Goal: Task Accomplishment & Management: Manage account settings

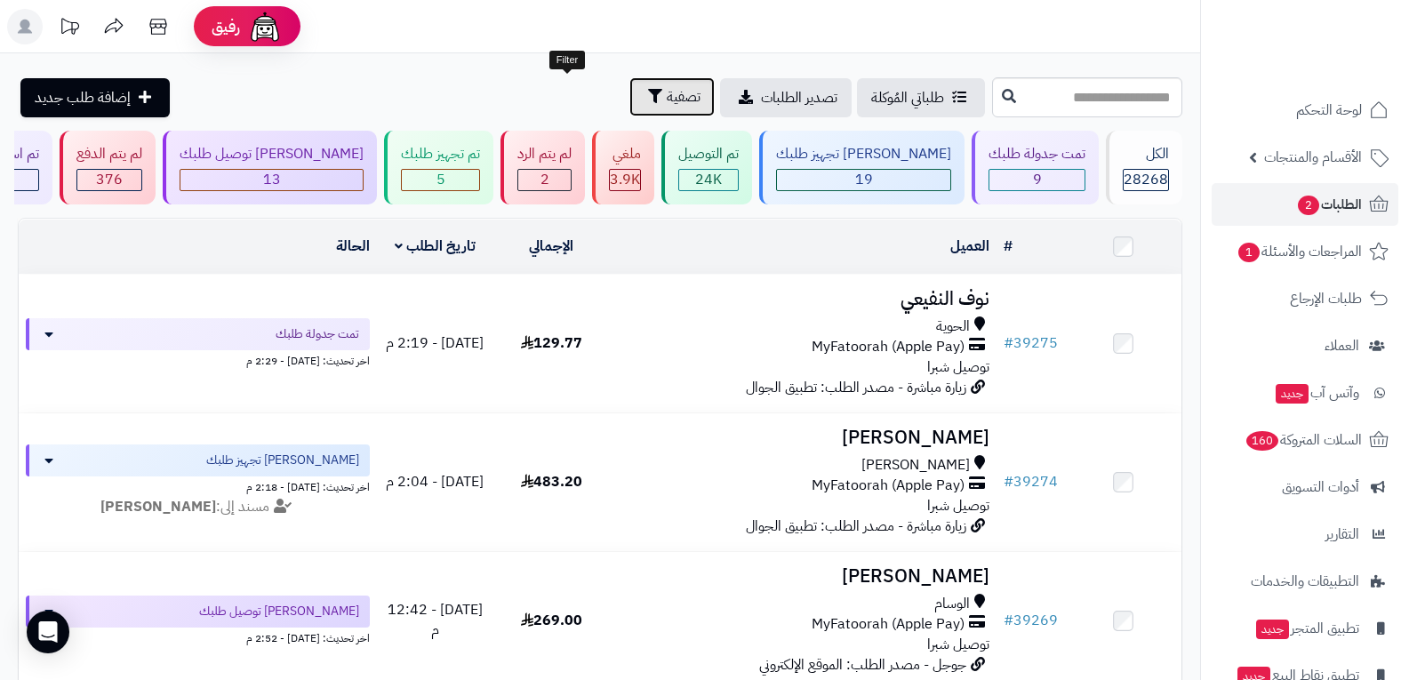
drag, startPoint x: 567, startPoint y: 93, endPoint x: 565, endPoint y: 105, distance: 11.7
click at [667, 95] on span "تصفية" at bounding box center [684, 96] width 34 height 21
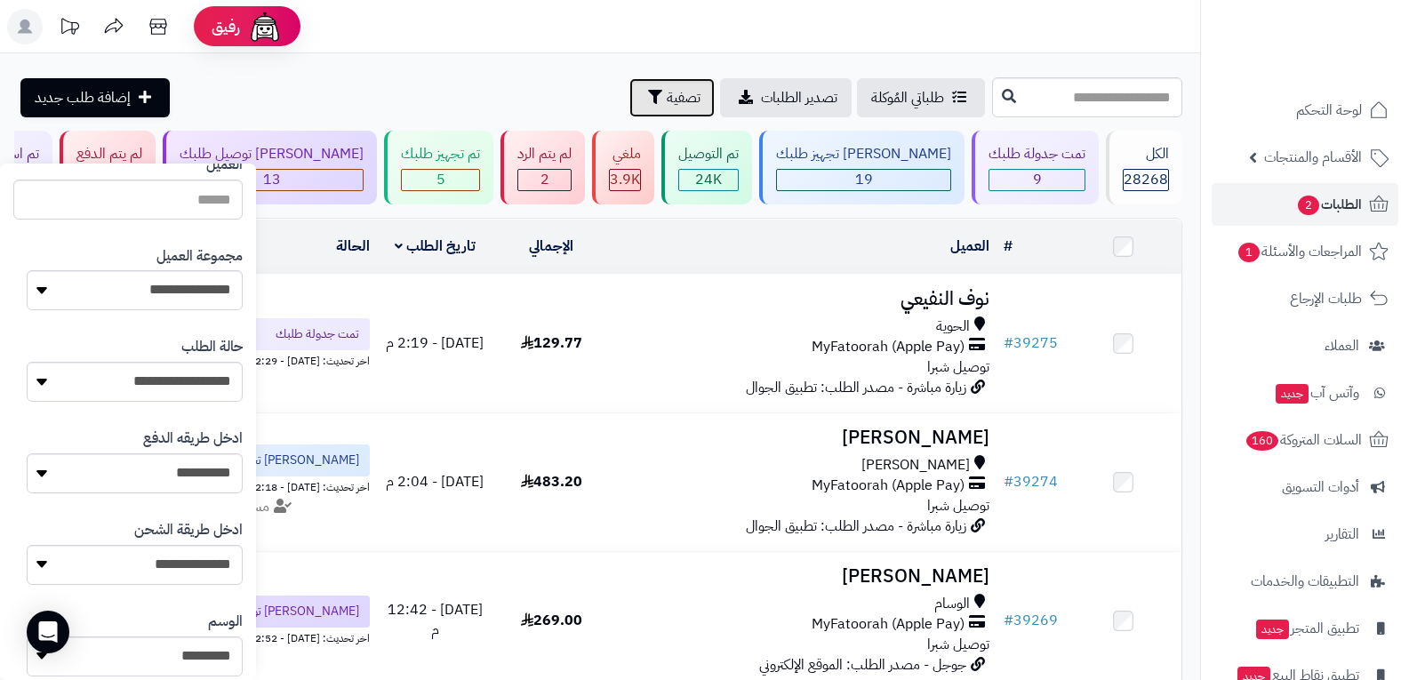
scroll to position [267, 0]
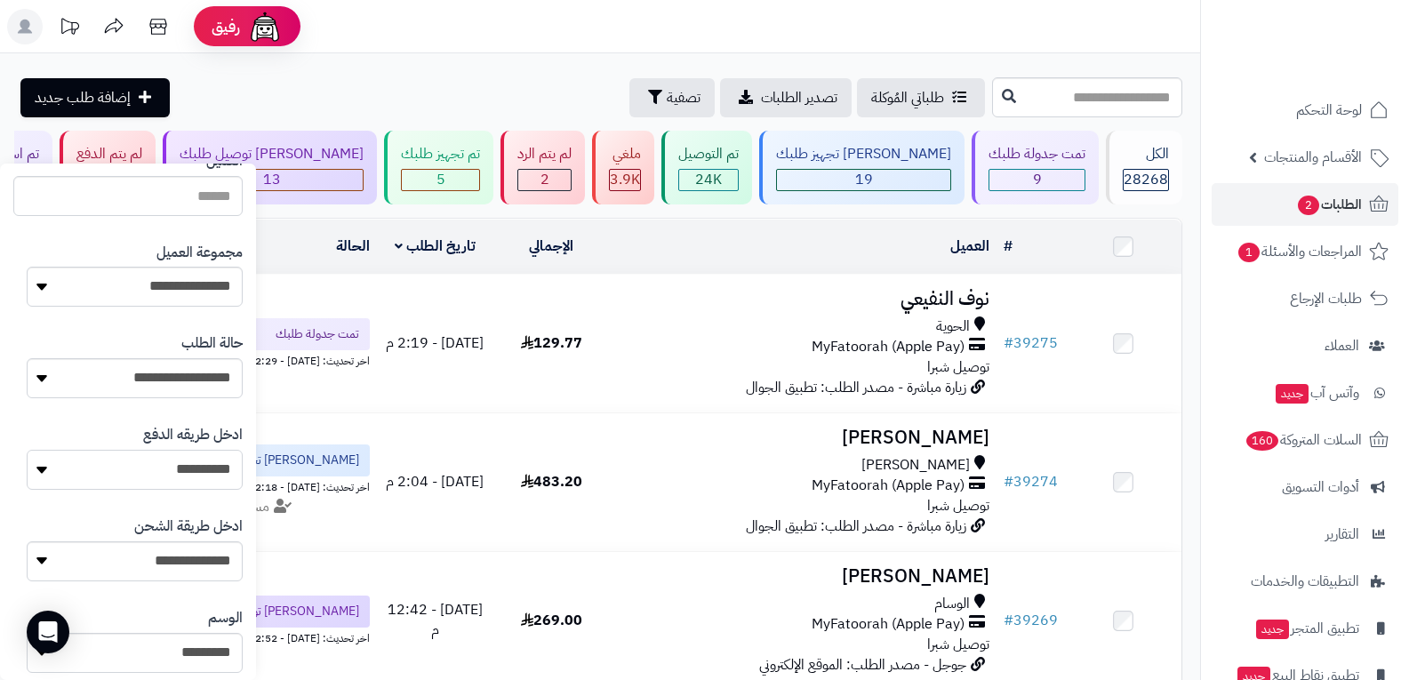
click at [206, 467] on select "**********" at bounding box center [135, 470] width 216 height 40
click at [27, 450] on select "**********" at bounding box center [135, 470] width 216 height 40
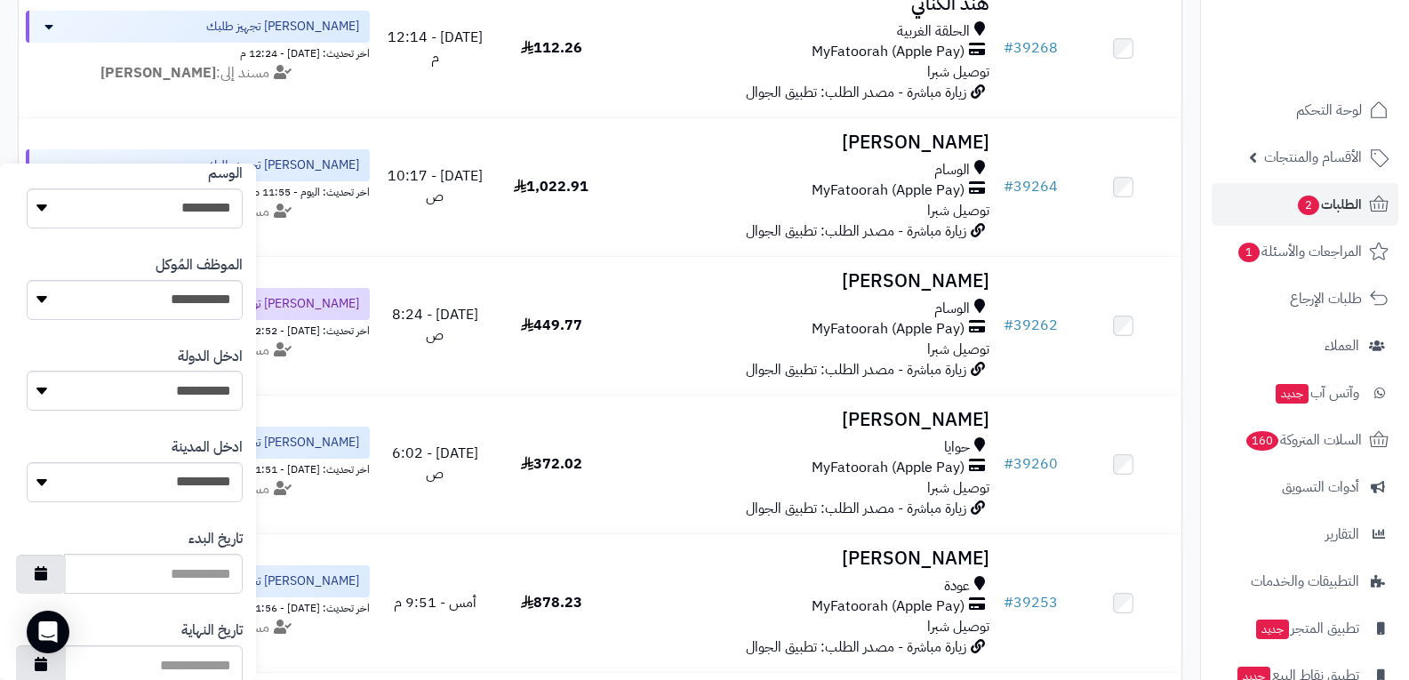
scroll to position [915, 0]
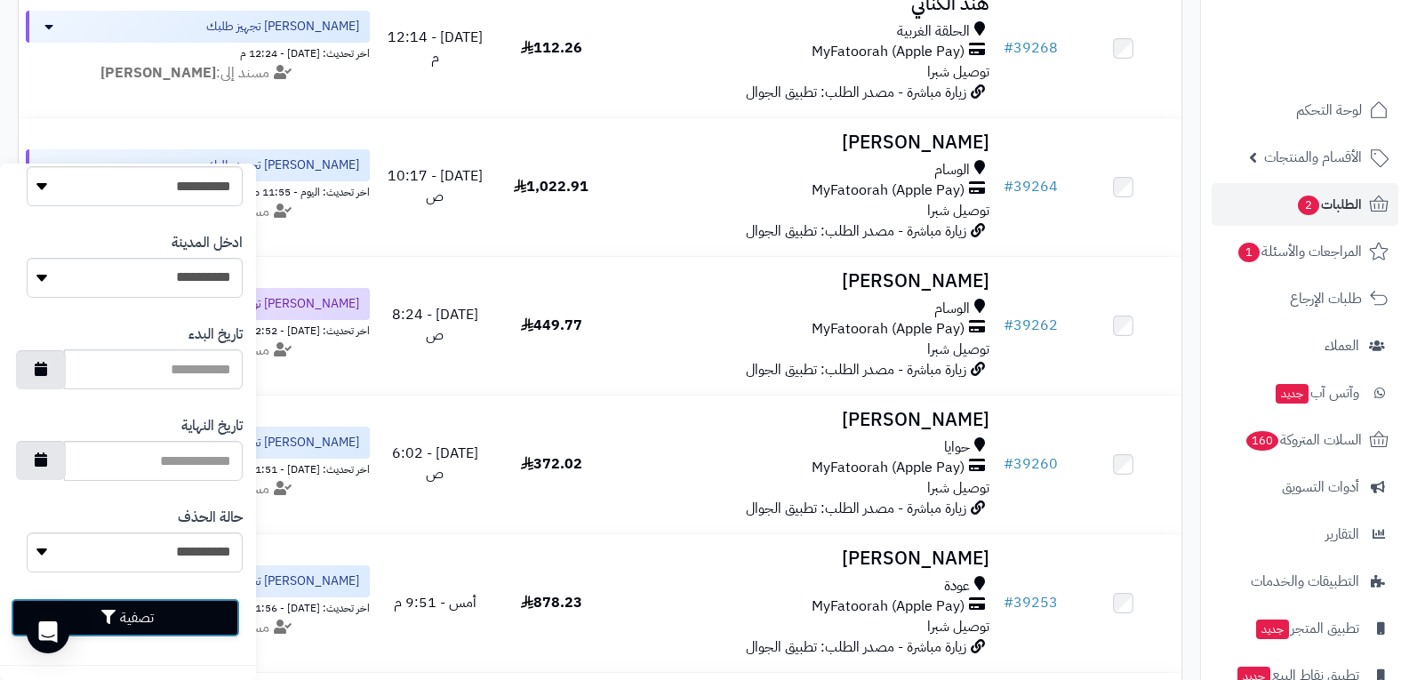
click at [155, 618] on button "تصفية" at bounding box center [125, 617] width 229 height 39
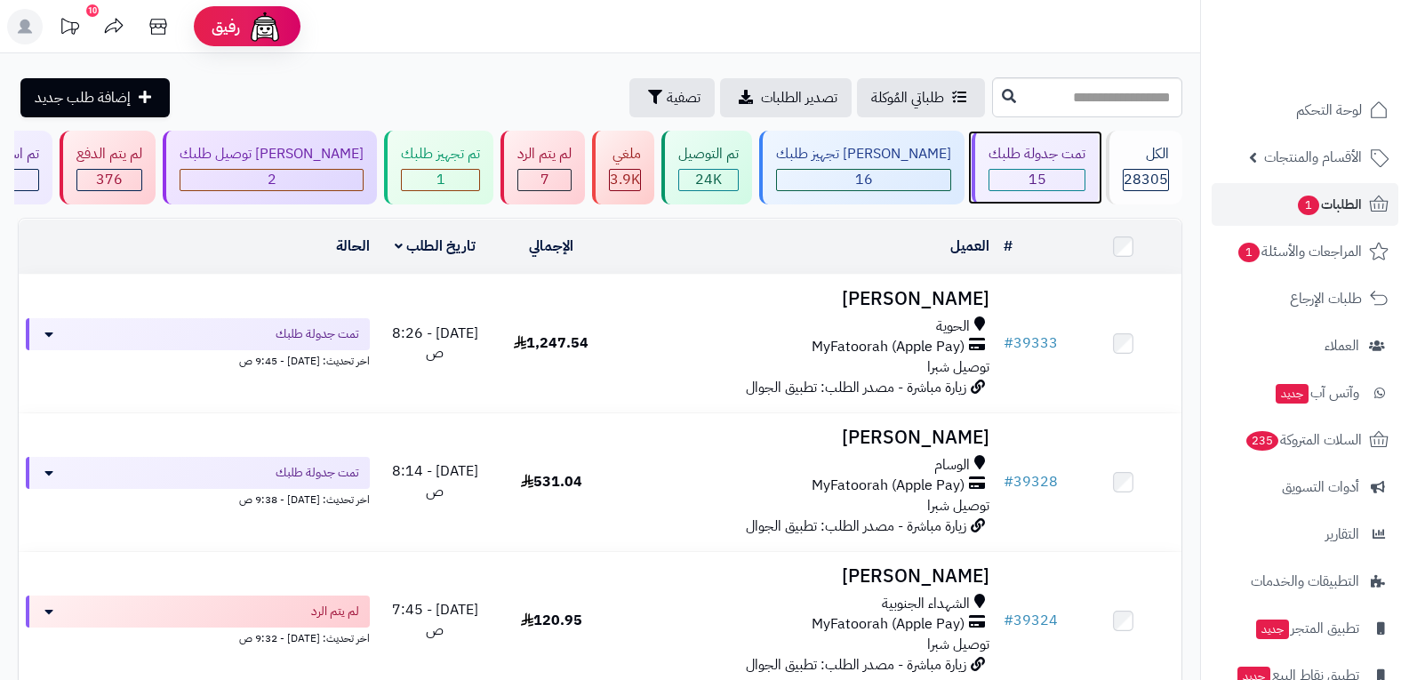
click at [1046, 172] on div "15" at bounding box center [1036, 180] width 95 height 20
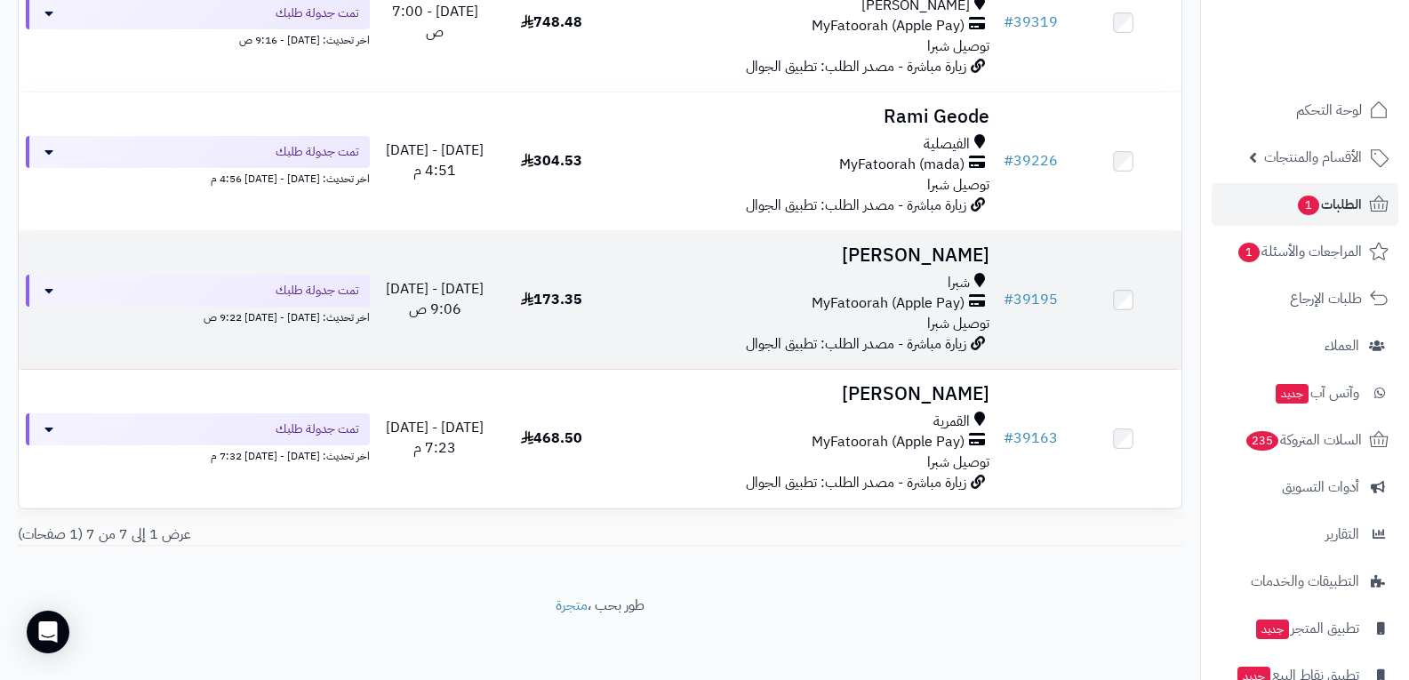
scroll to position [738, 0]
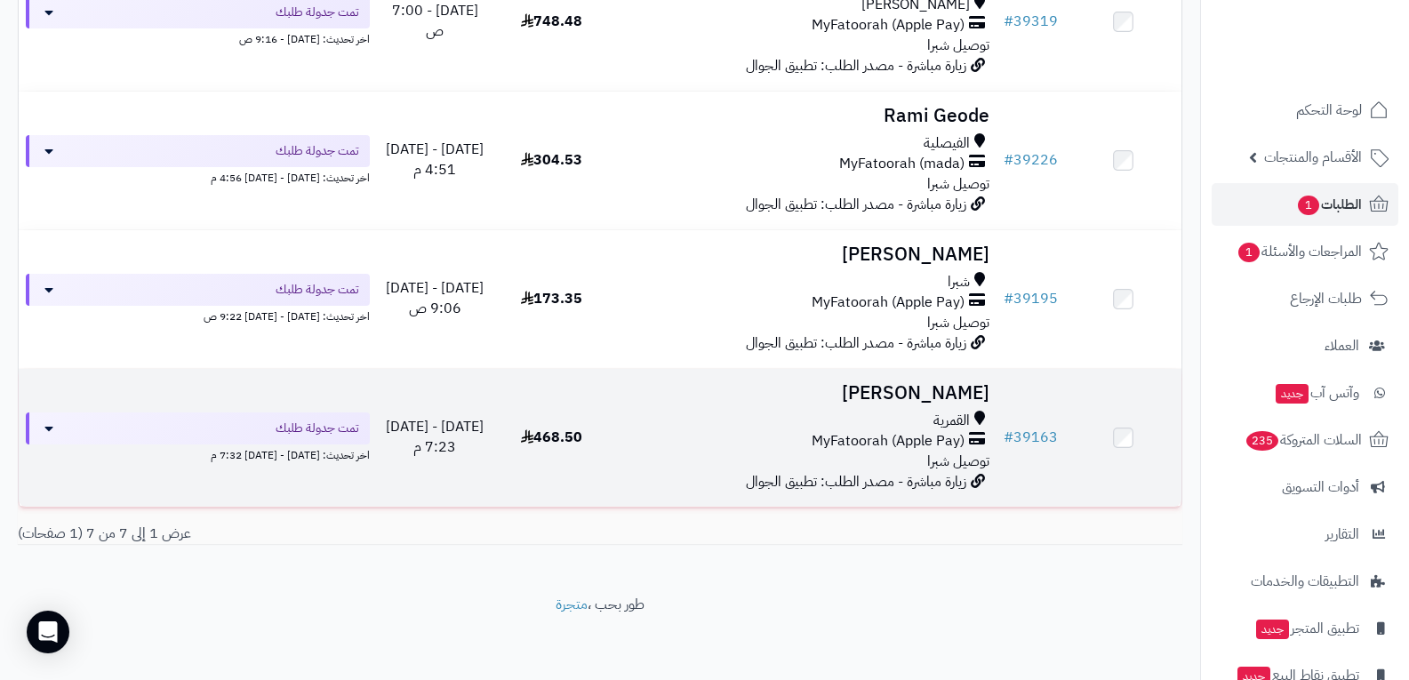
click at [878, 461] on div "القمرية MyFatoorah (Apple Pay) توصيل شبرا" at bounding box center [803, 441] width 373 height 61
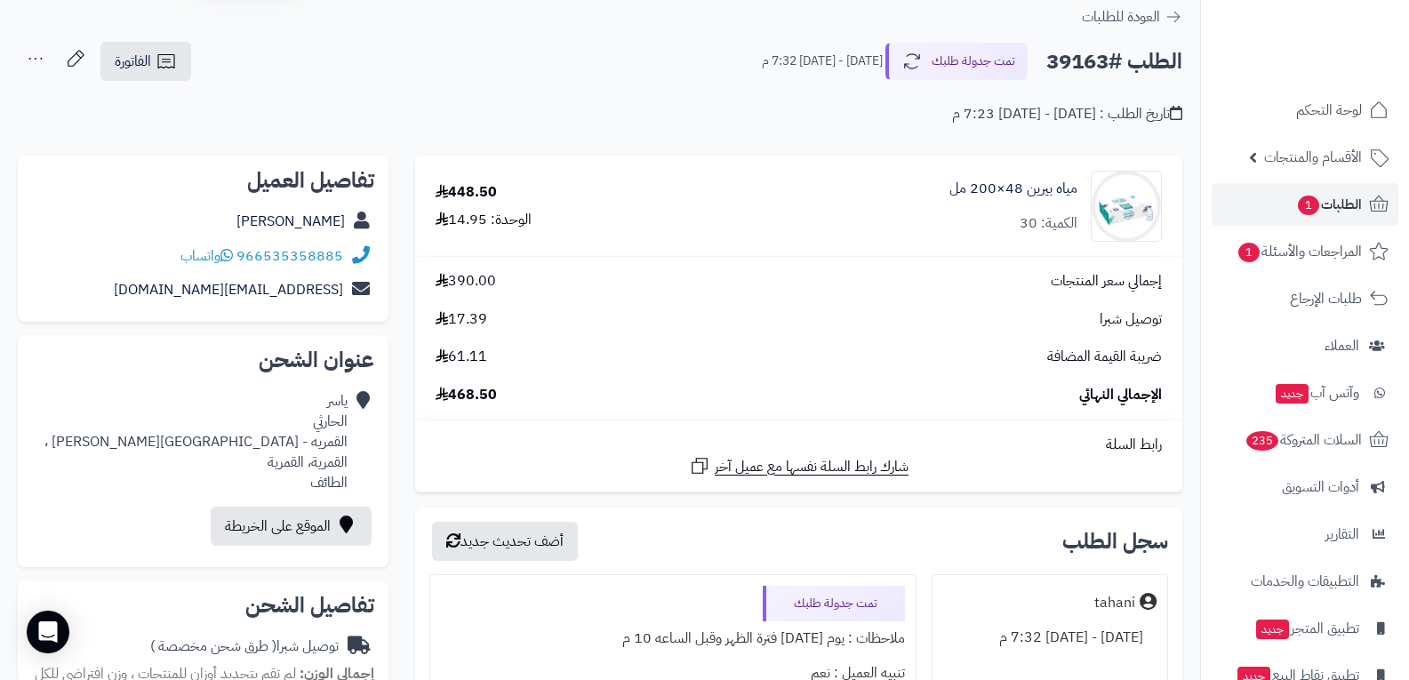
scroll to position [89, 0]
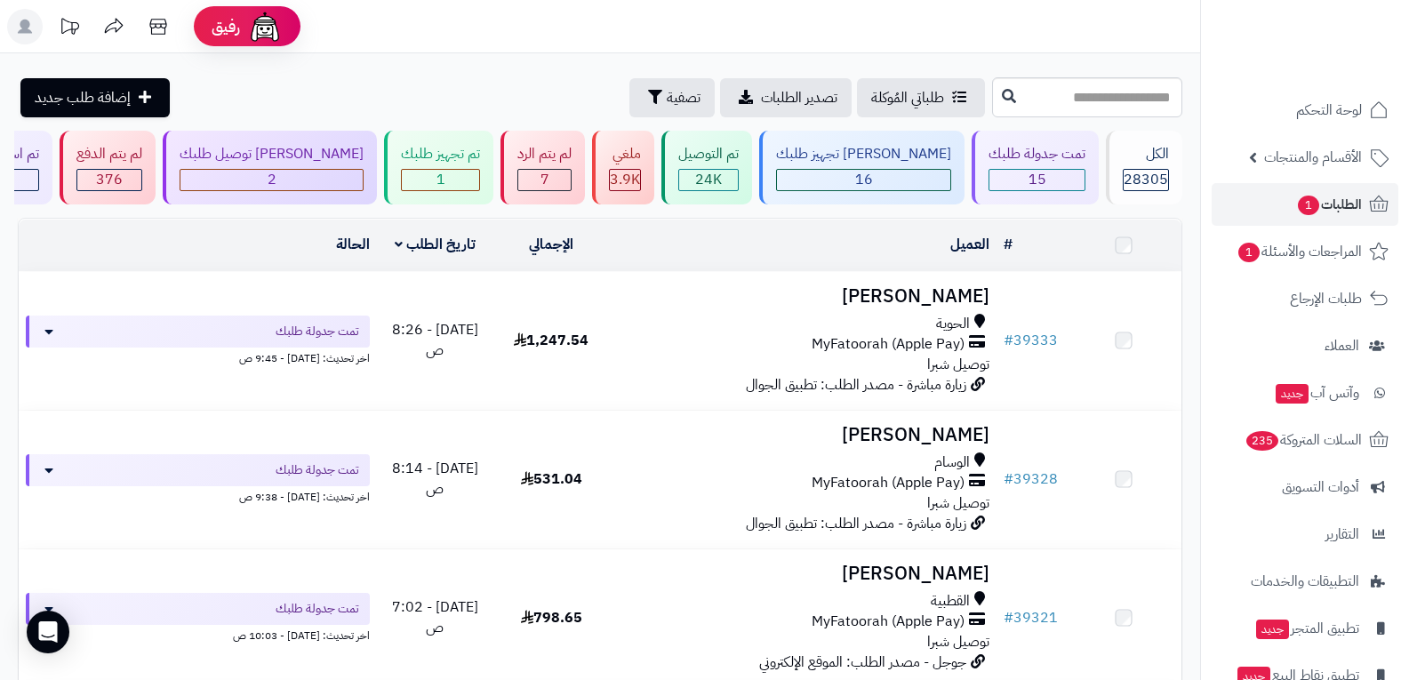
scroll to position [738, 0]
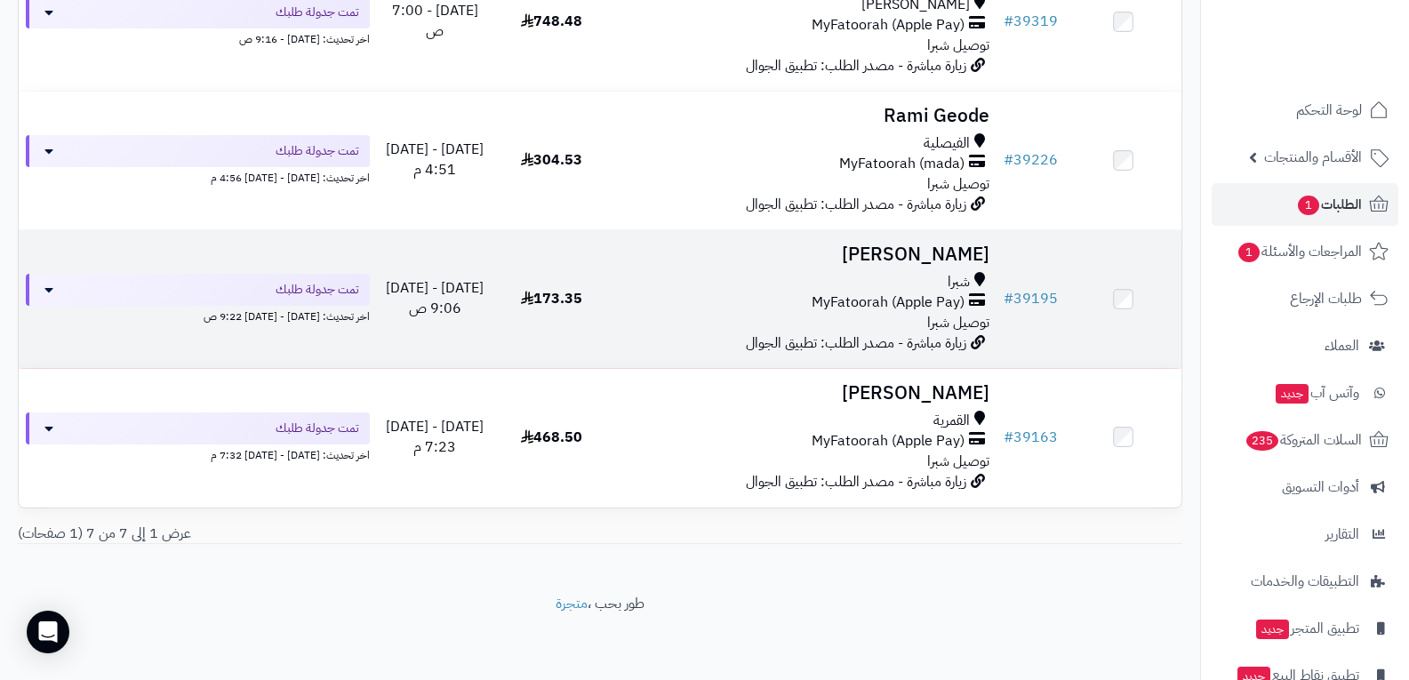
click at [894, 287] on div "شبرا" at bounding box center [803, 282] width 373 height 20
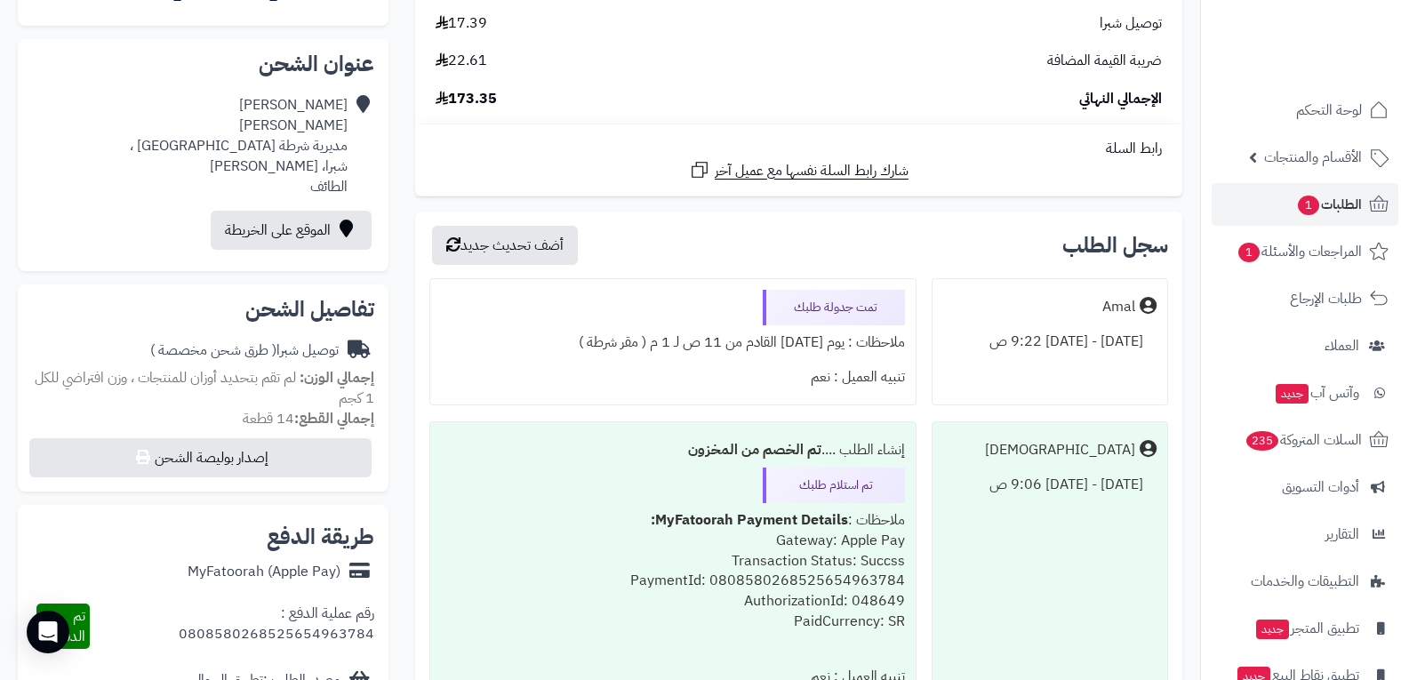
scroll to position [356, 0]
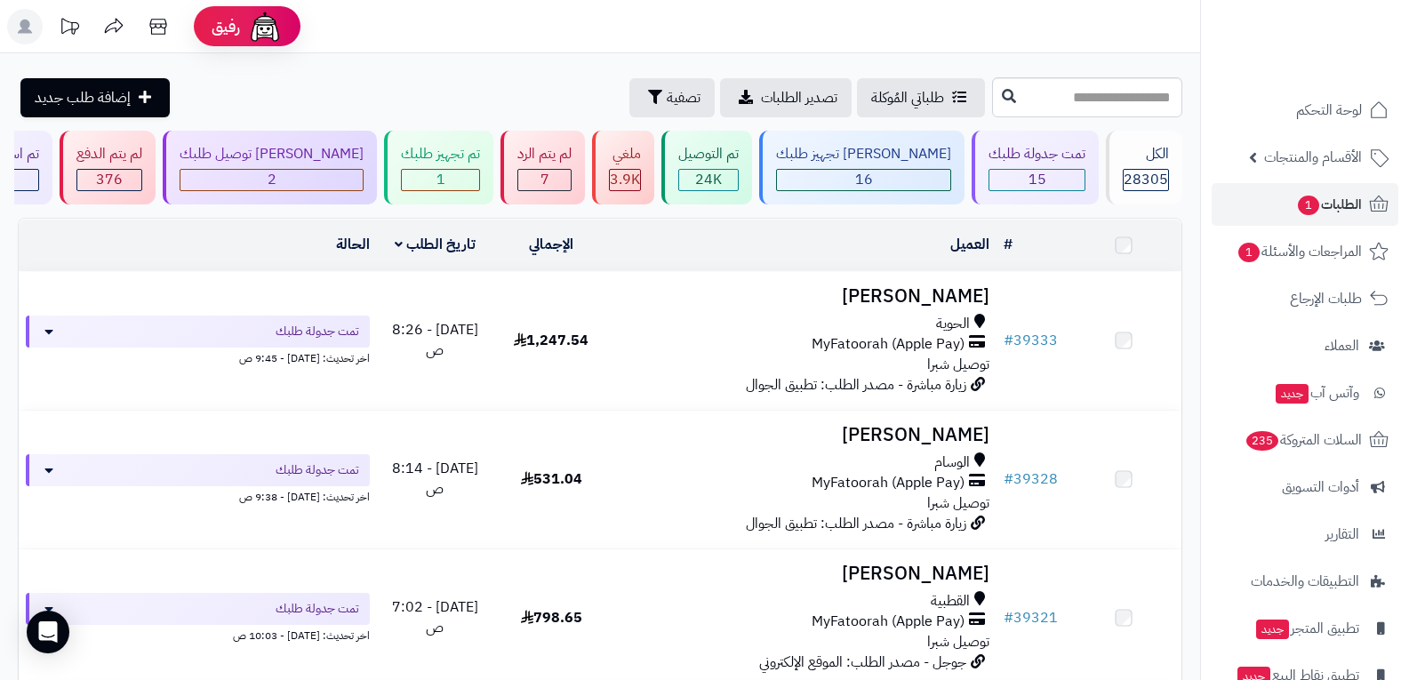
scroll to position [738, 0]
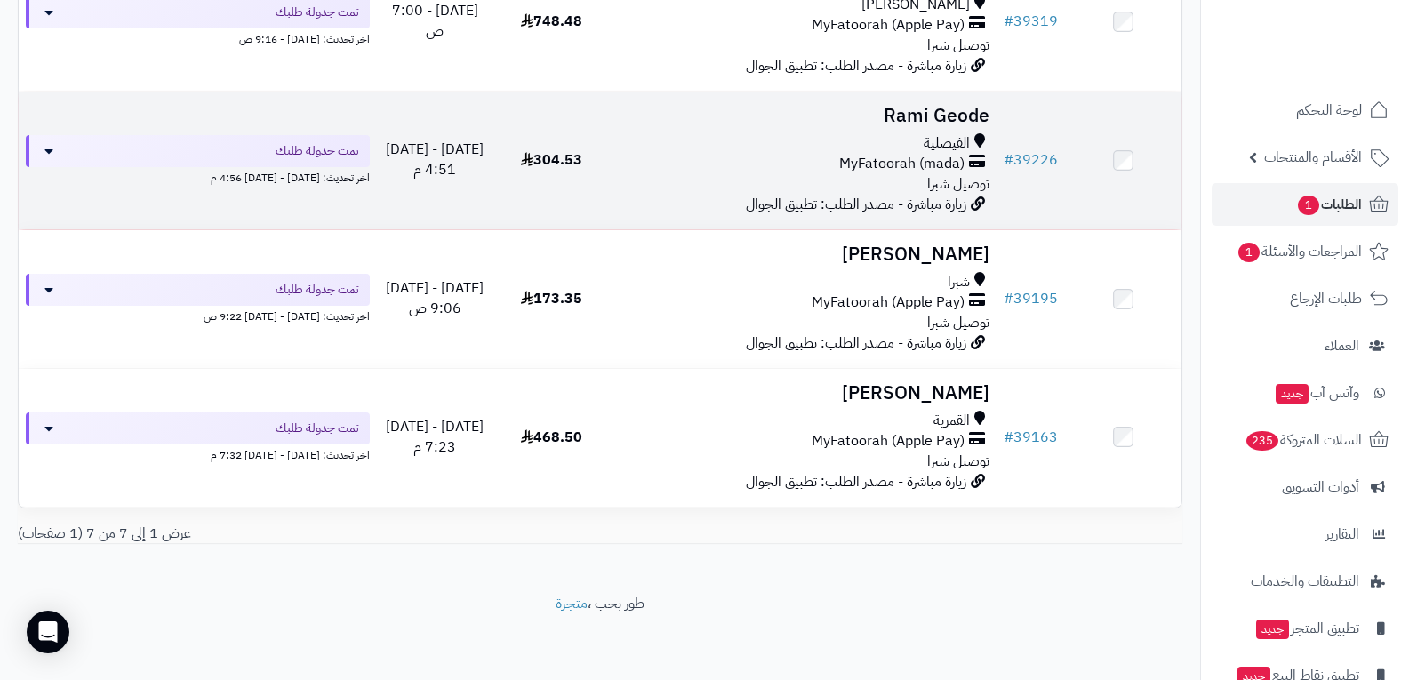
click at [961, 176] on span "توصيل شبرا" at bounding box center [958, 183] width 62 height 21
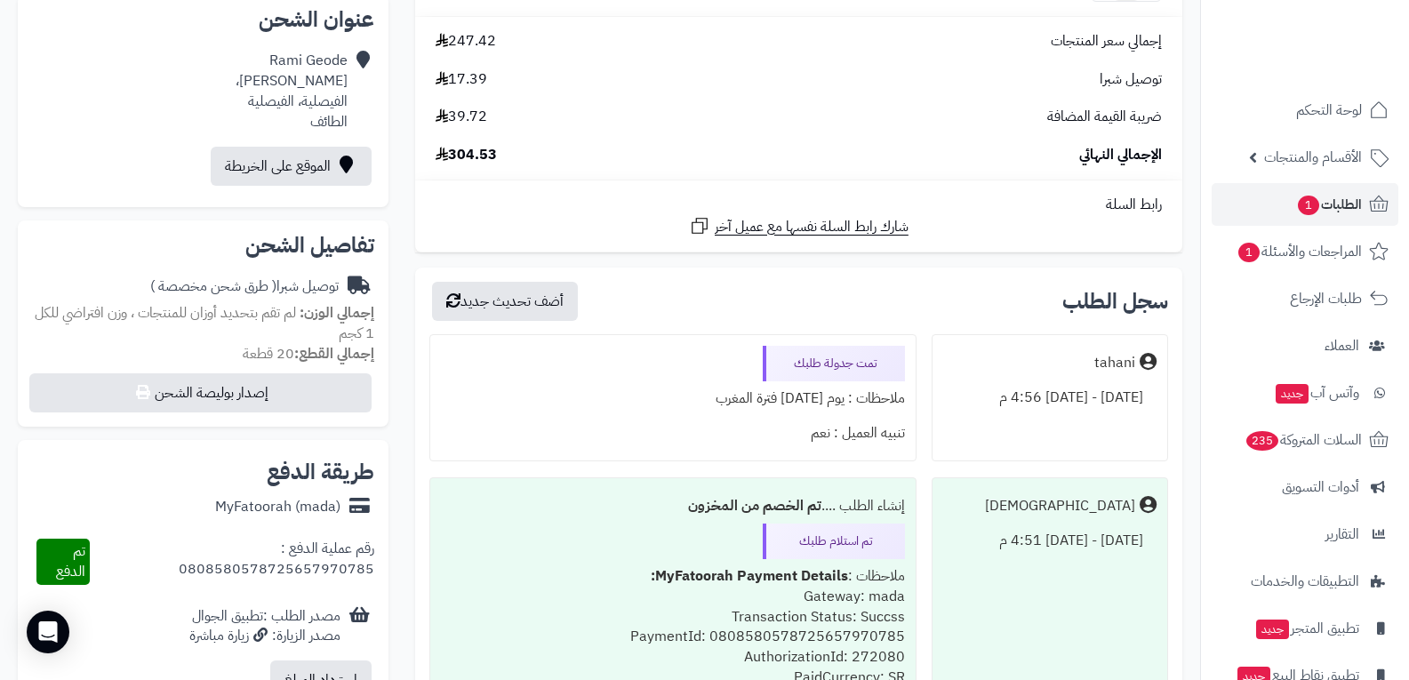
scroll to position [444, 0]
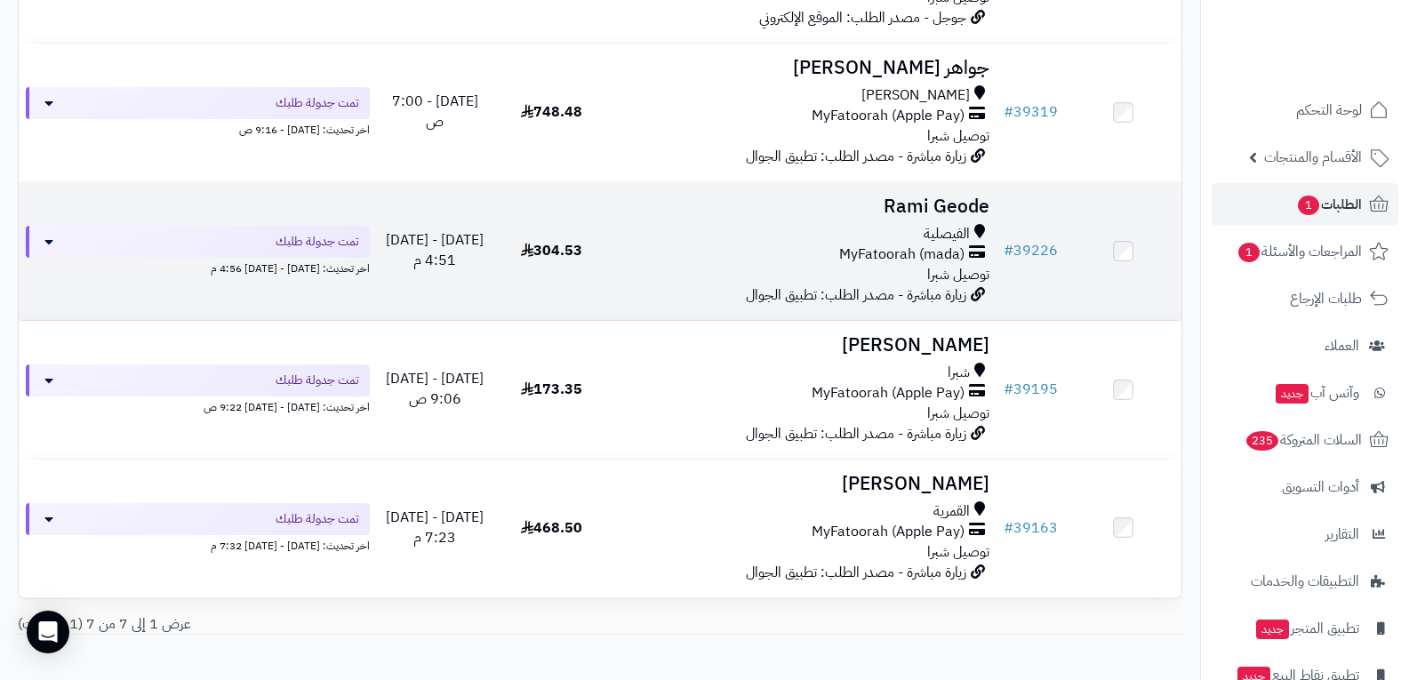
scroll to position [560, 0]
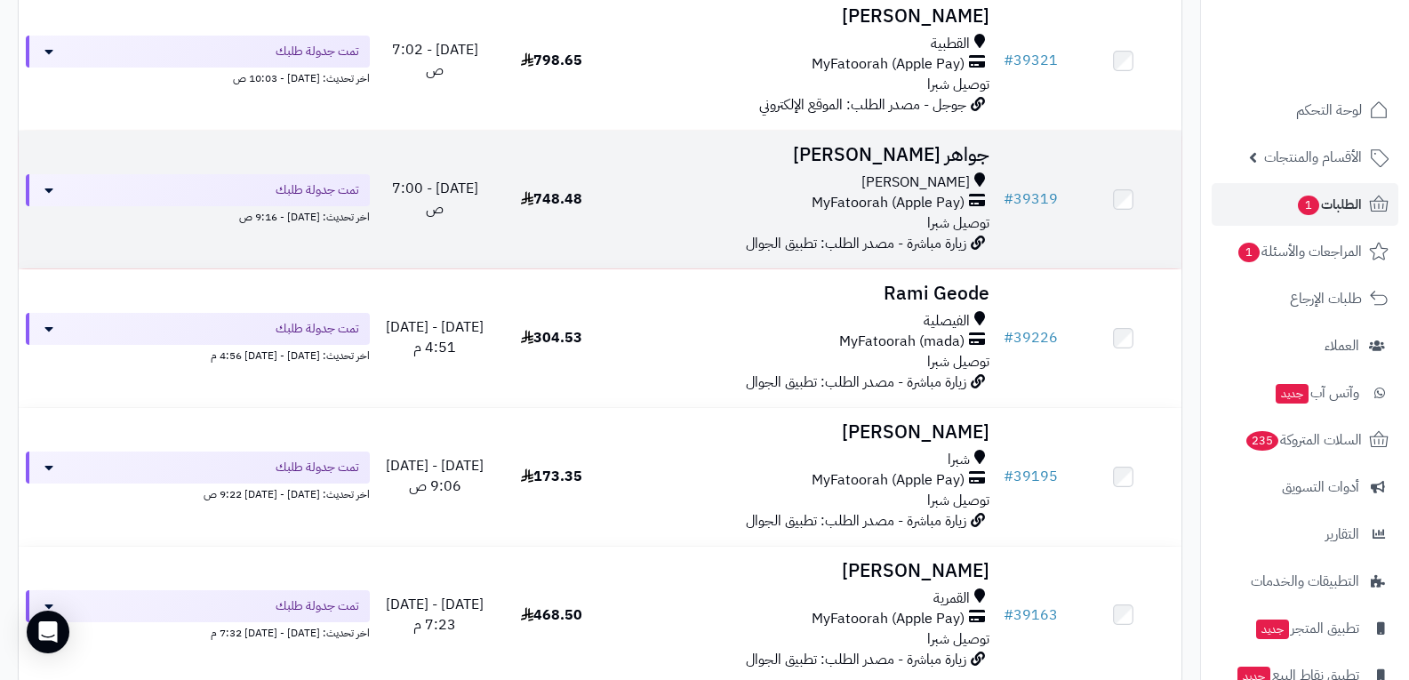
click at [874, 212] on div "السيل الصغير MyFatoorah (Apple Pay) توصيل شبرا" at bounding box center [803, 202] width 373 height 61
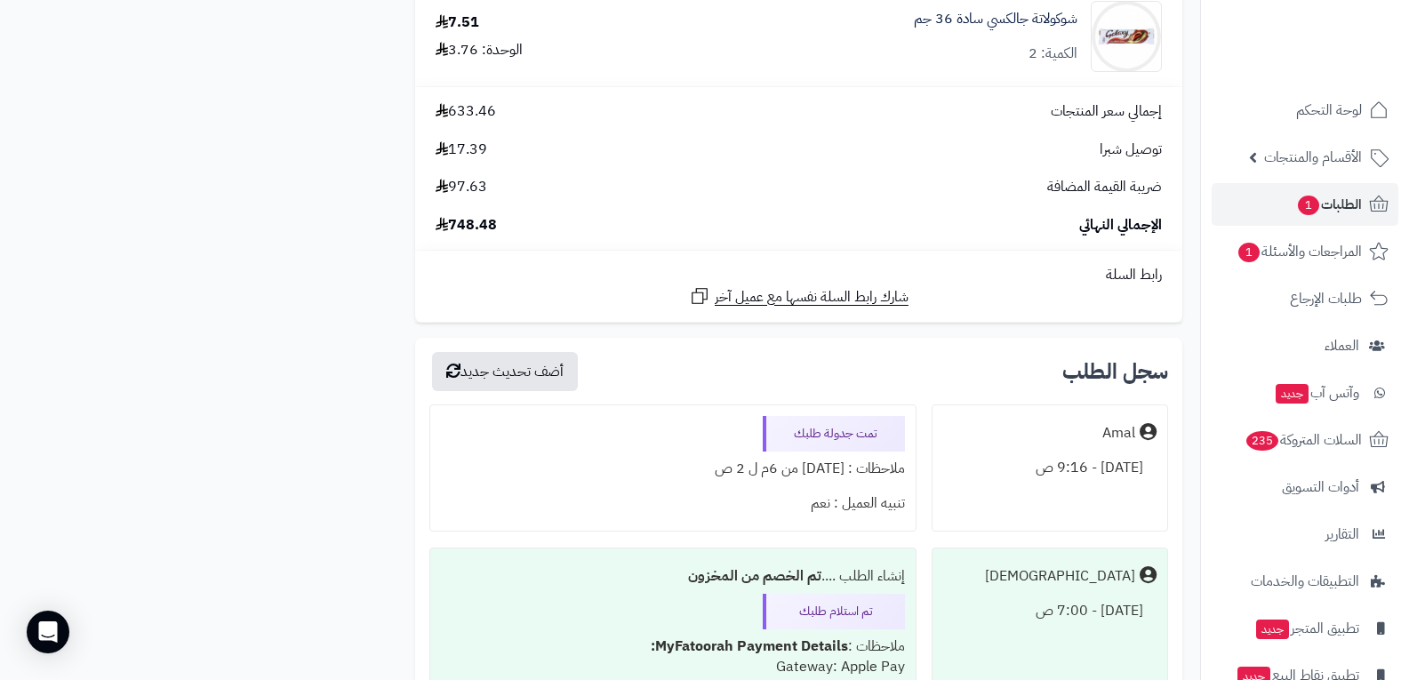
scroll to position [5510, 0]
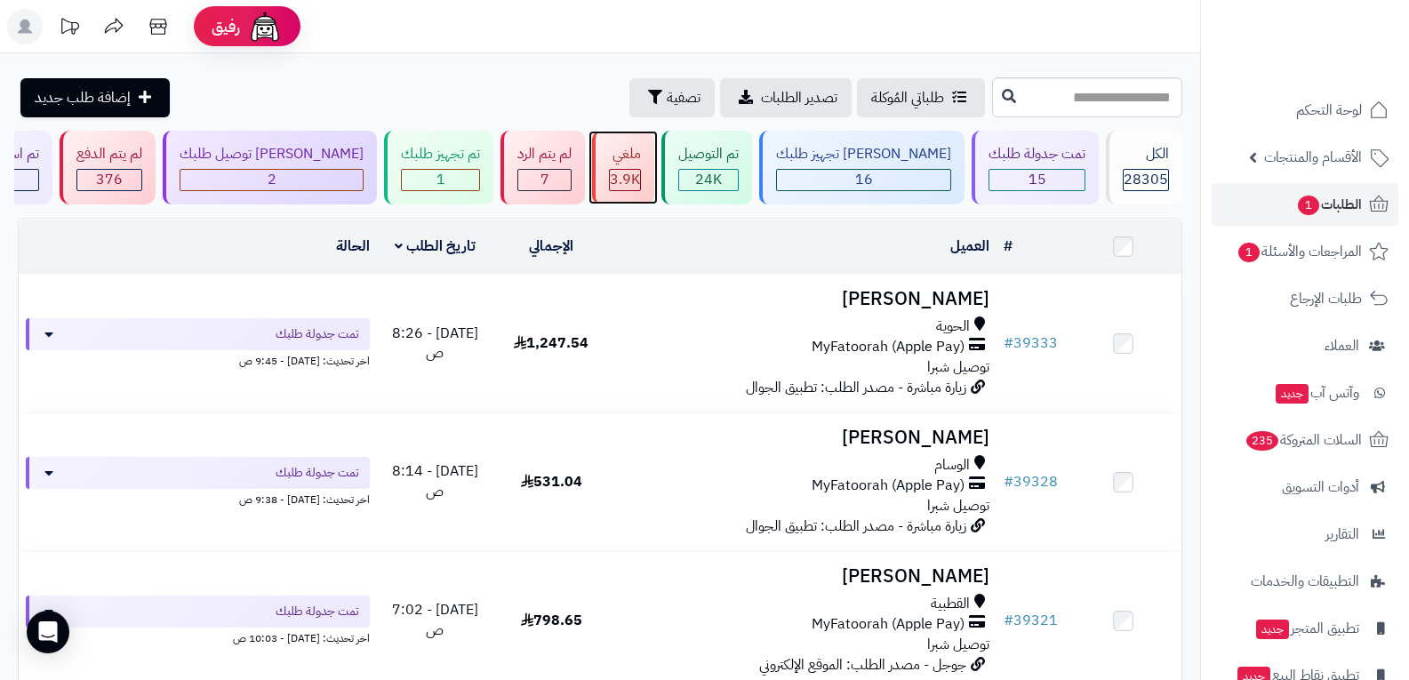
click at [640, 180] on span "3.9K" at bounding box center [625, 179] width 30 height 21
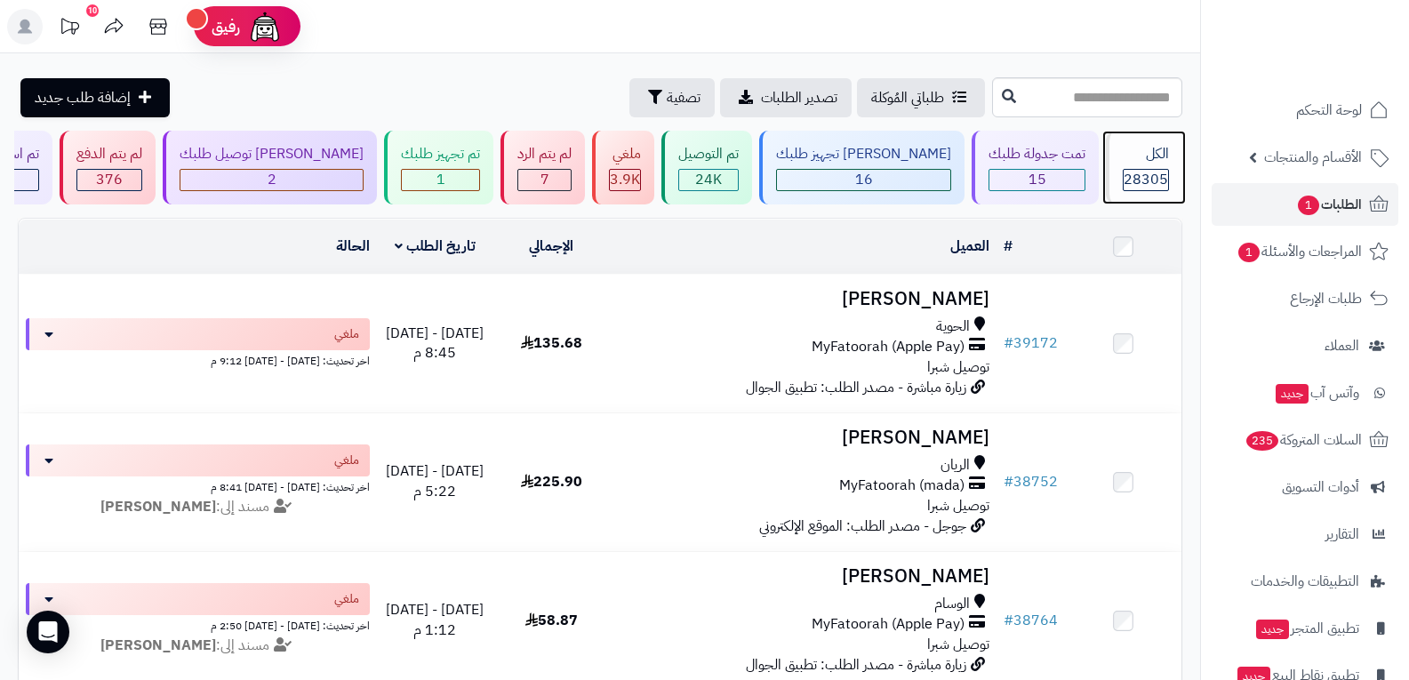
click at [1151, 182] on span "28305" at bounding box center [1145, 179] width 44 height 21
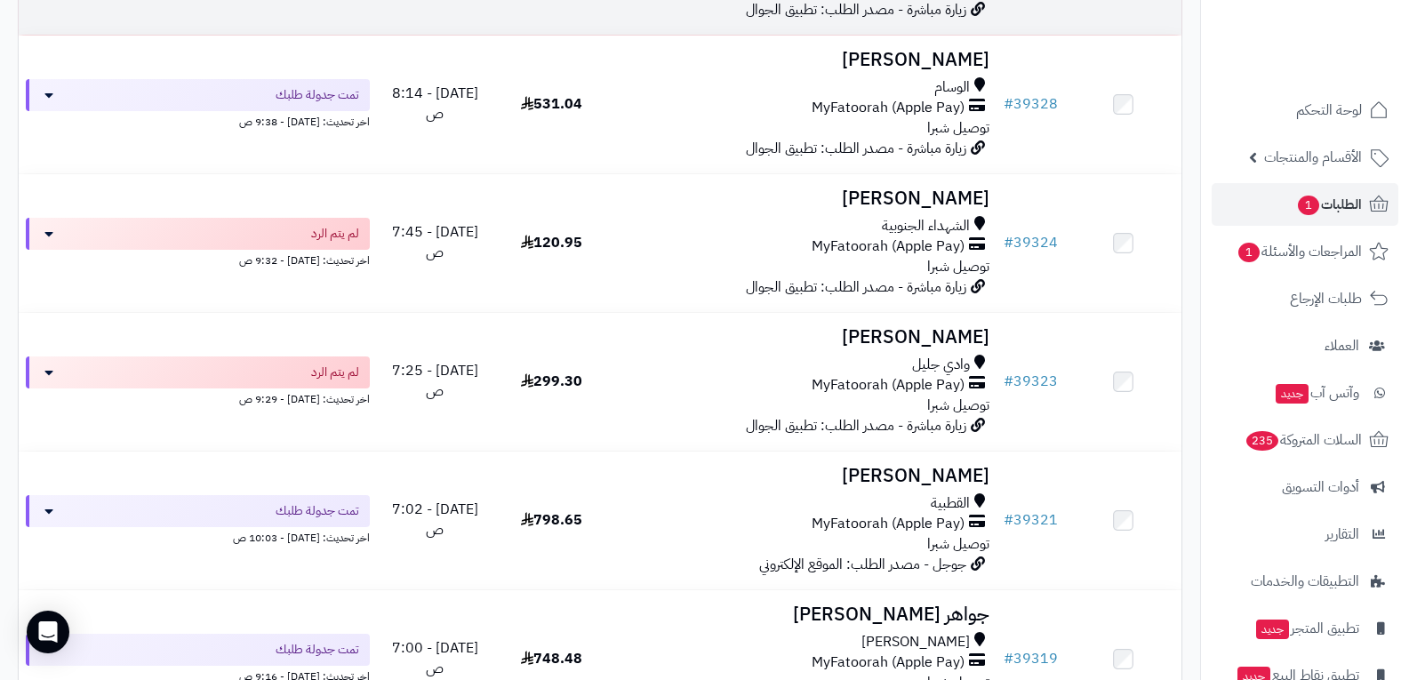
scroll to position [89, 0]
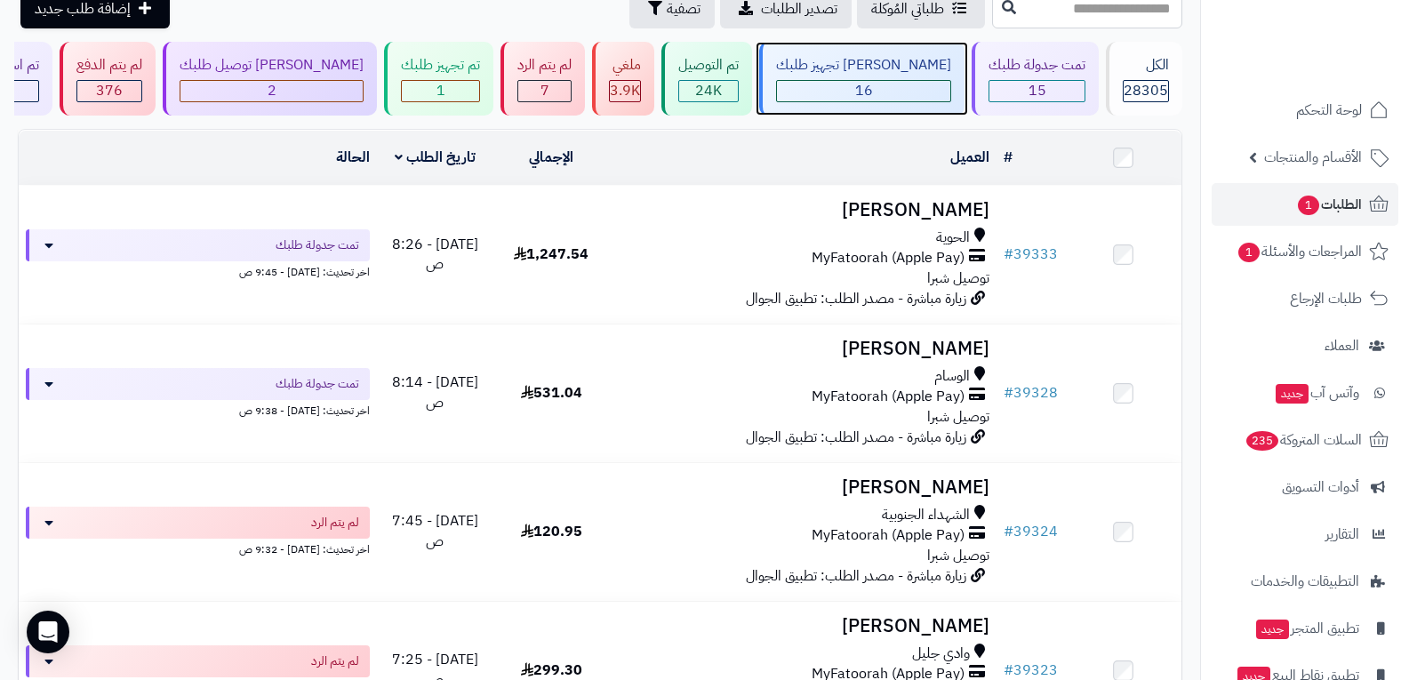
click at [873, 90] on span "16" at bounding box center [864, 90] width 18 height 21
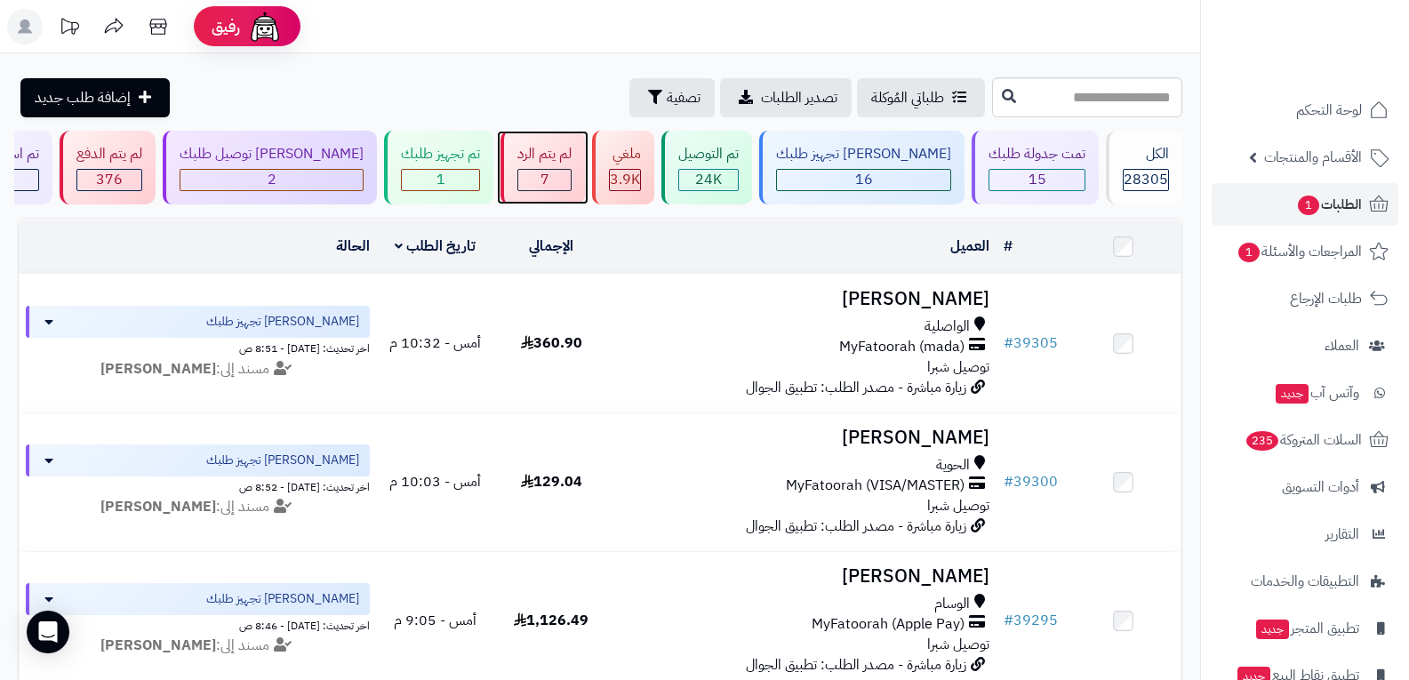
click at [571, 180] on div "7" at bounding box center [544, 180] width 52 height 20
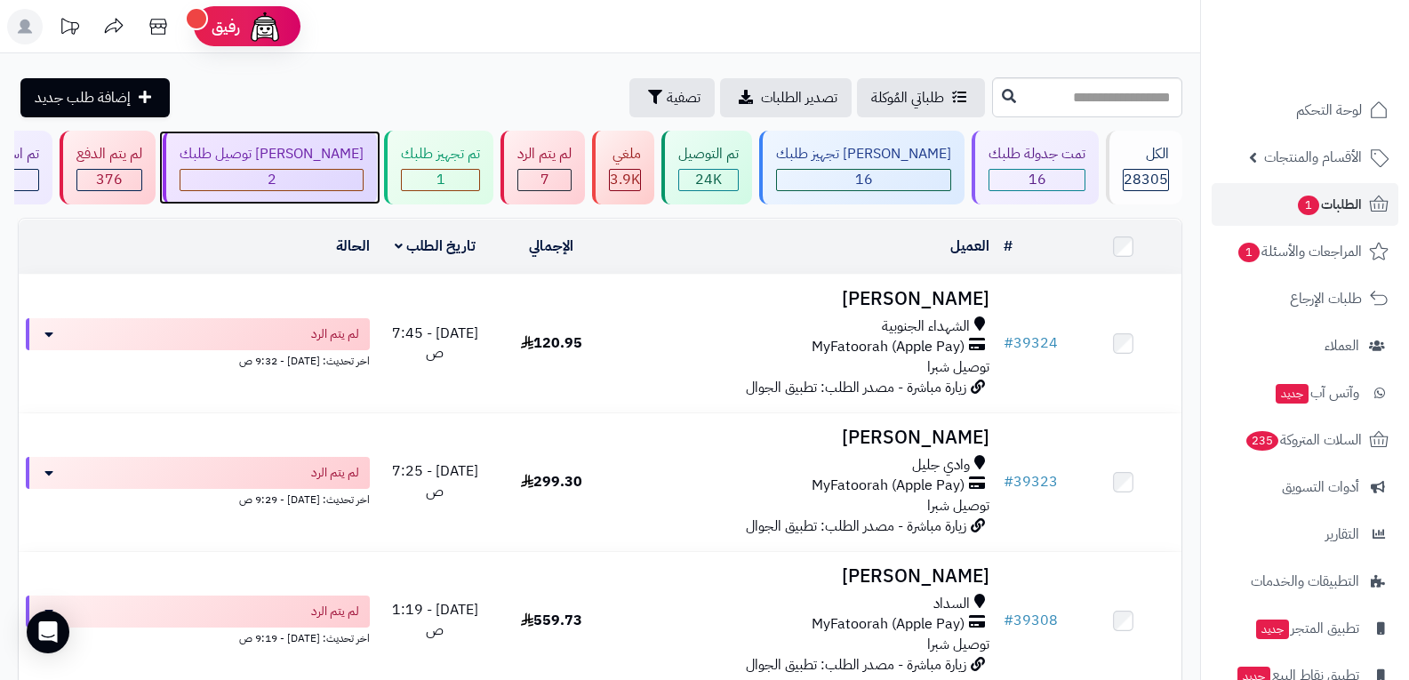
click at [363, 173] on div "2" at bounding box center [271, 180] width 182 height 20
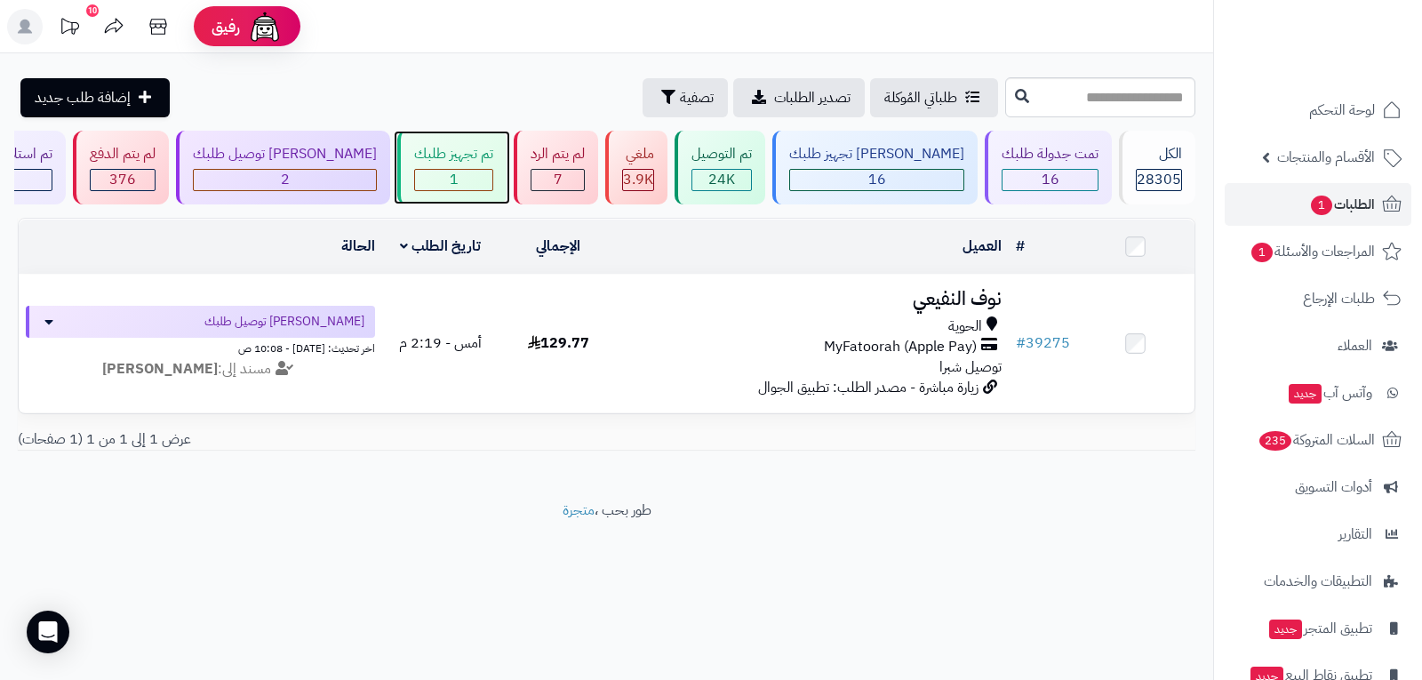
click at [483, 176] on div "1" at bounding box center [453, 180] width 77 height 20
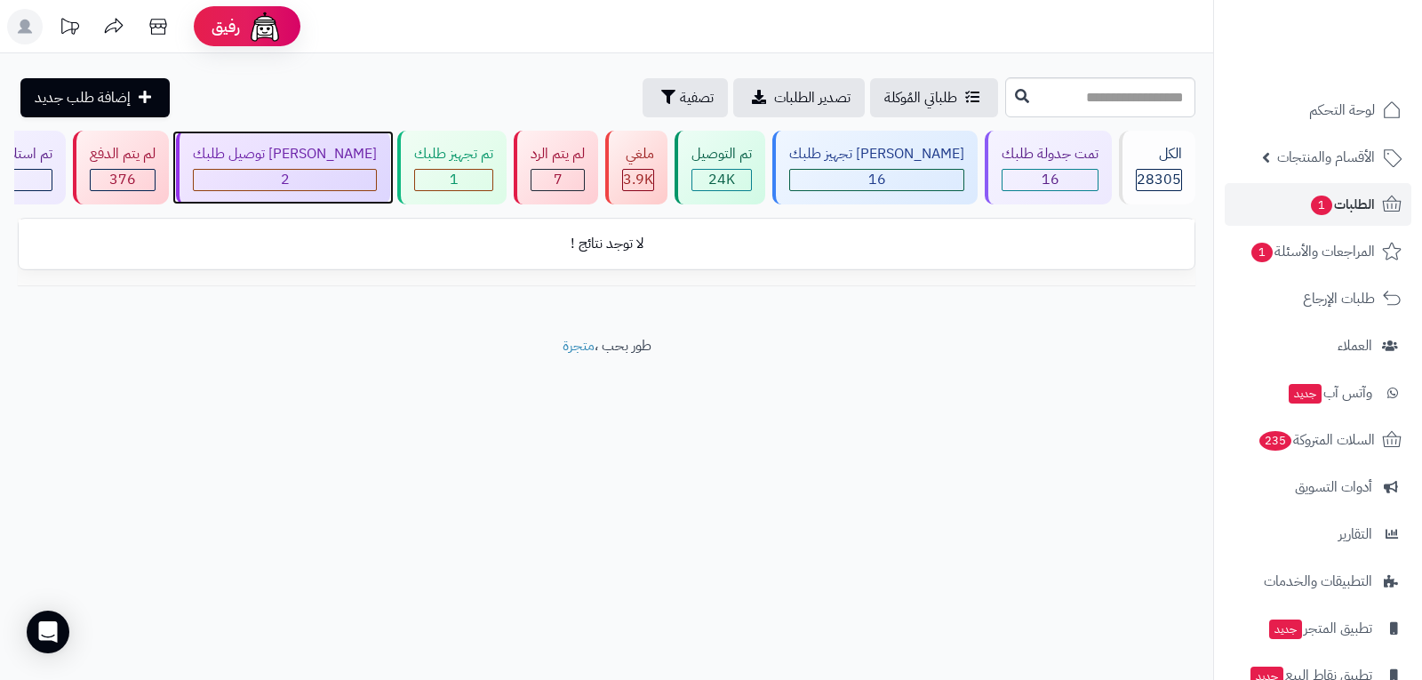
click at [371, 180] on div "2" at bounding box center [285, 180] width 182 height 20
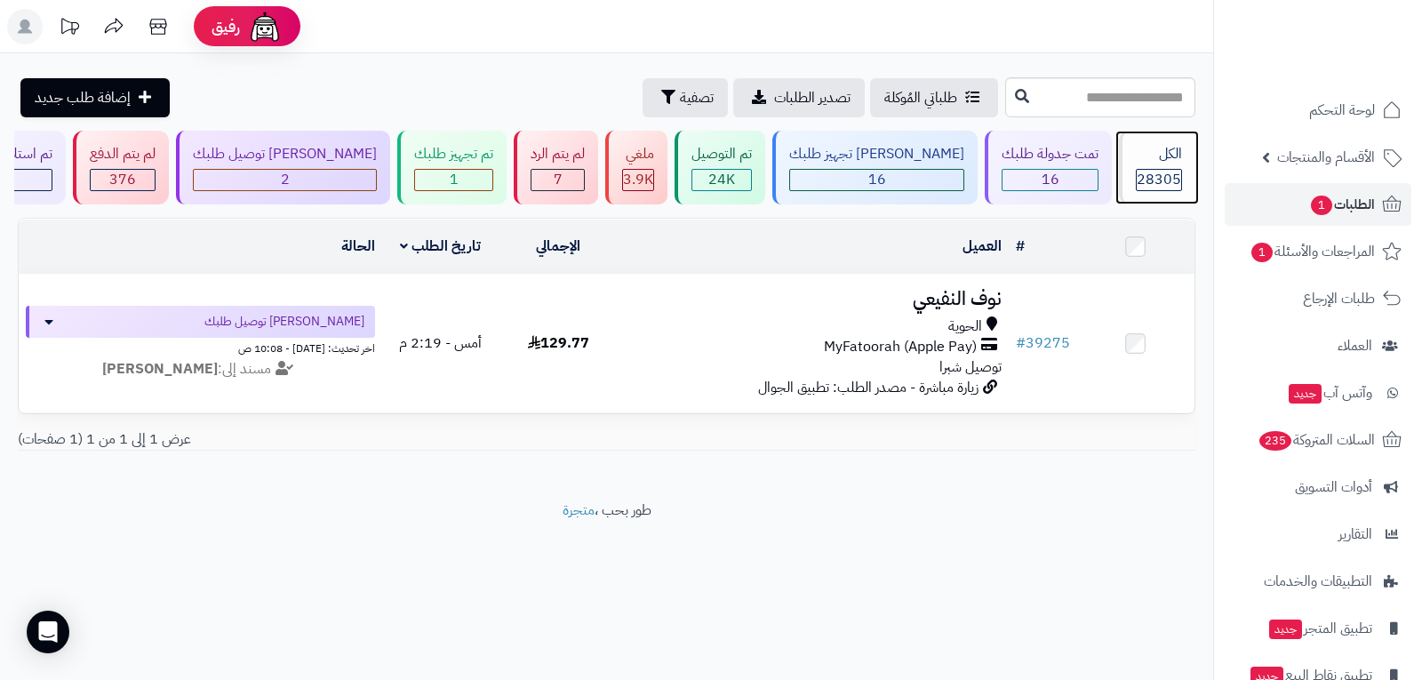
click at [1163, 167] on div "الكل 28305" at bounding box center [1157, 168] width 76 height 74
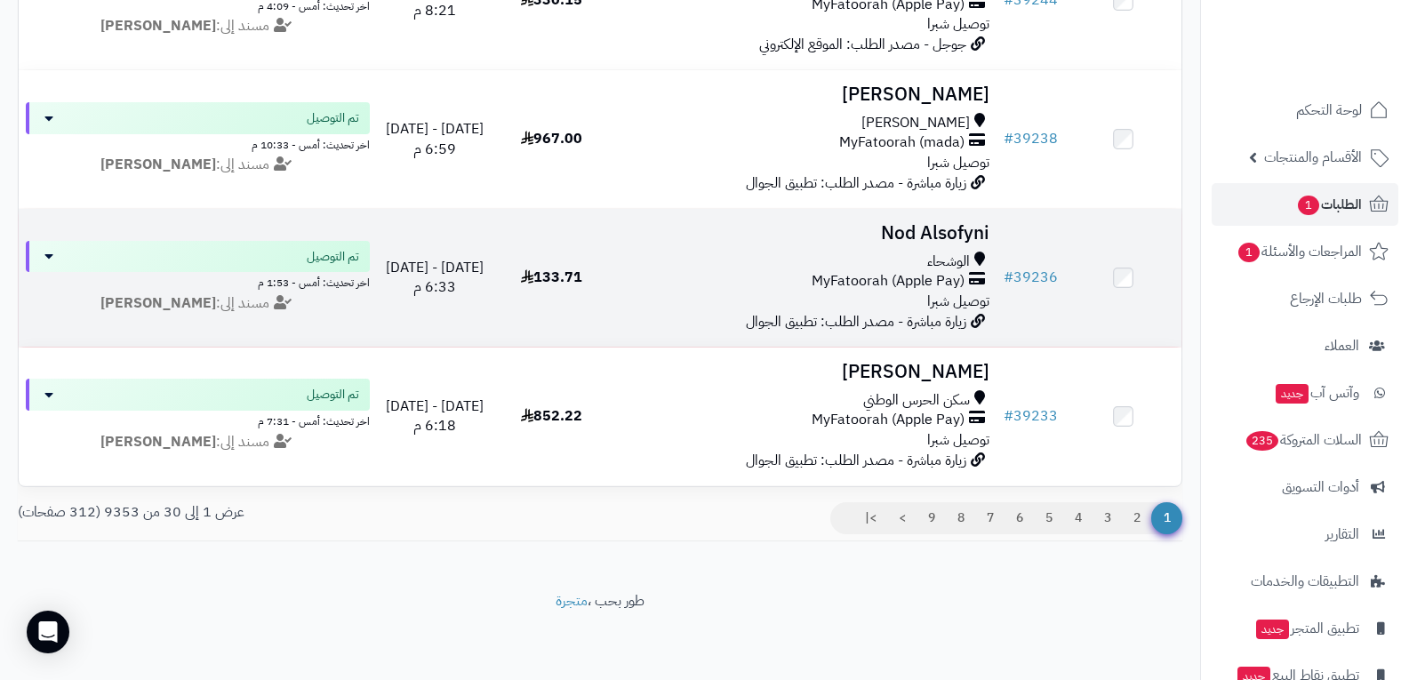
scroll to position [3958, 0]
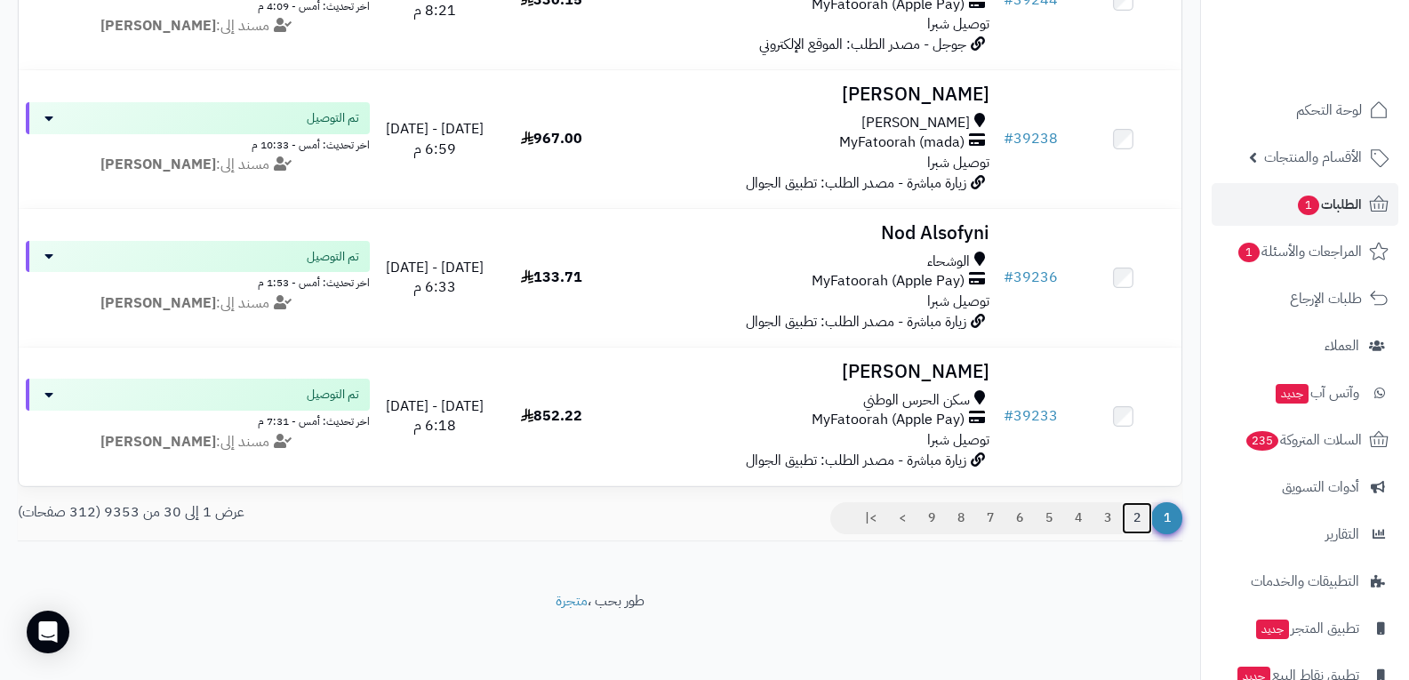
click at [1134, 520] on link "2" at bounding box center [1137, 518] width 30 height 32
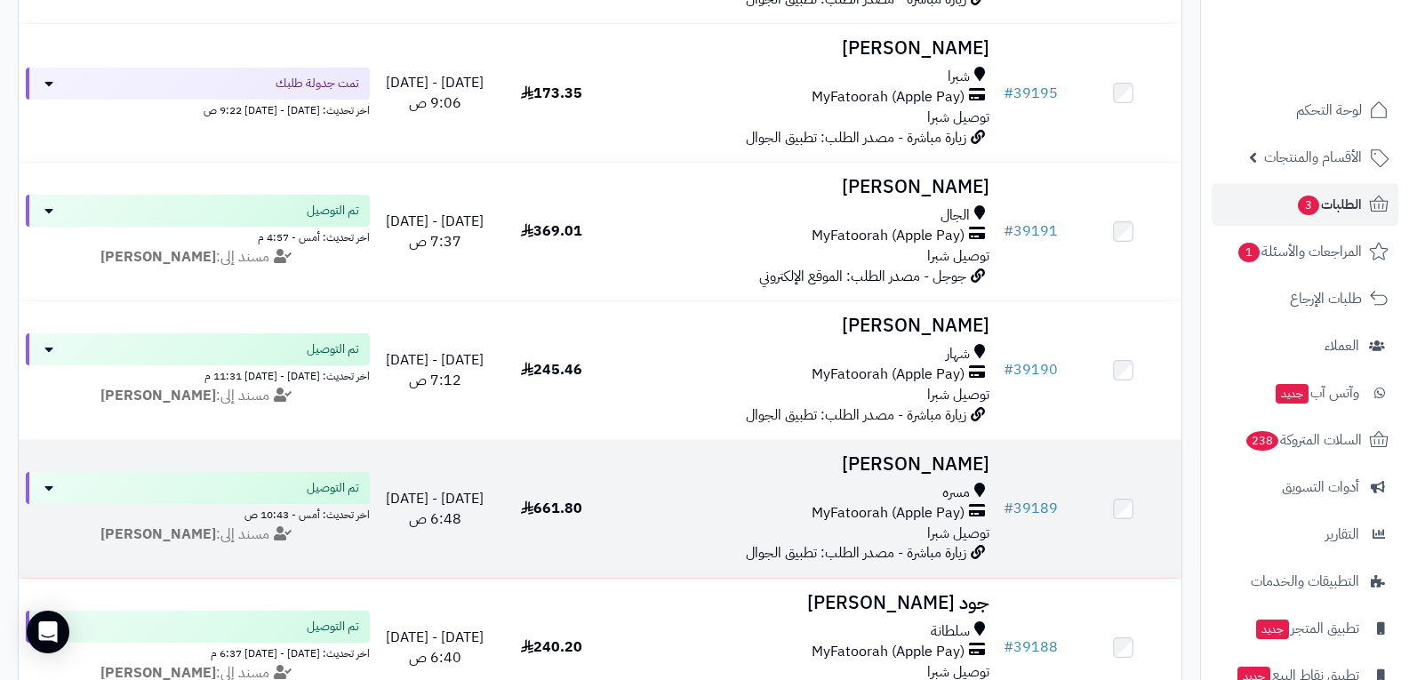
scroll to position [2222, 0]
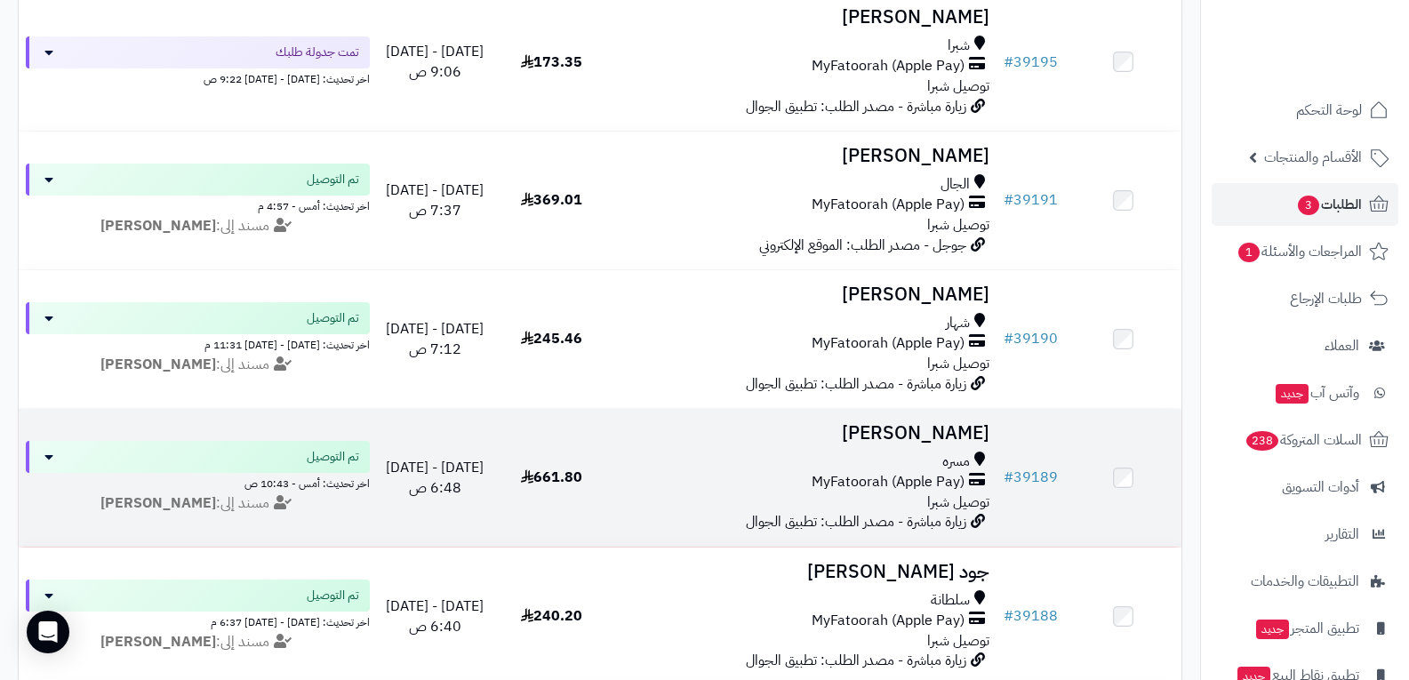
click at [931, 494] on span "توصيل شبرا" at bounding box center [958, 502] width 62 height 21
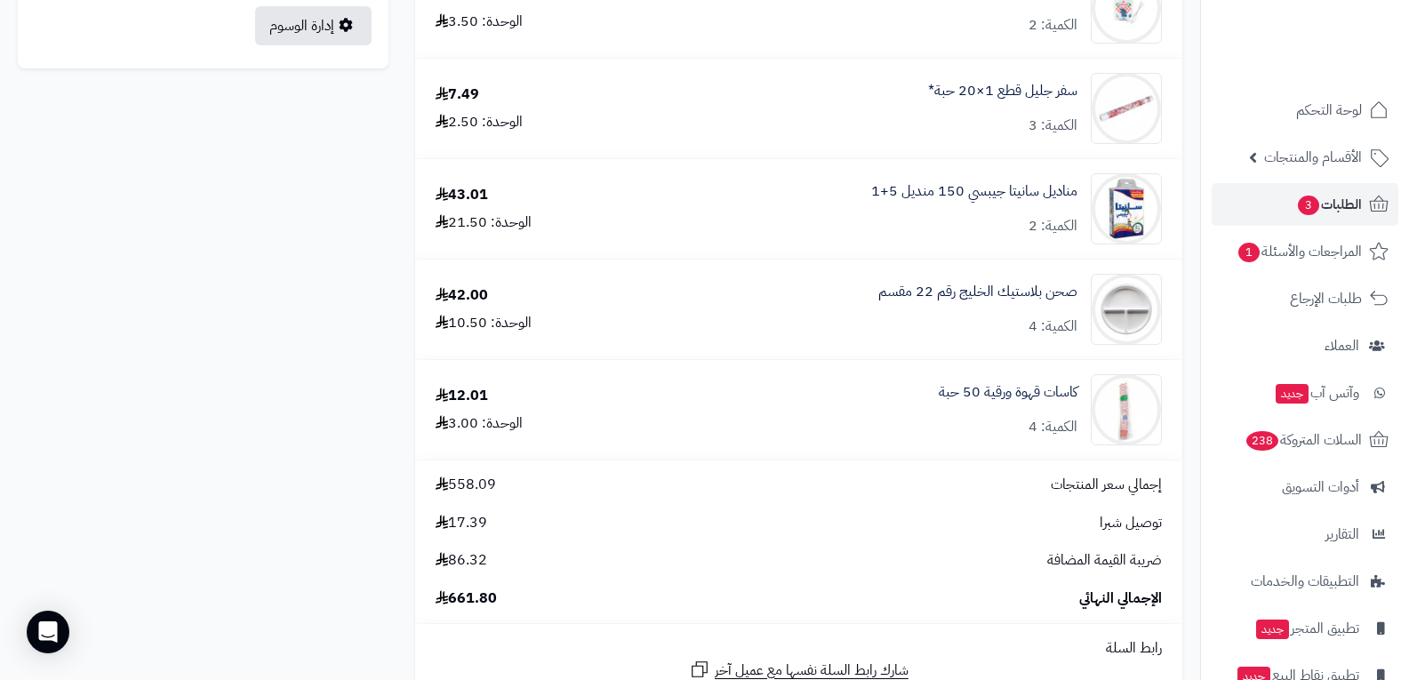
scroll to position [1689, 0]
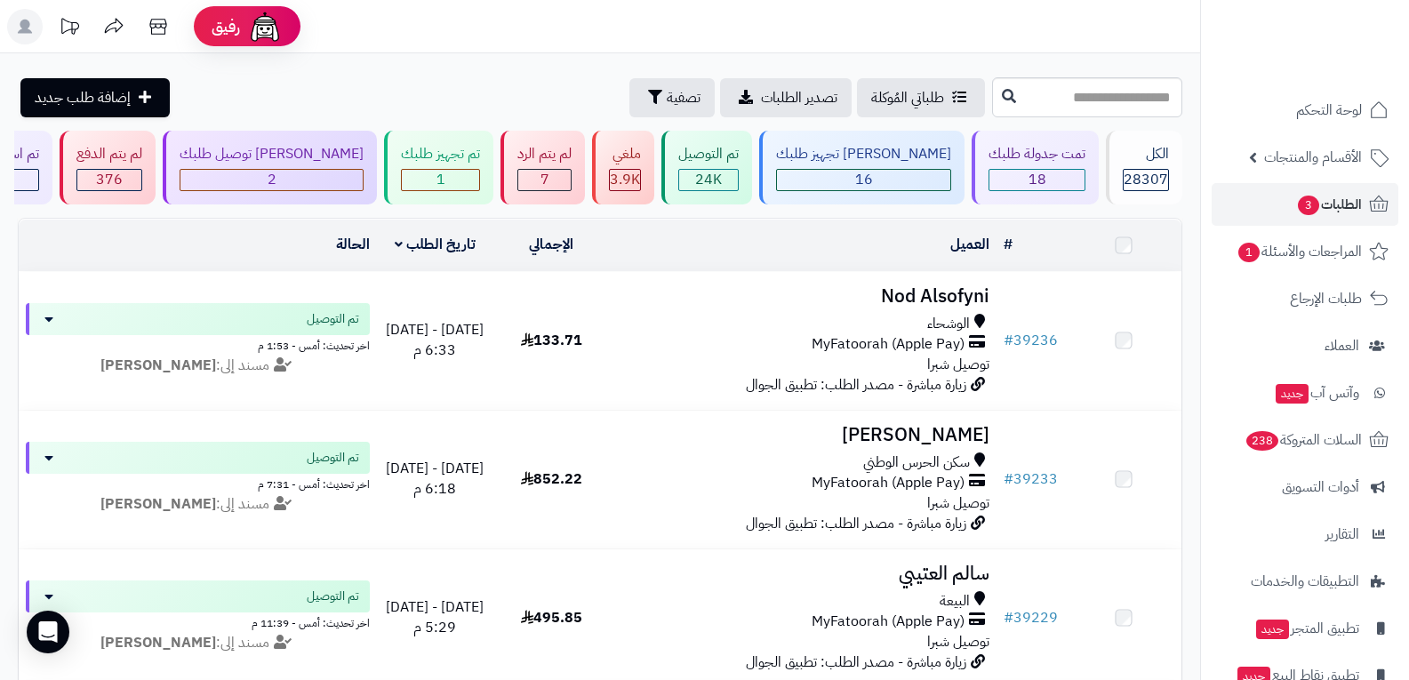
scroll to position [2222, 0]
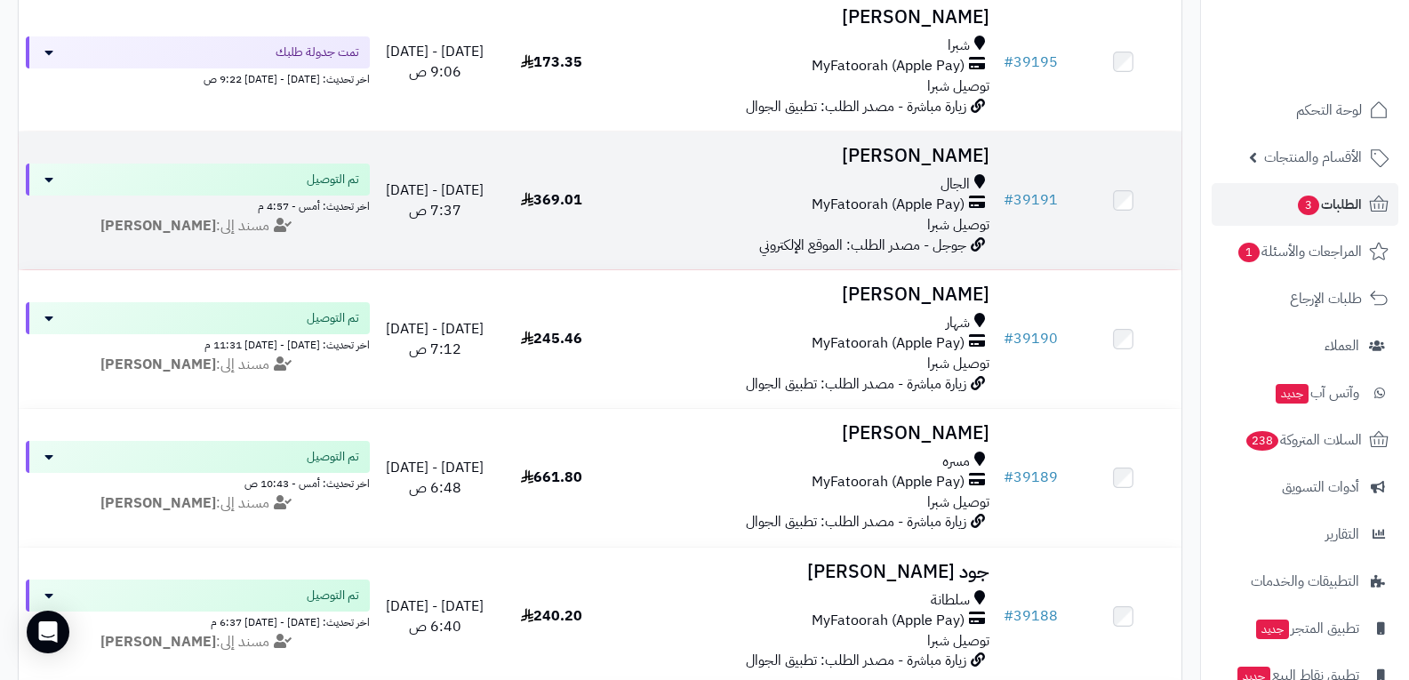
click at [907, 208] on span "MyFatoorah (Apple Pay)" at bounding box center [887, 205] width 153 height 20
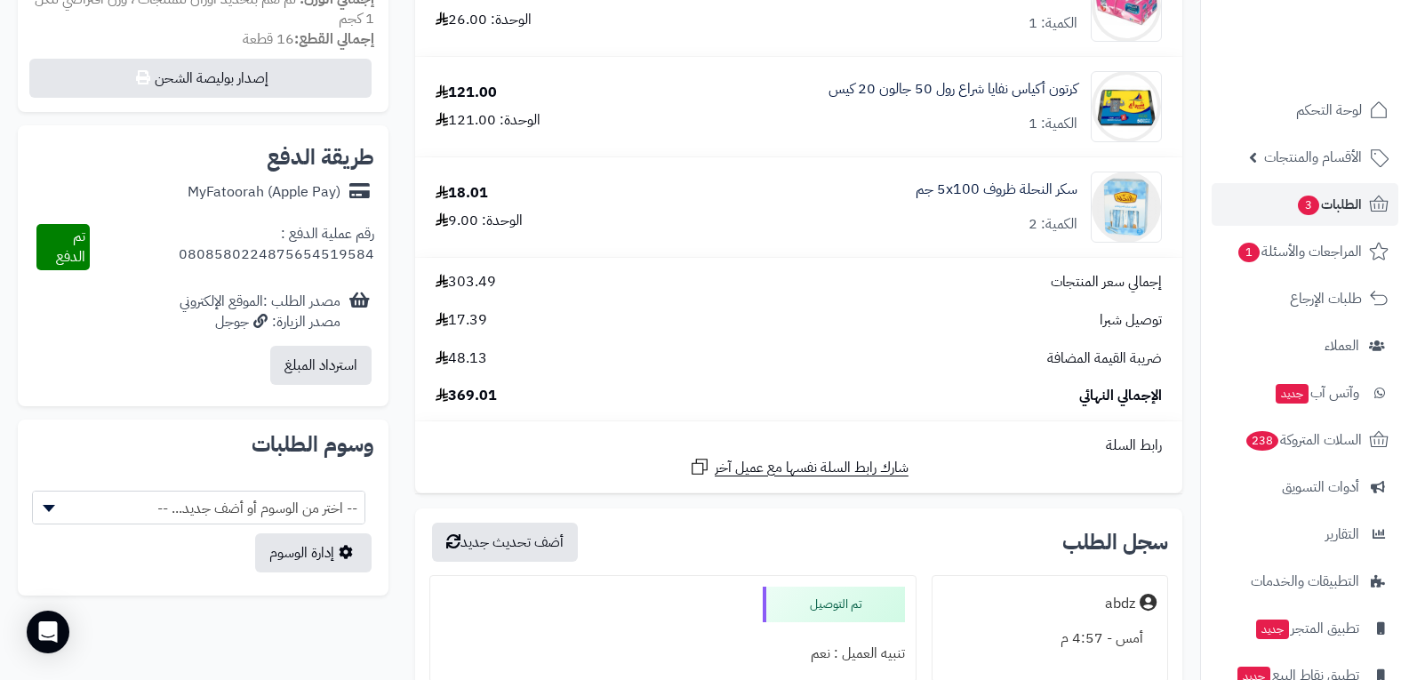
scroll to position [978, 0]
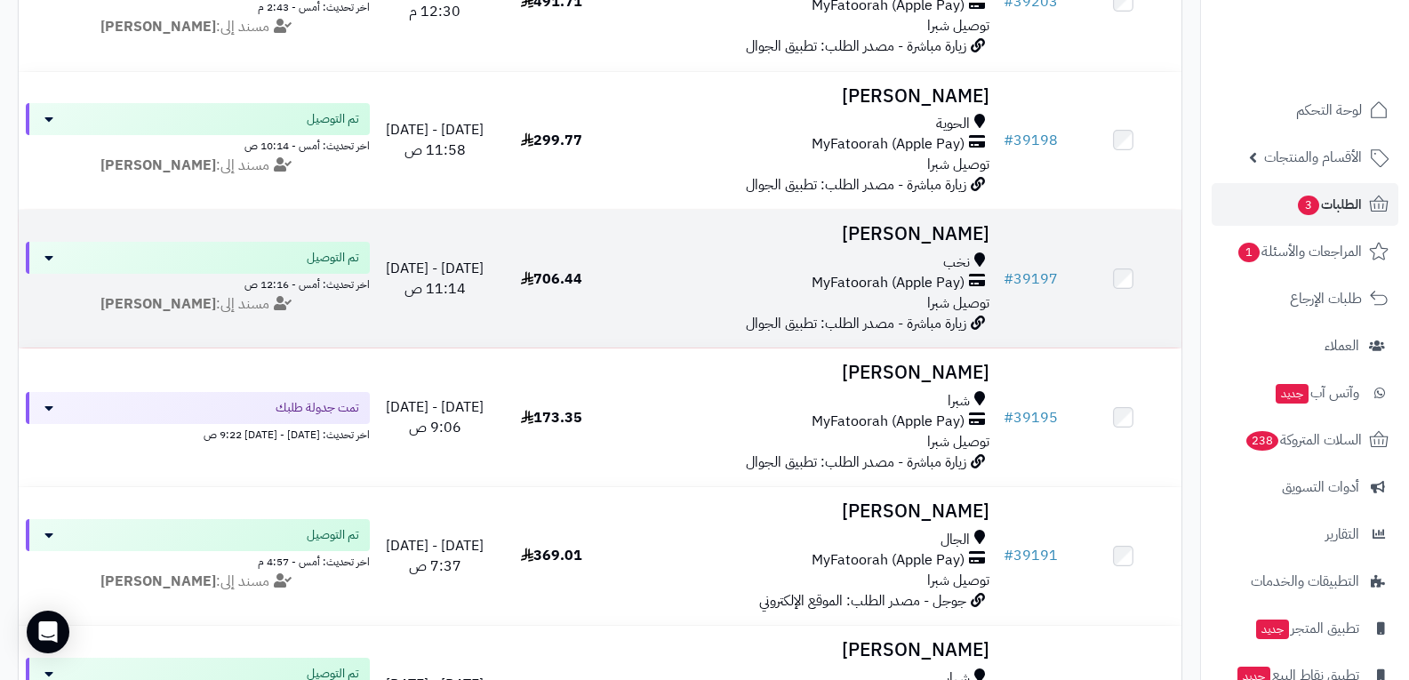
scroll to position [1778, 0]
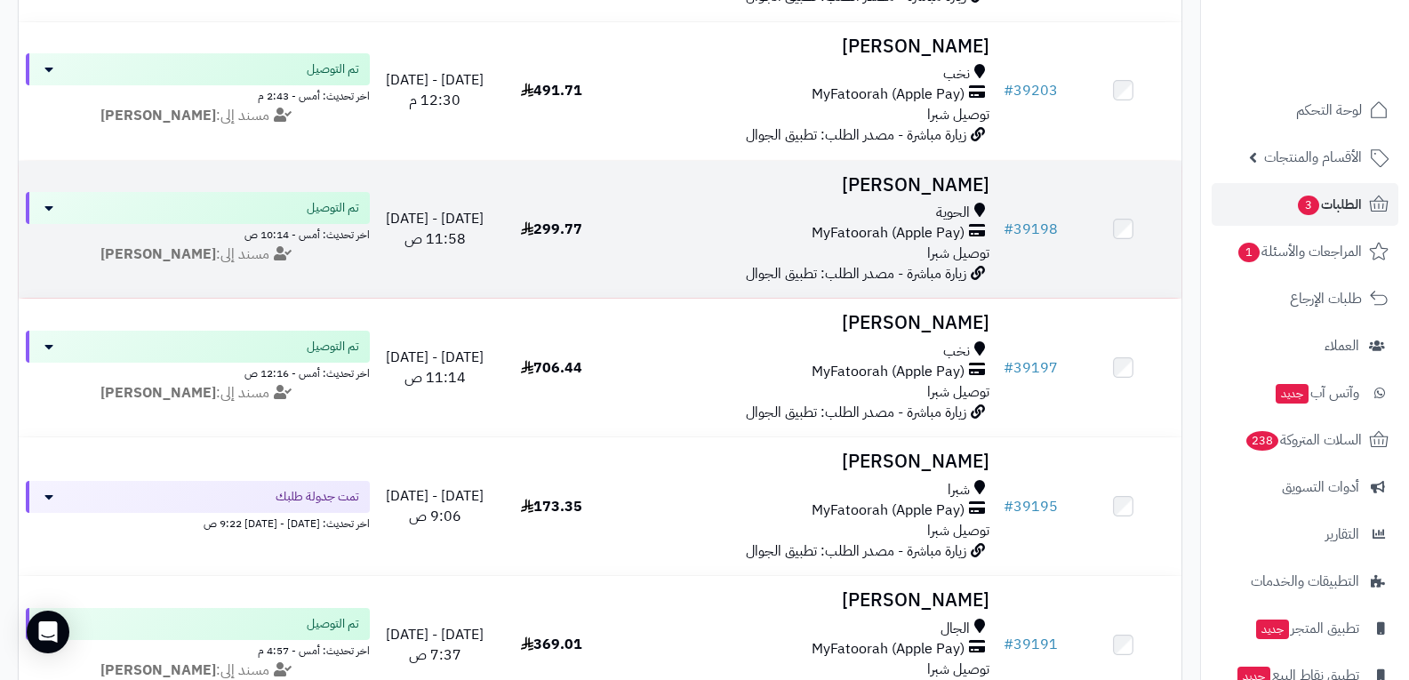
click at [946, 223] on span "MyFatoorah (Apple Pay)" at bounding box center [887, 233] width 153 height 20
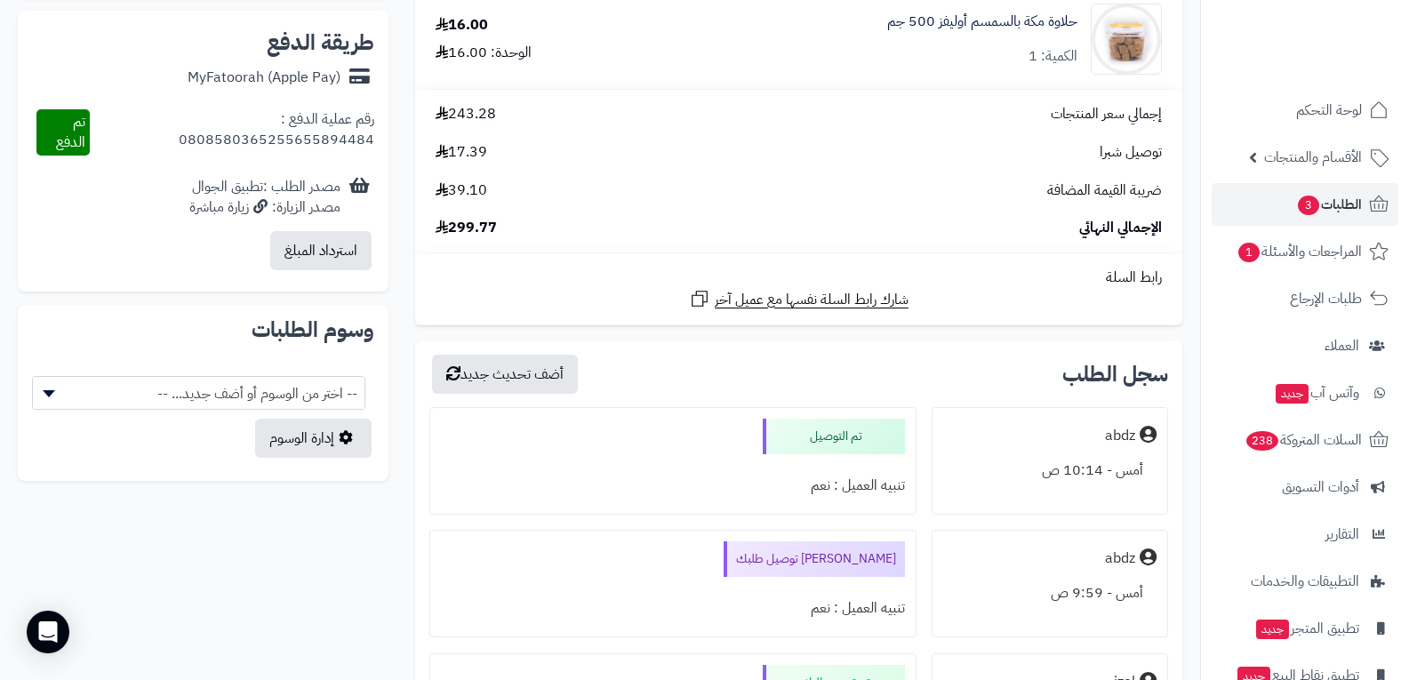
scroll to position [800, 0]
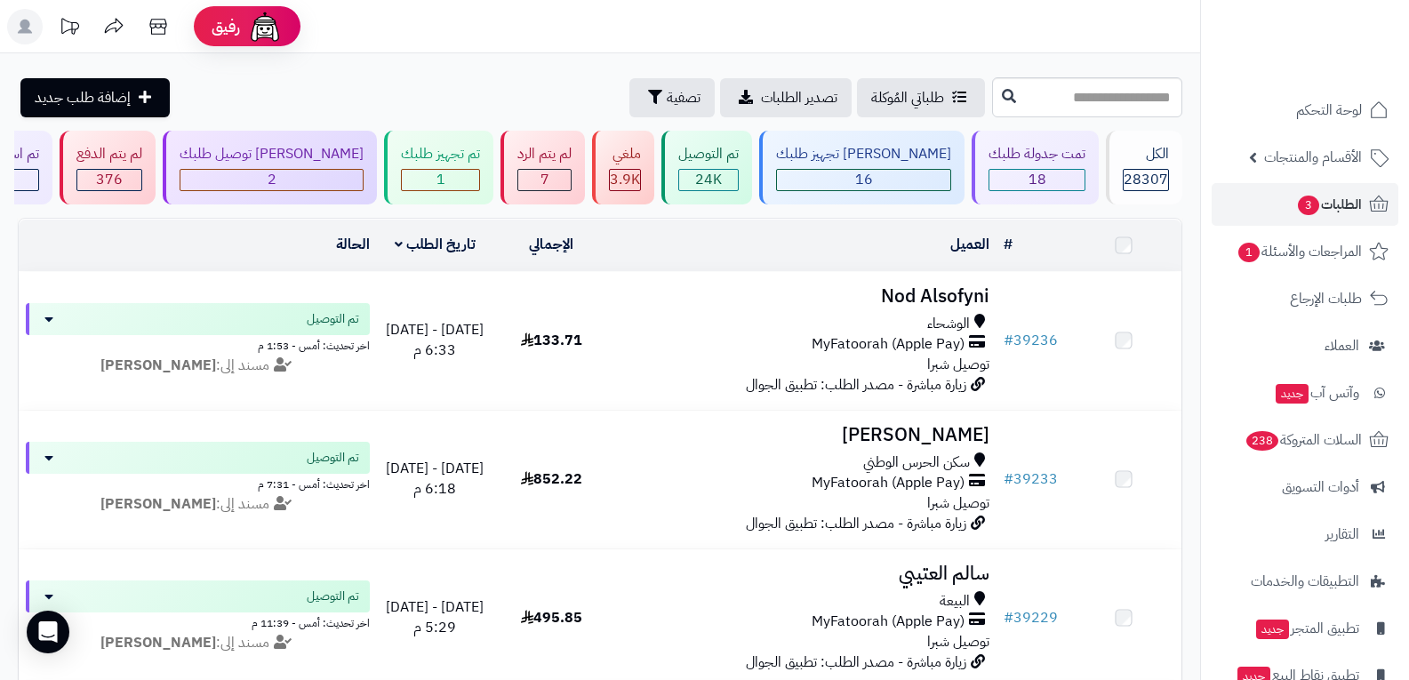
scroll to position [1778, 0]
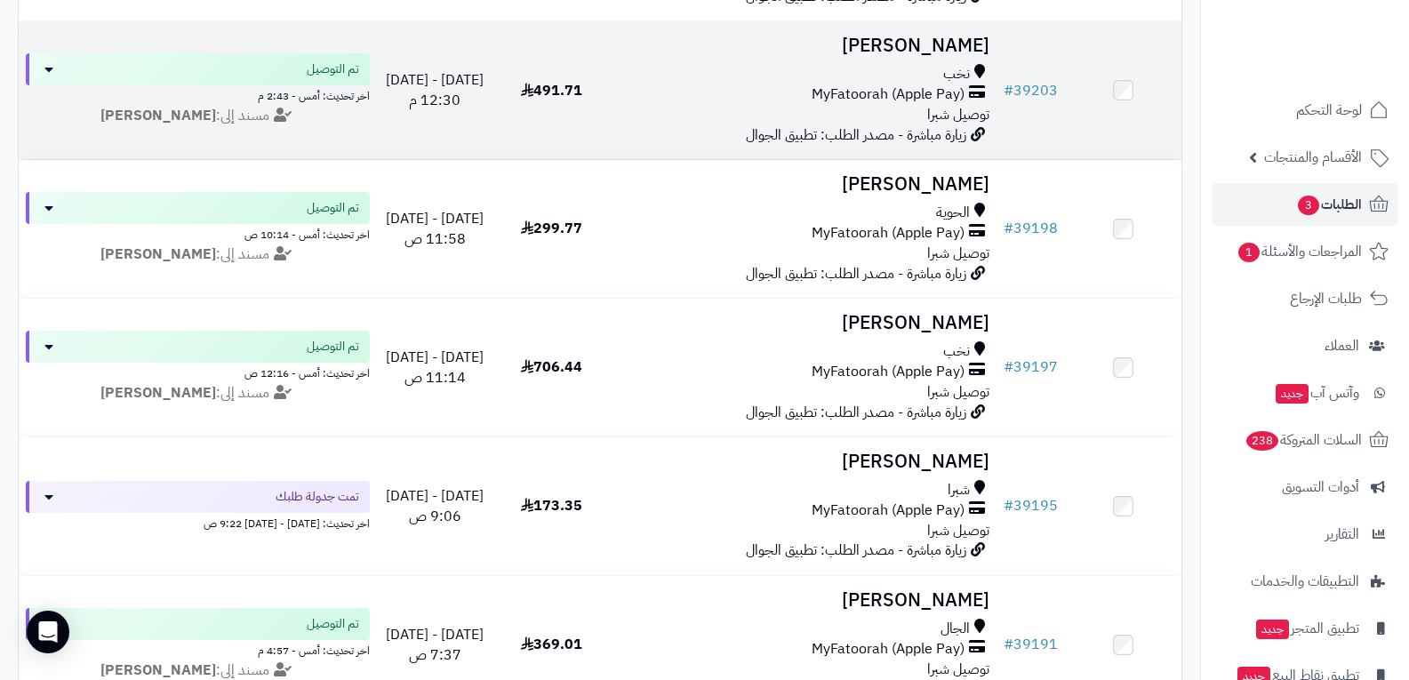
click at [969, 95] on div "MyFatoorah (Apple Pay)" at bounding box center [803, 94] width 373 height 20
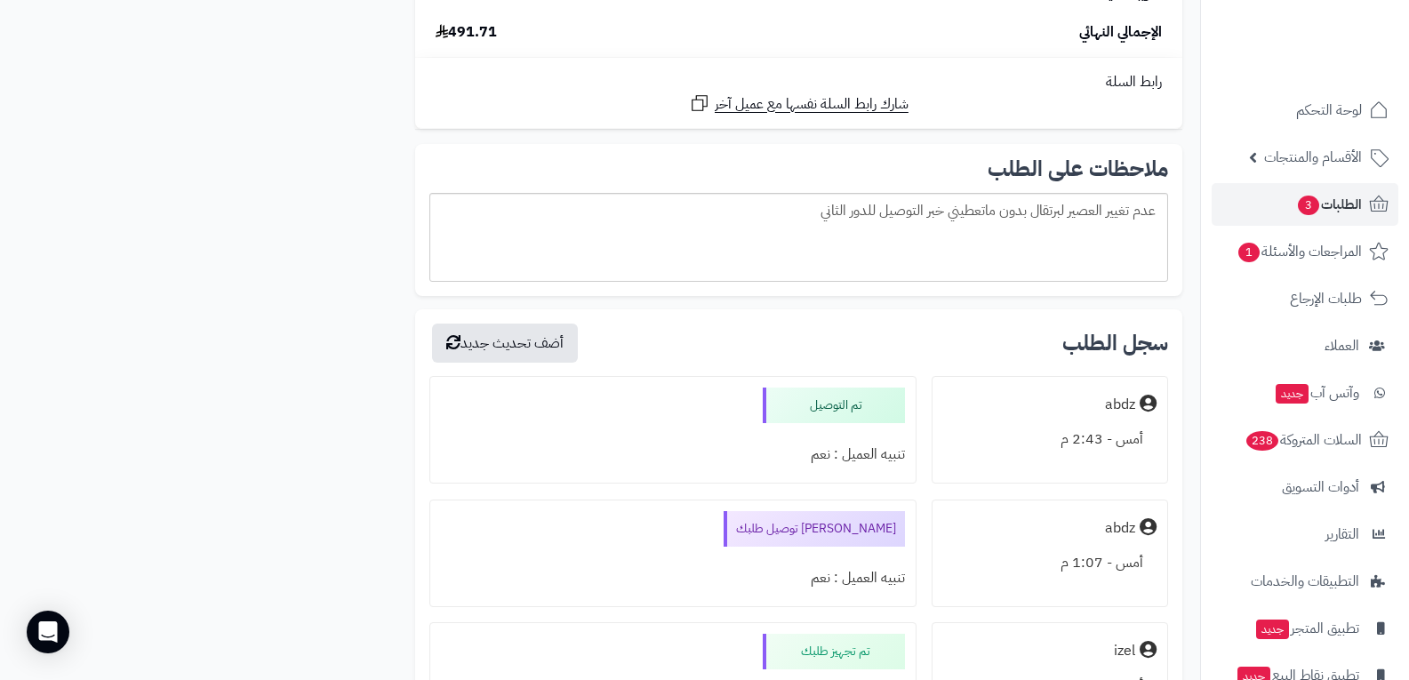
scroll to position [3200, 0]
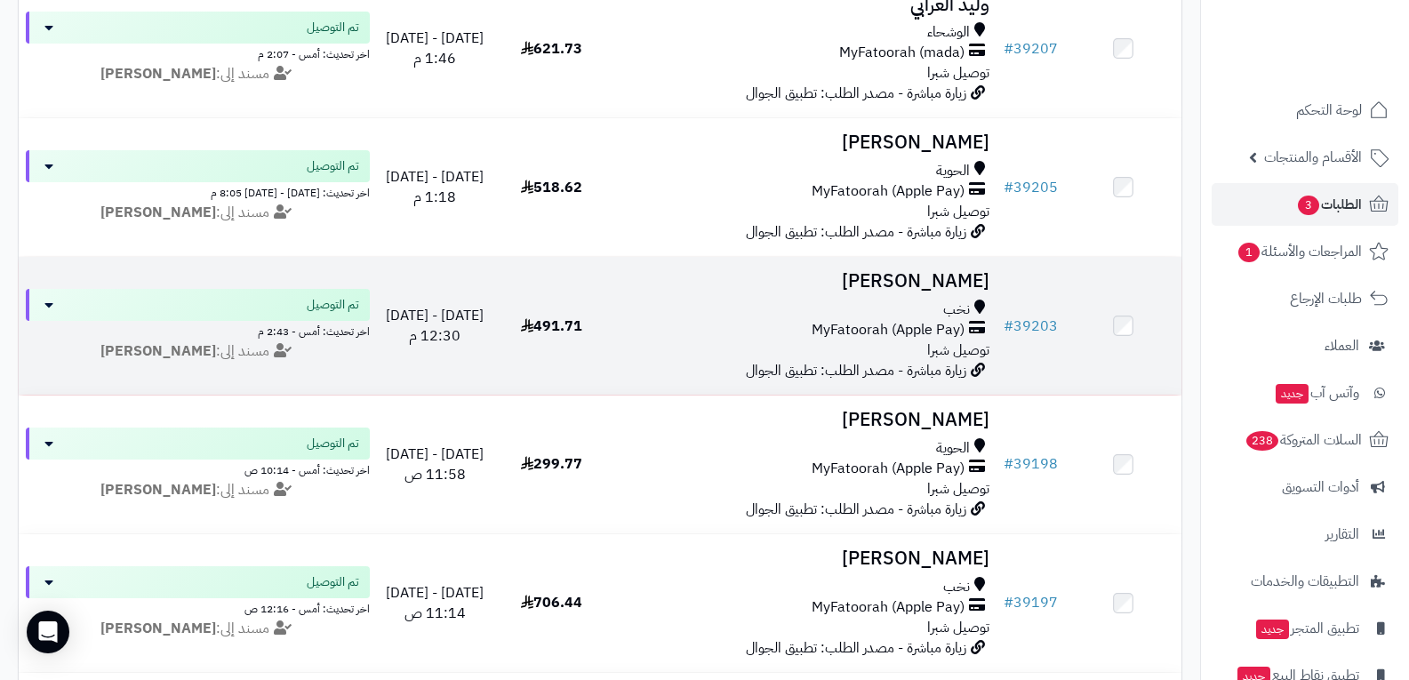
scroll to position [1511, 0]
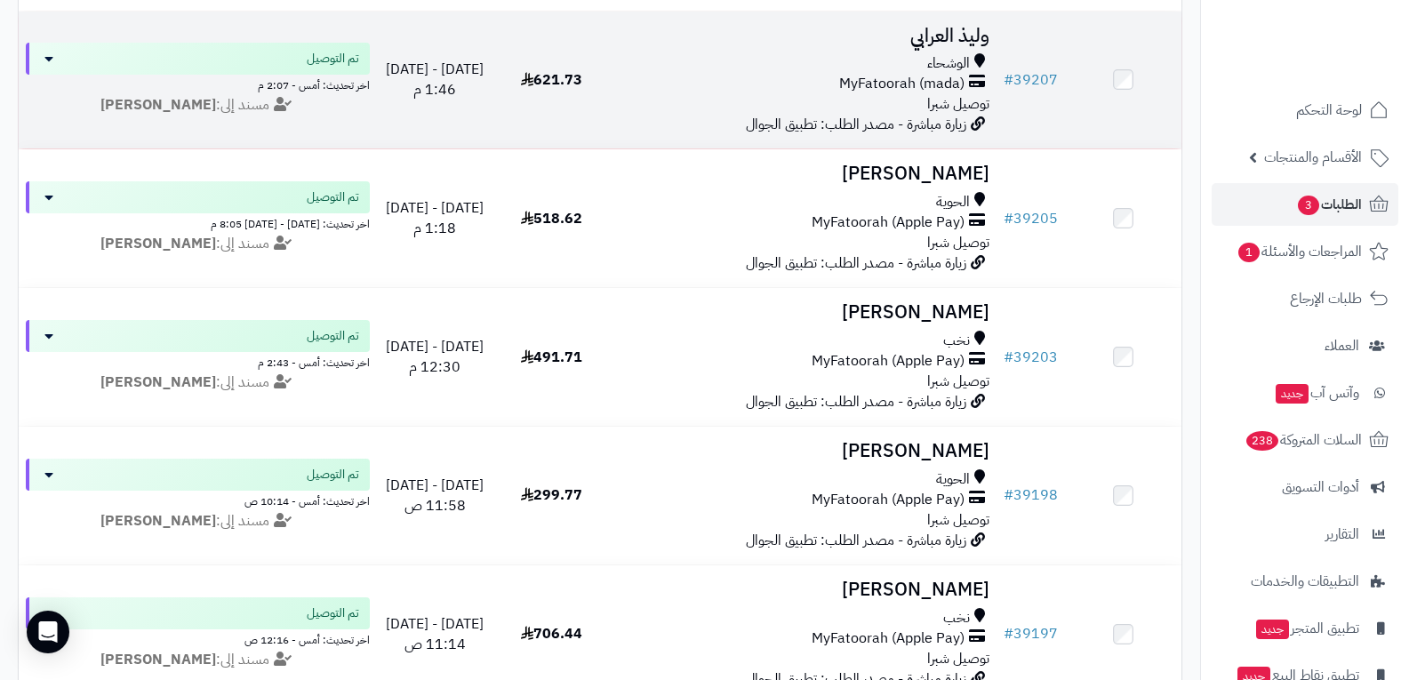
click at [941, 81] on span "MyFatoorah (mada)" at bounding box center [901, 84] width 125 height 20
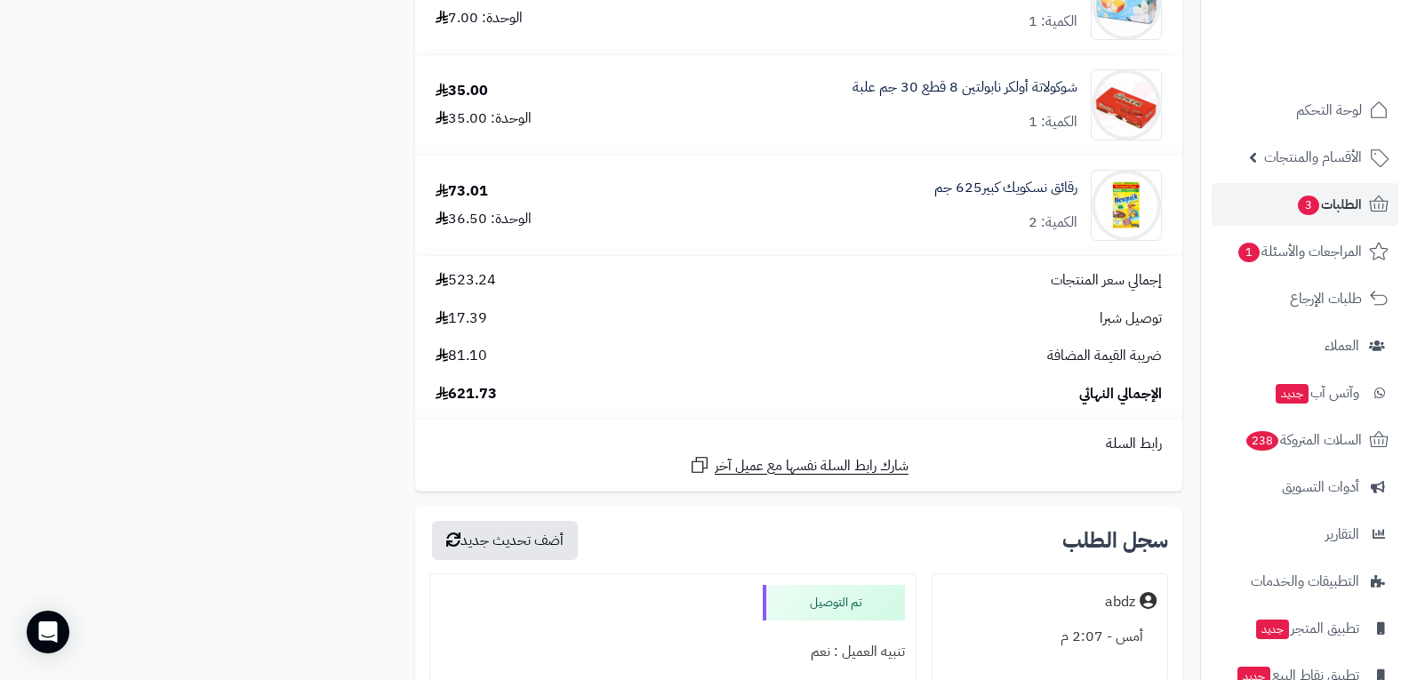
scroll to position [1866, 0]
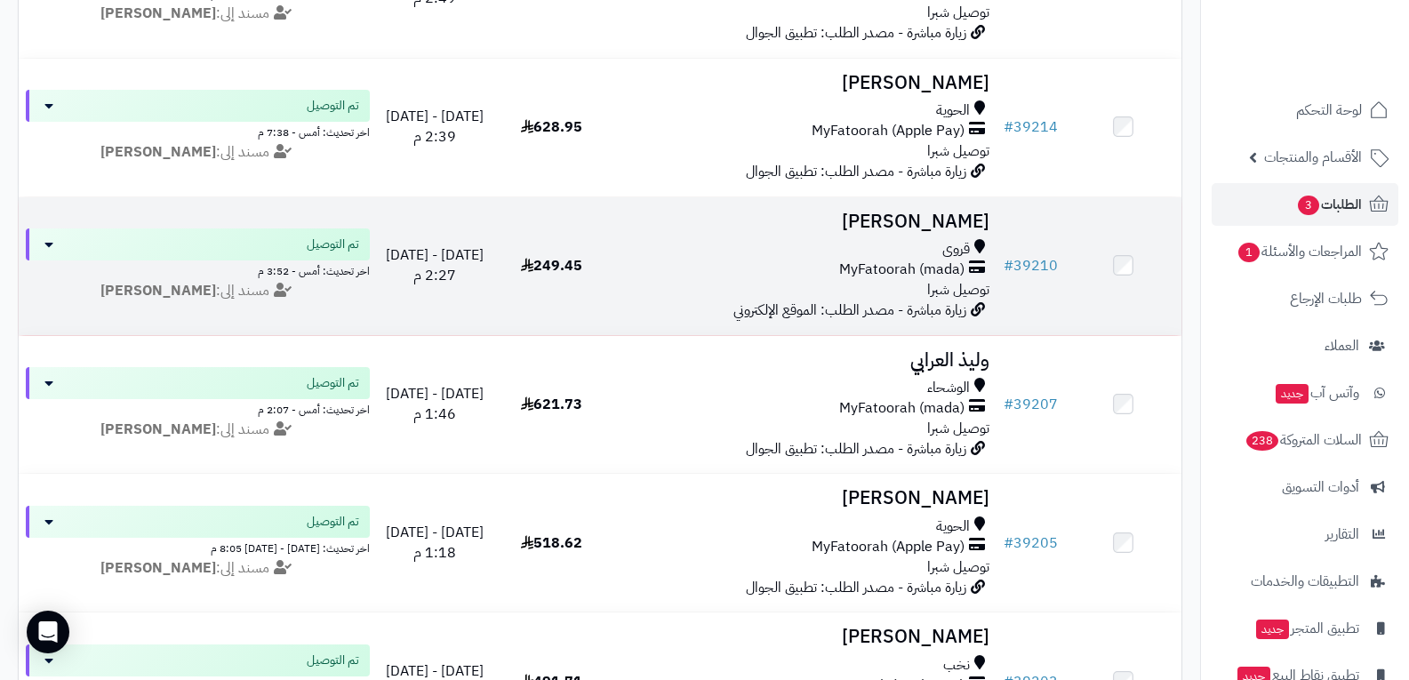
scroll to position [1155, 0]
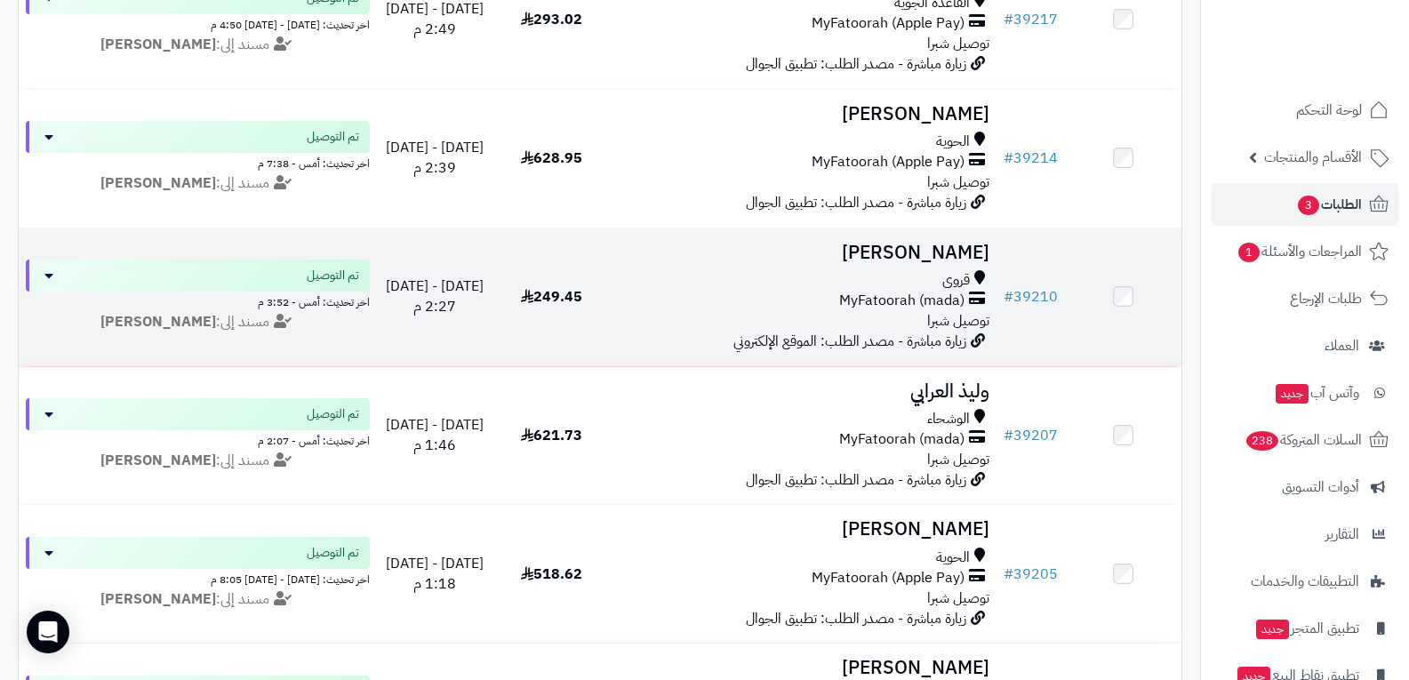
click at [859, 312] on div "قروى MyFatoorah (mada) توصيل شبرا" at bounding box center [803, 300] width 373 height 61
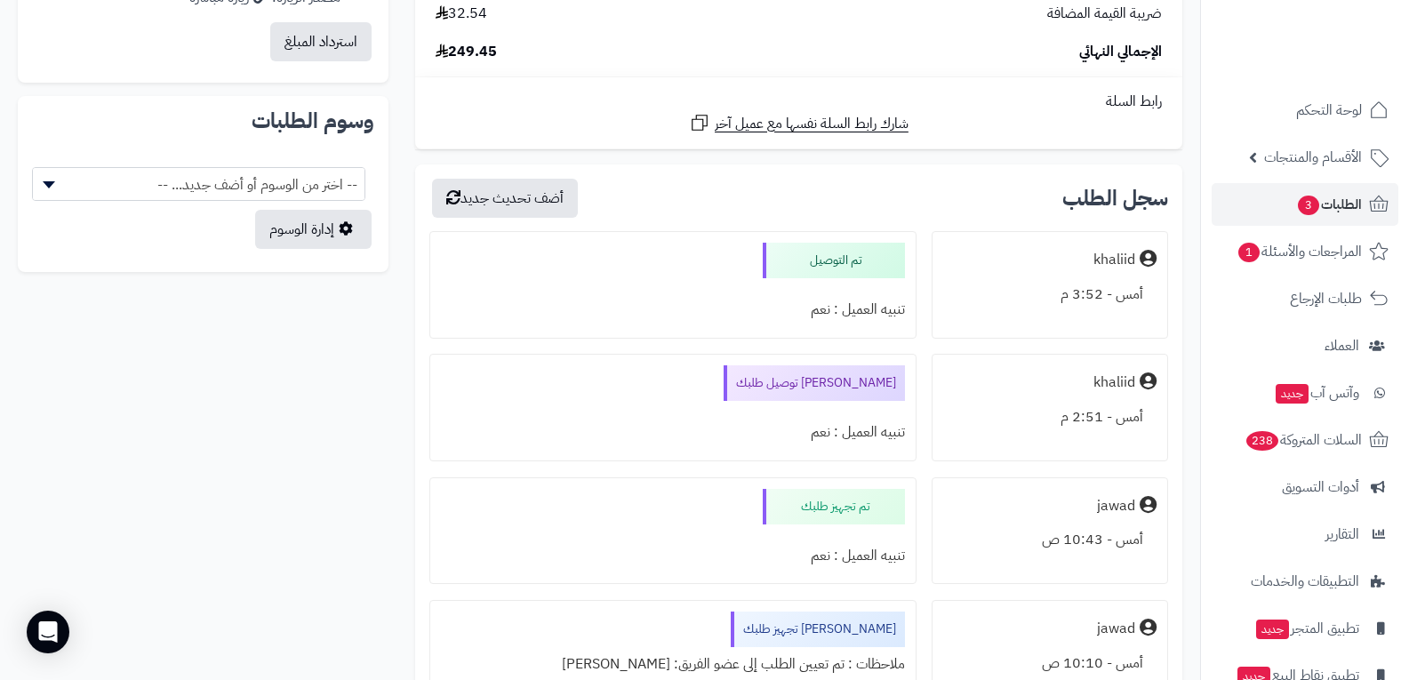
scroll to position [1067, 0]
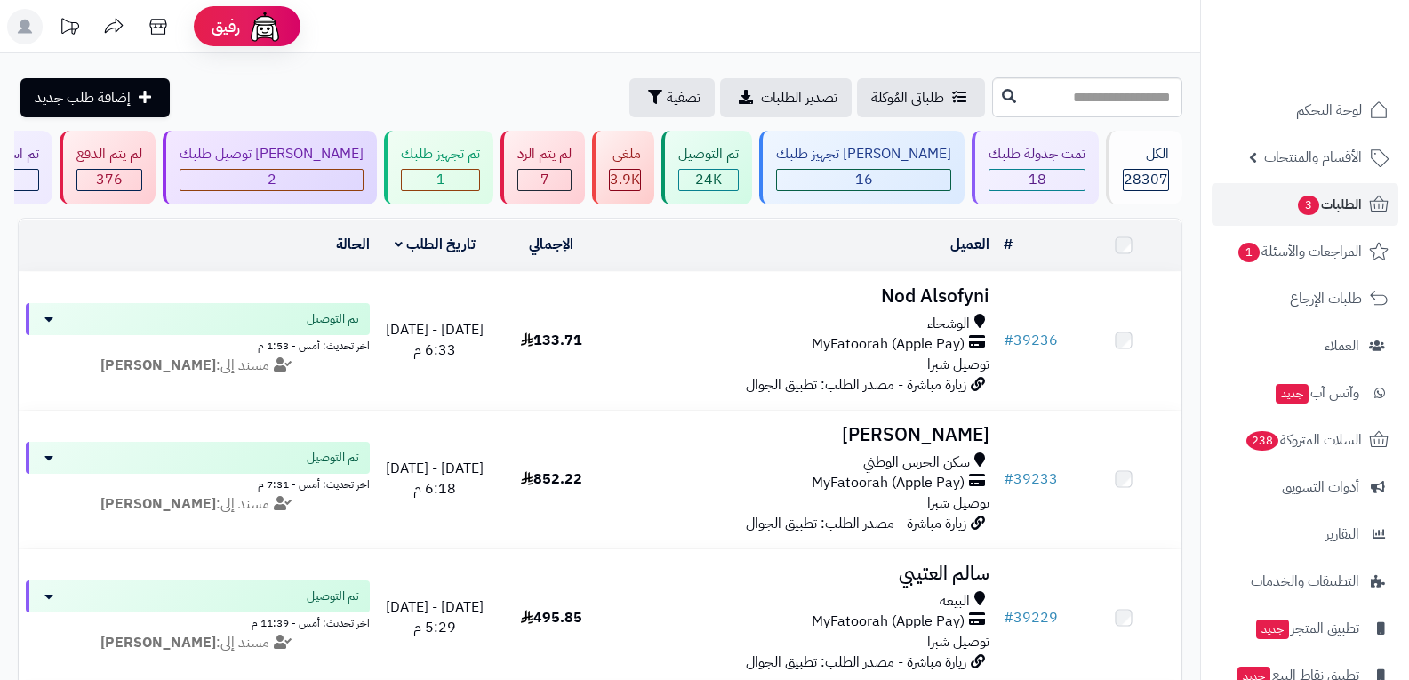
scroll to position [1155, 0]
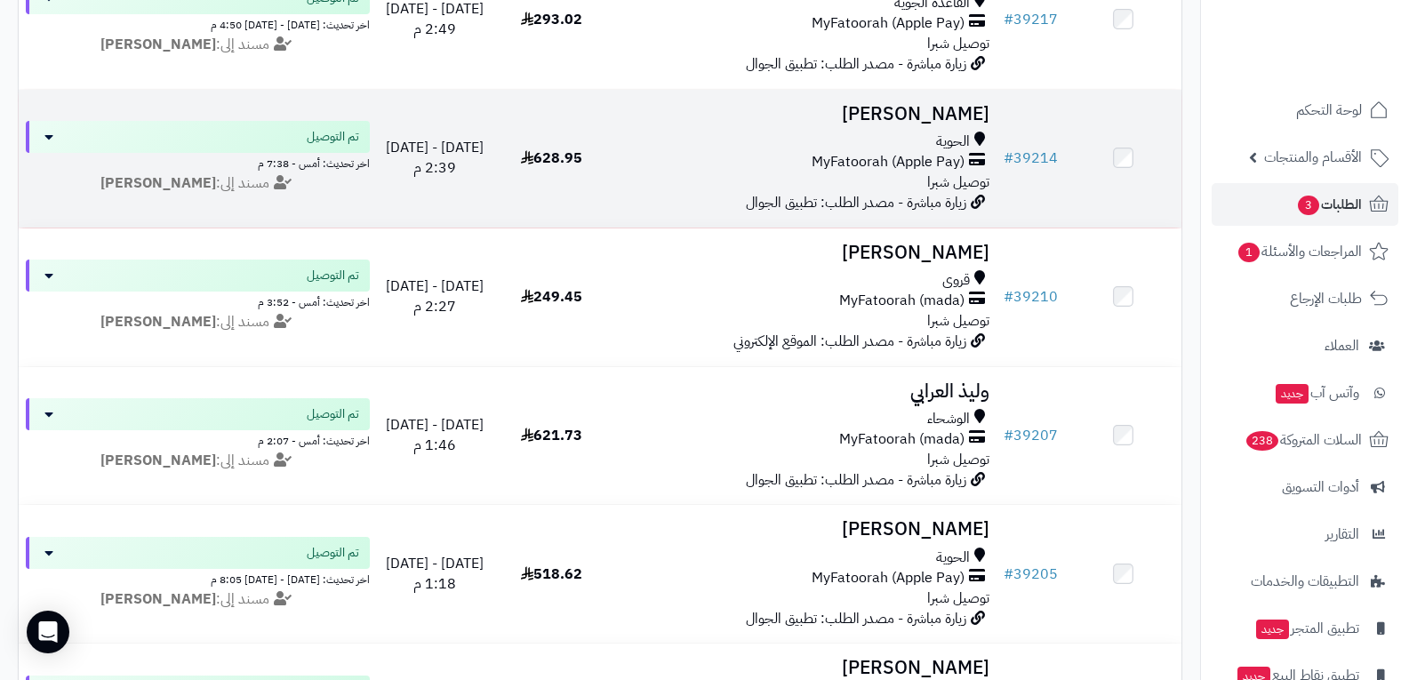
click at [946, 155] on span "MyFatoorah (Apple Pay)" at bounding box center [887, 162] width 153 height 20
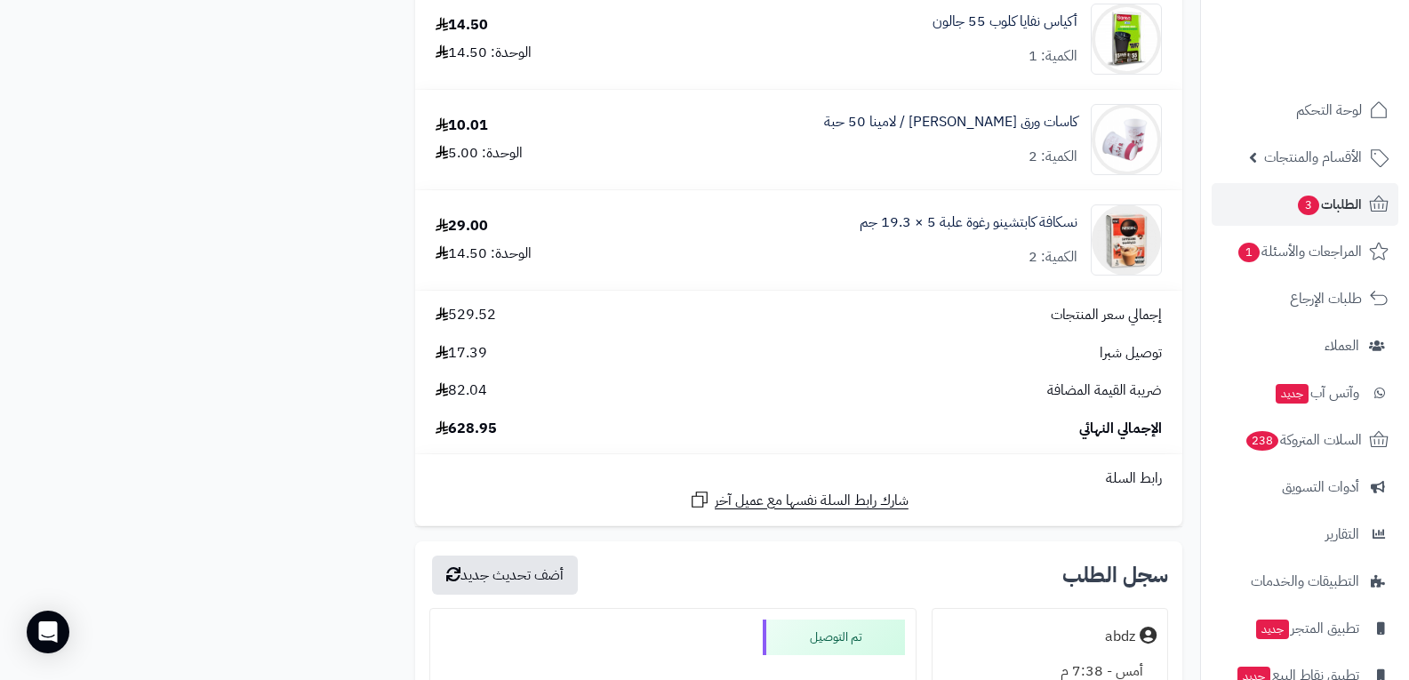
scroll to position [3911, 0]
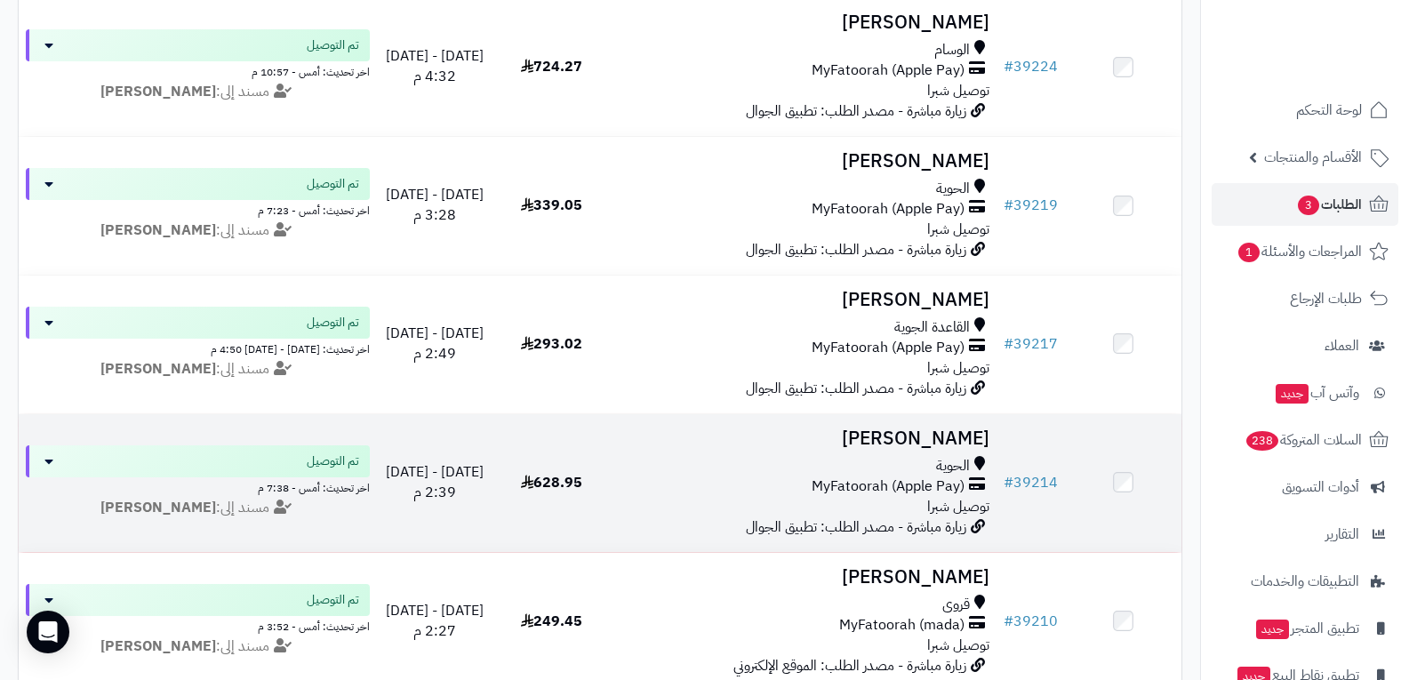
scroll to position [800, 0]
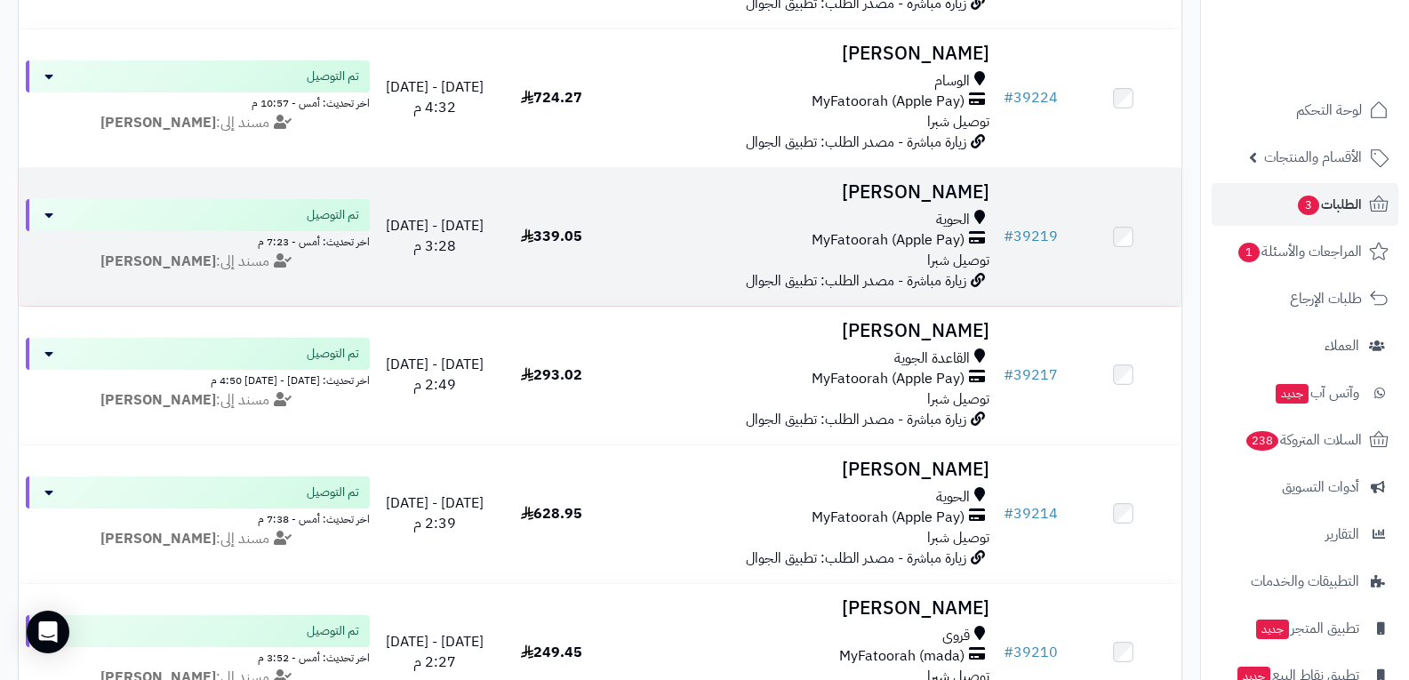
click at [909, 240] on span "MyFatoorah (Apple Pay)" at bounding box center [887, 240] width 153 height 20
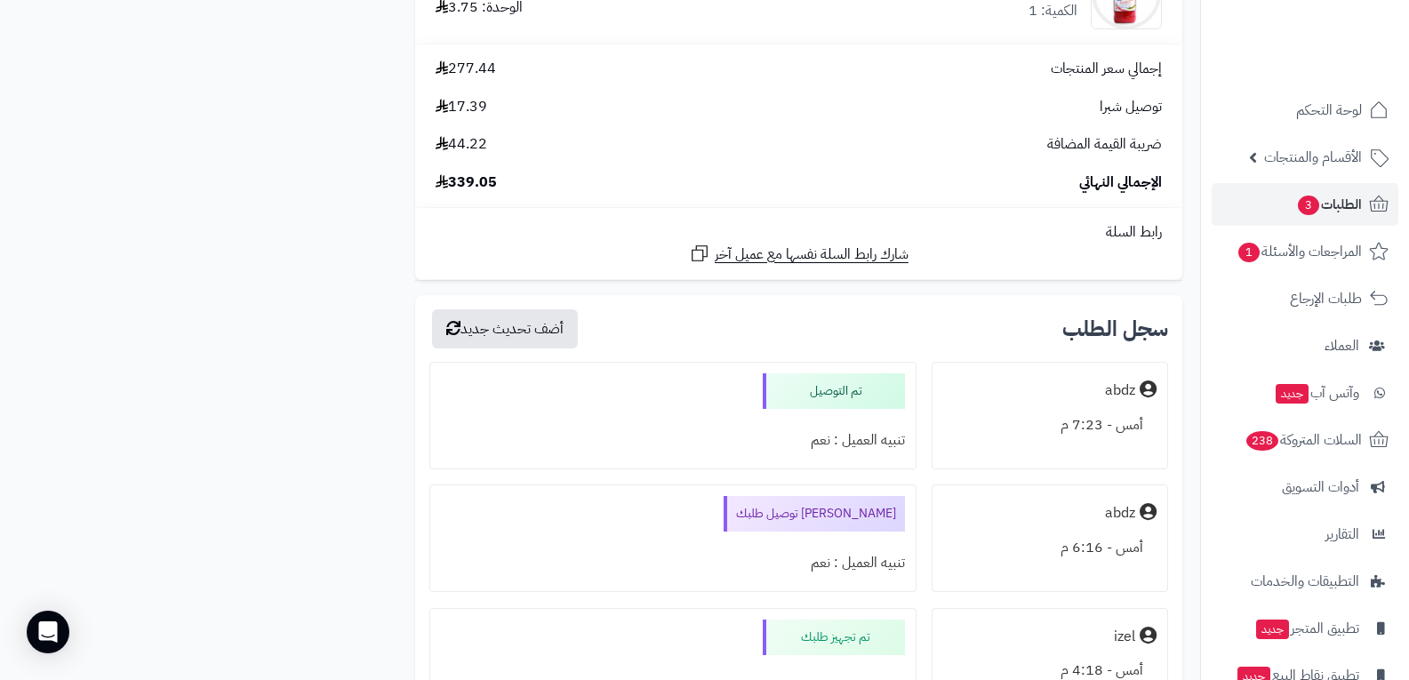
scroll to position [1778, 0]
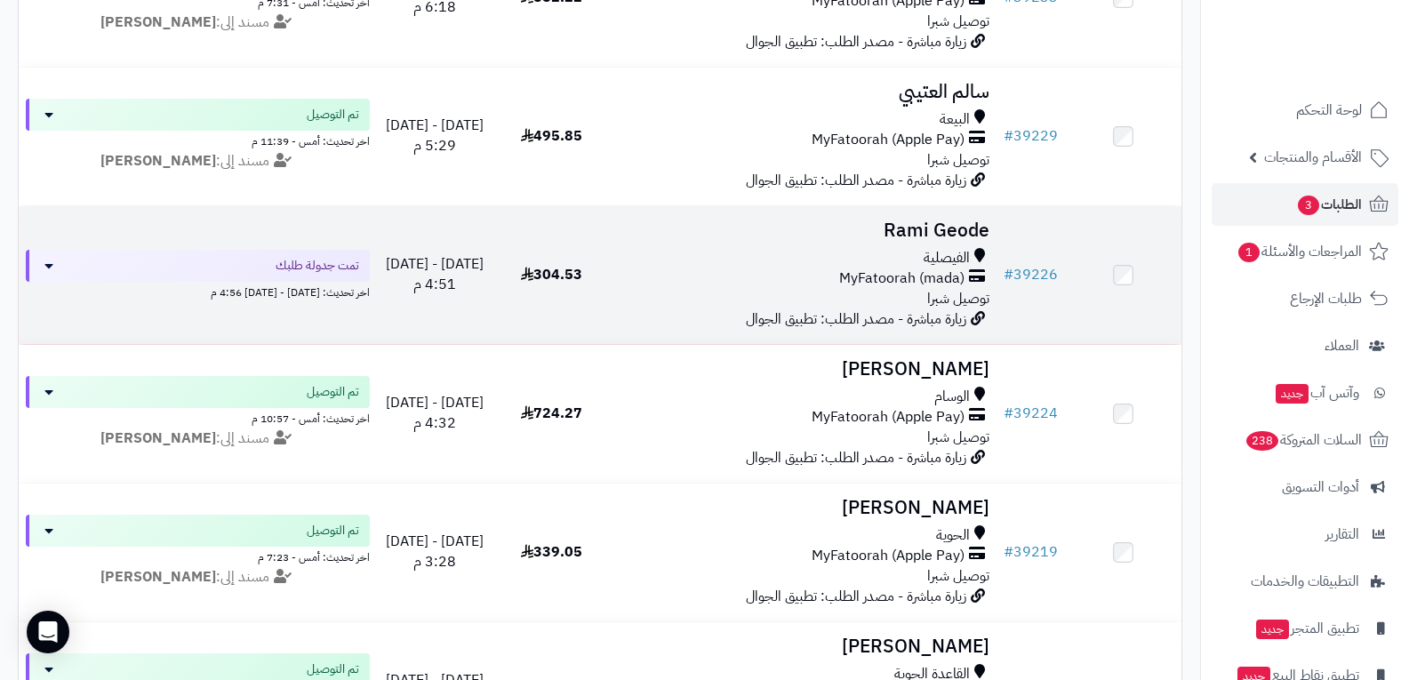
scroll to position [444, 0]
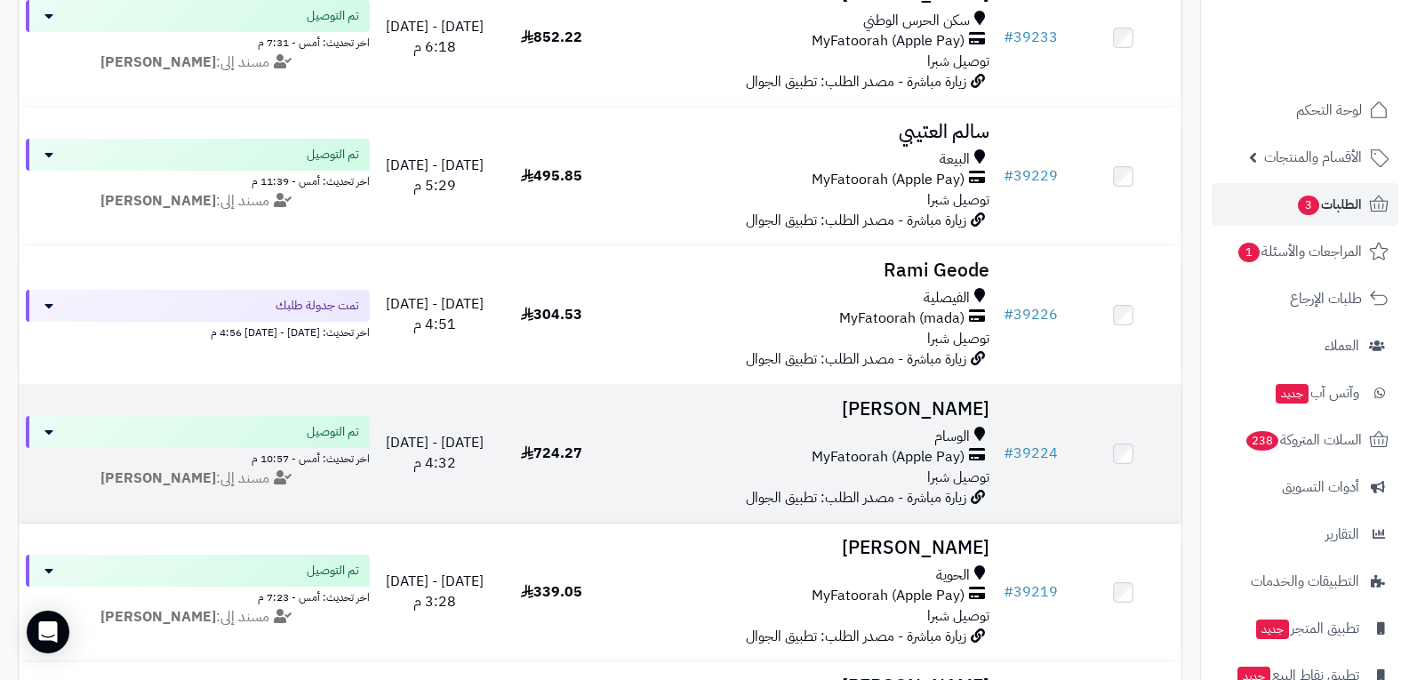
click at [858, 460] on span "MyFatoorah (Apple Pay)" at bounding box center [887, 457] width 153 height 20
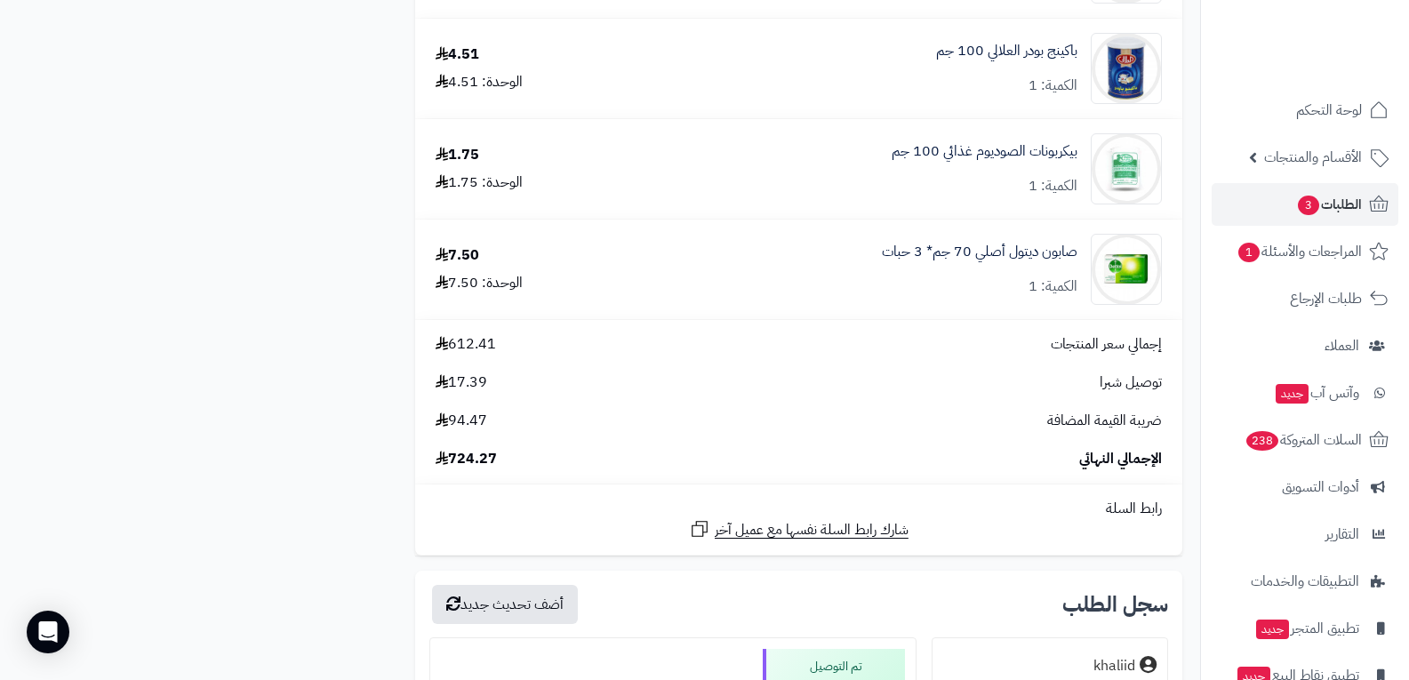
scroll to position [6044, 0]
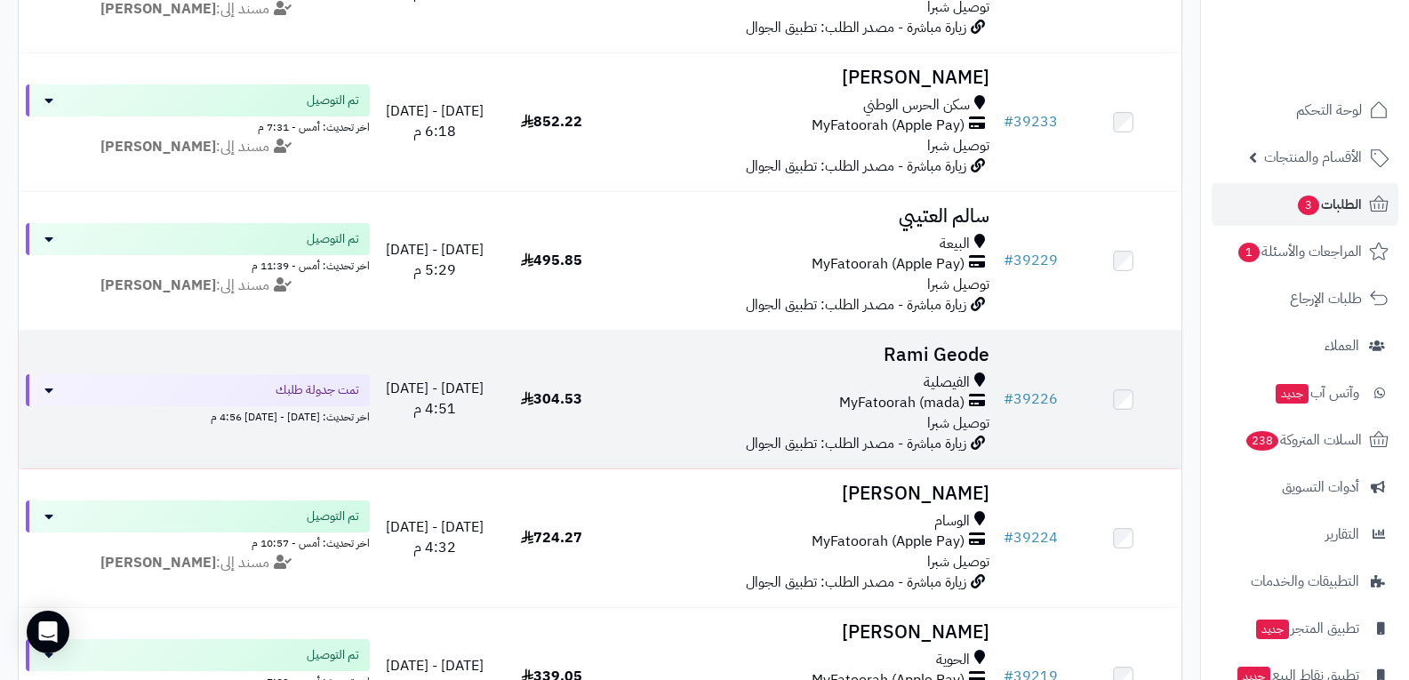
scroll to position [356, 0]
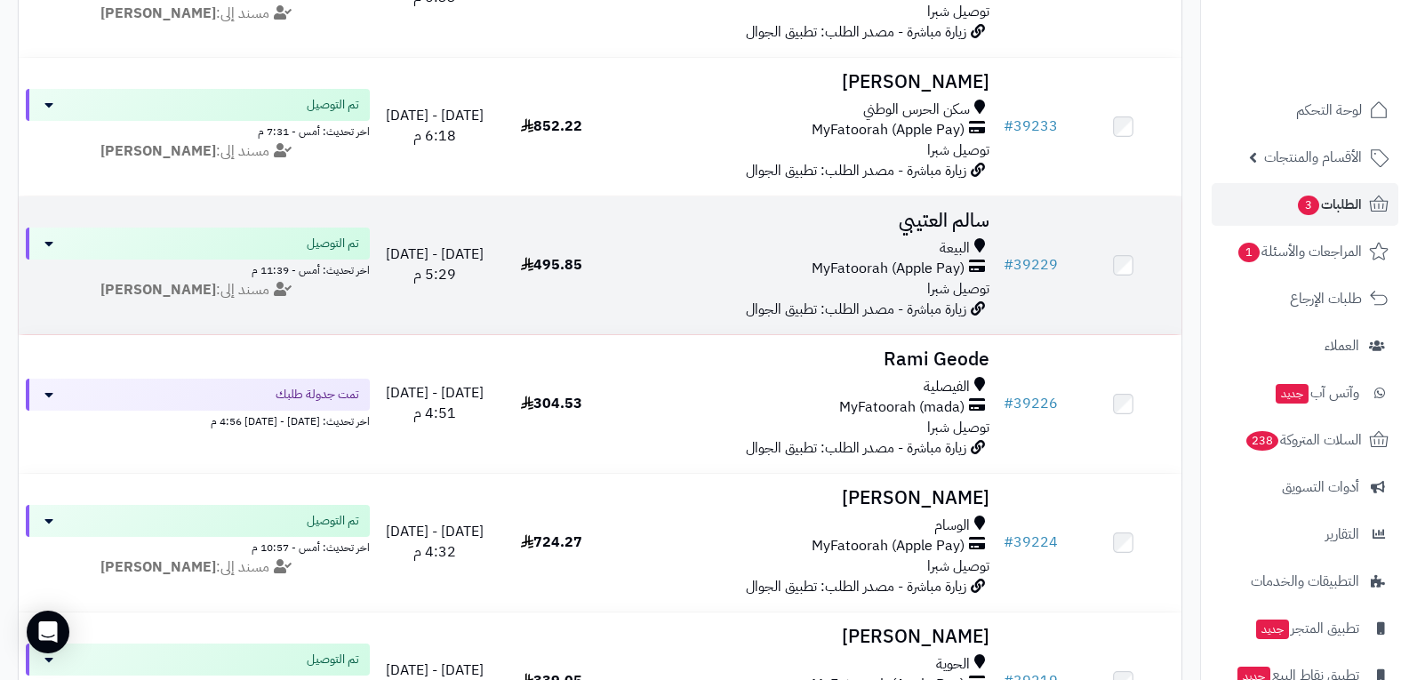
click at [911, 260] on span "MyFatoorah (Apple Pay)" at bounding box center [887, 269] width 153 height 20
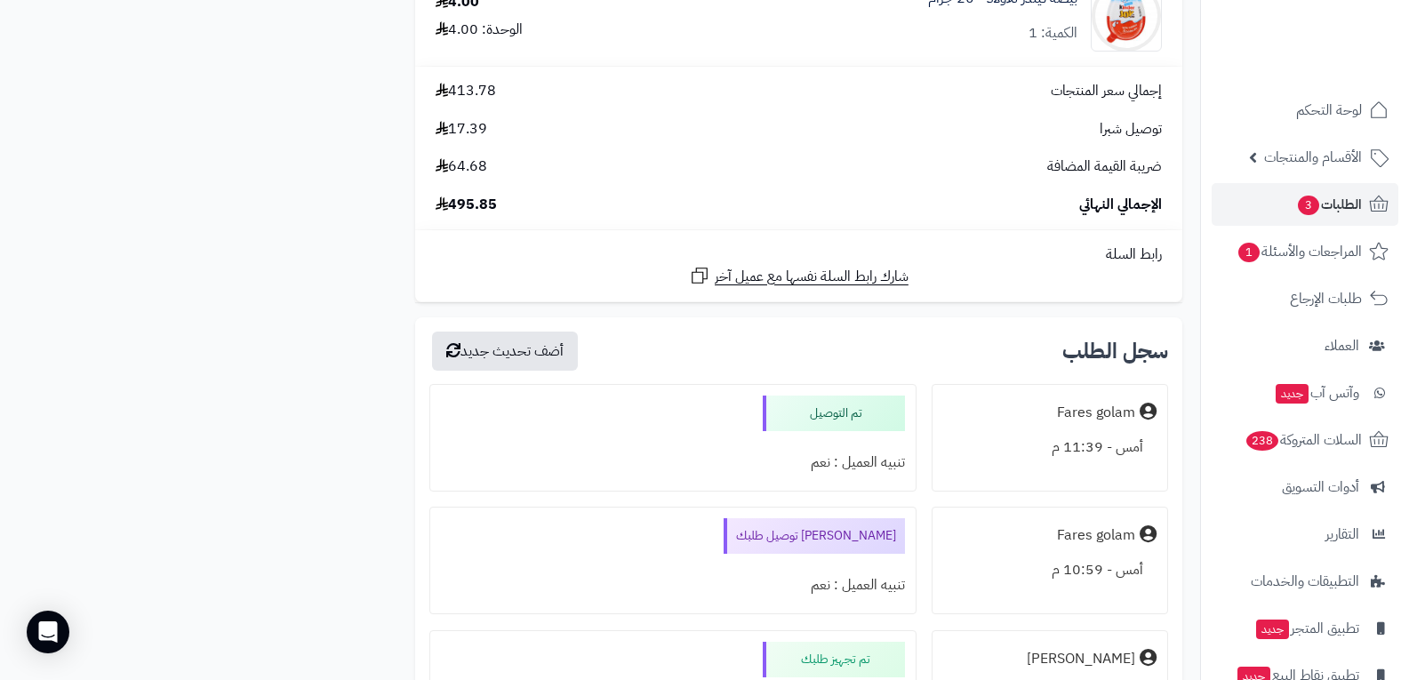
scroll to position [4888, 0]
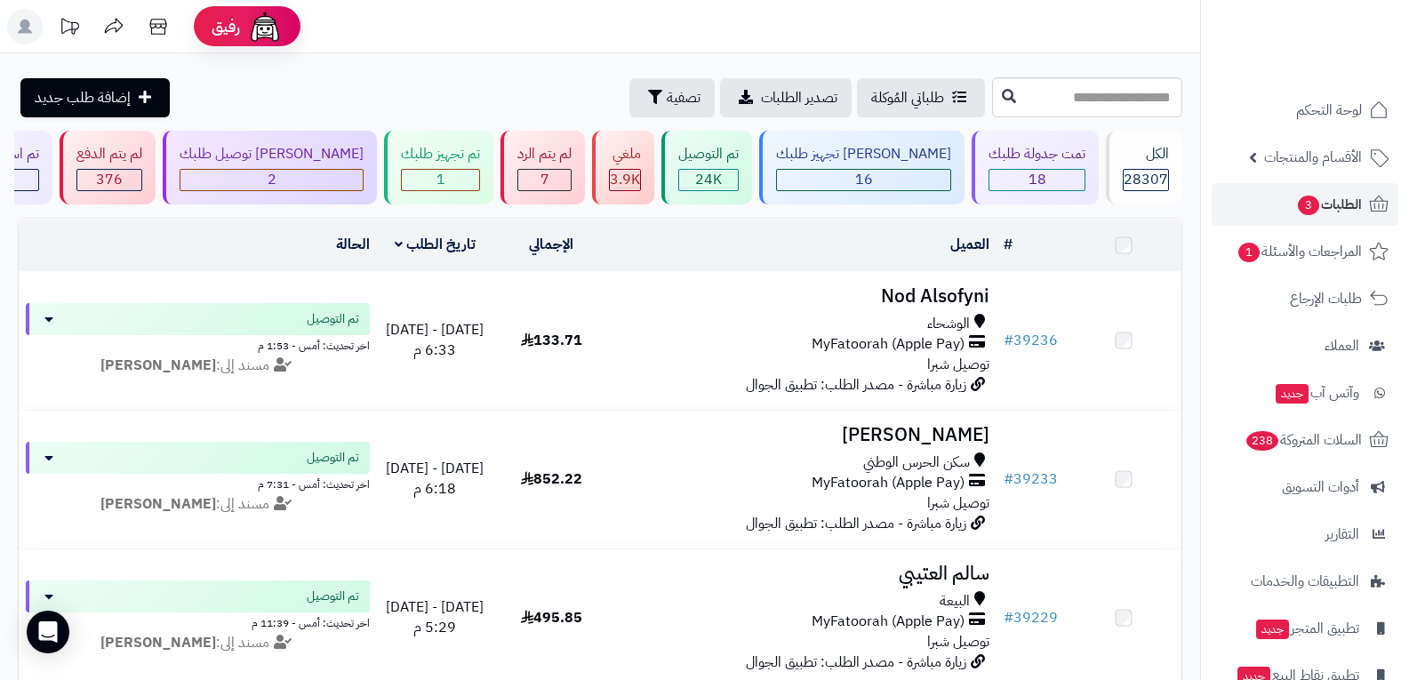
scroll to position [356, 0]
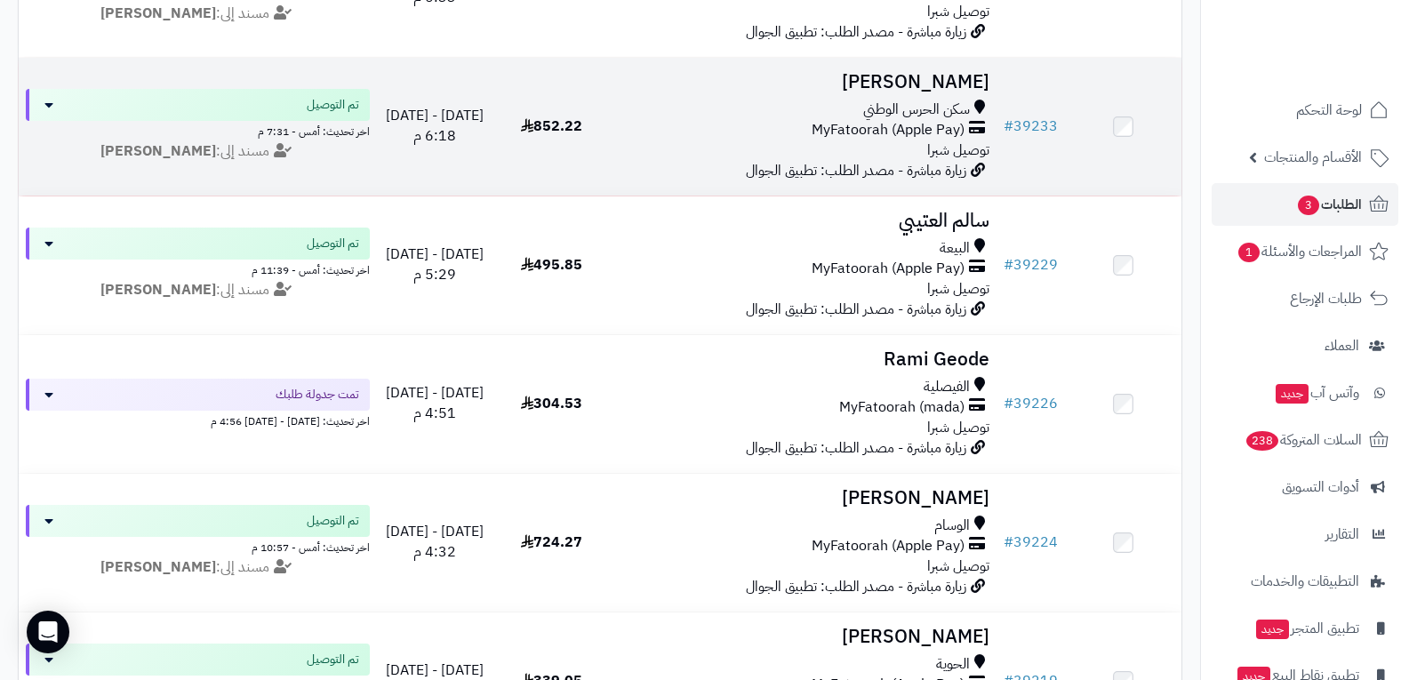
click at [847, 135] on span "MyFatoorah (Apple Pay)" at bounding box center [887, 130] width 153 height 20
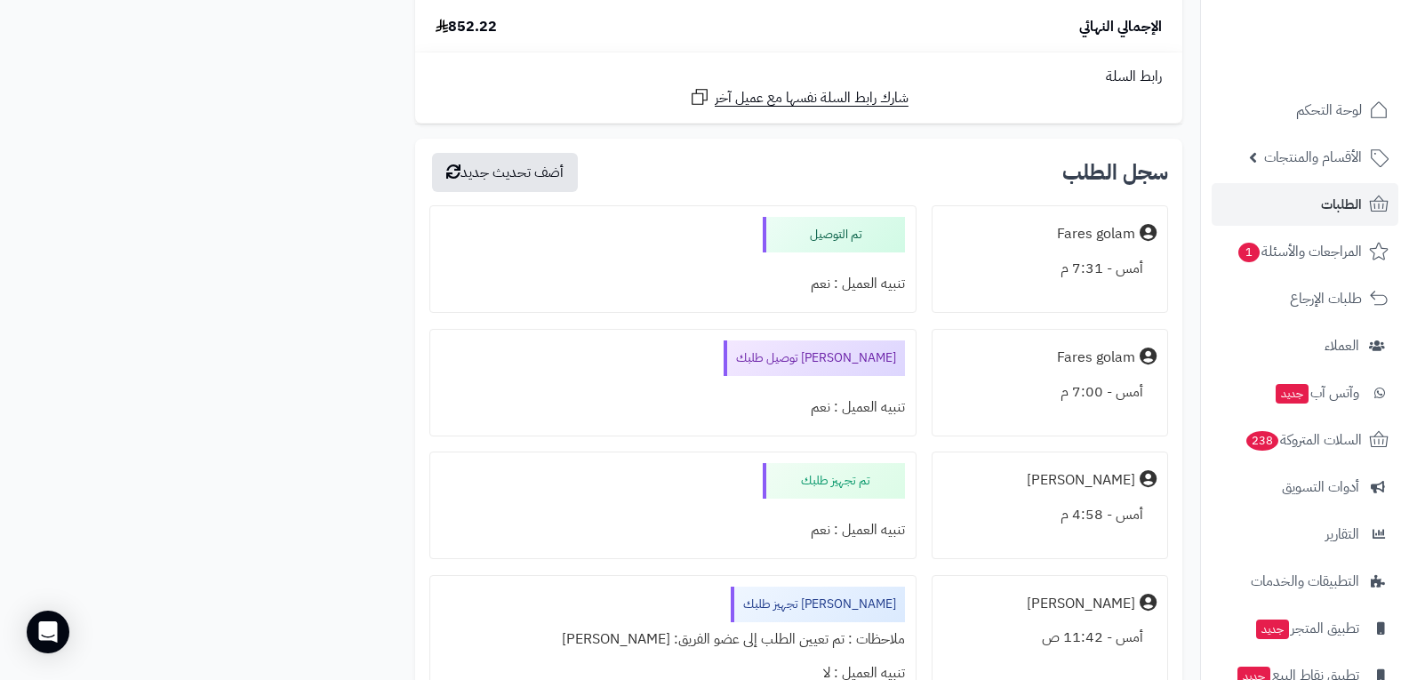
scroll to position [5155, 0]
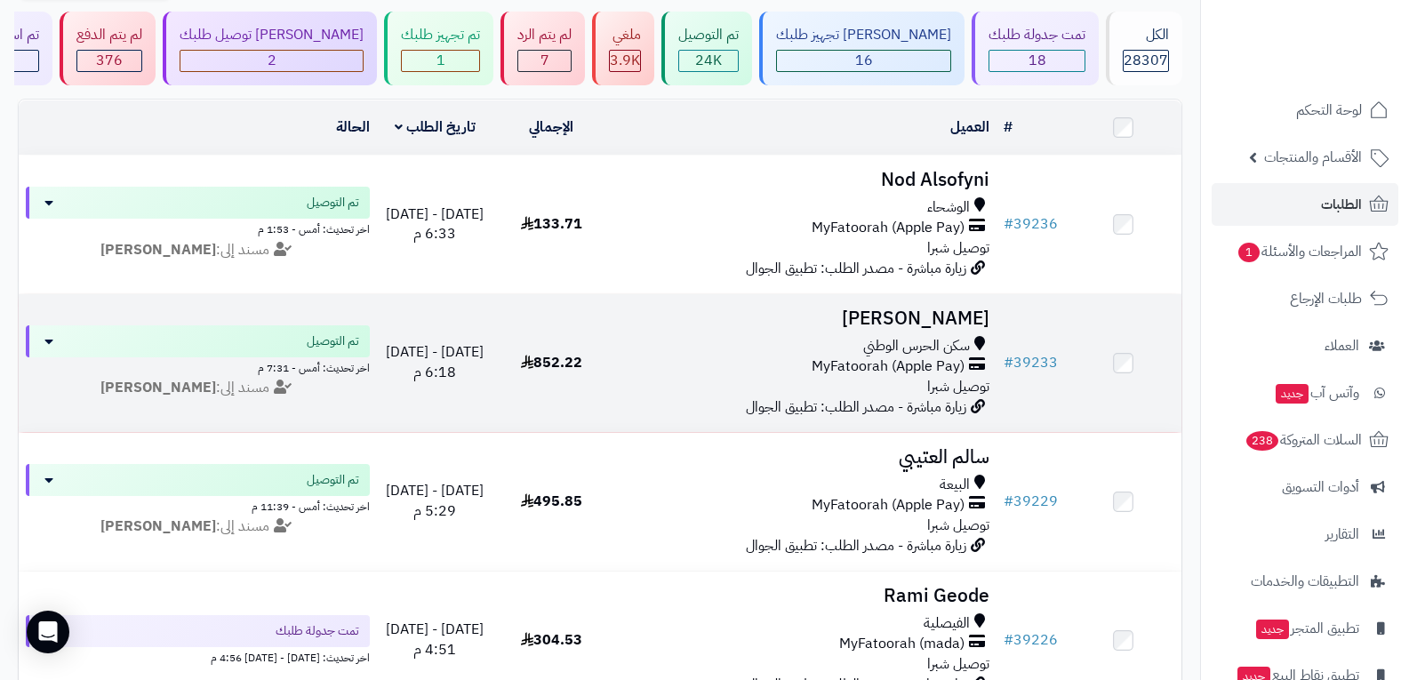
scroll to position [89, 0]
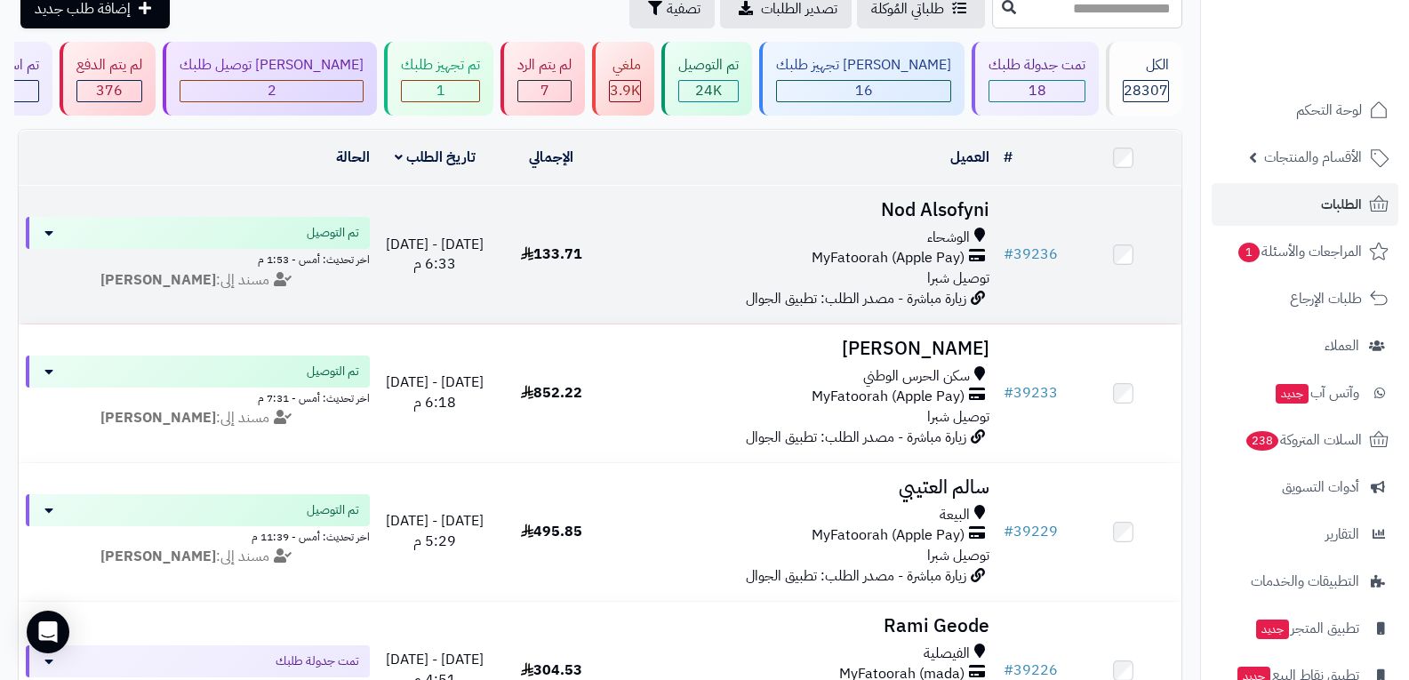
click at [881, 271] on div "الوشحاء MyFatoorah (Apple Pay) توصيل شبرا" at bounding box center [803, 258] width 373 height 61
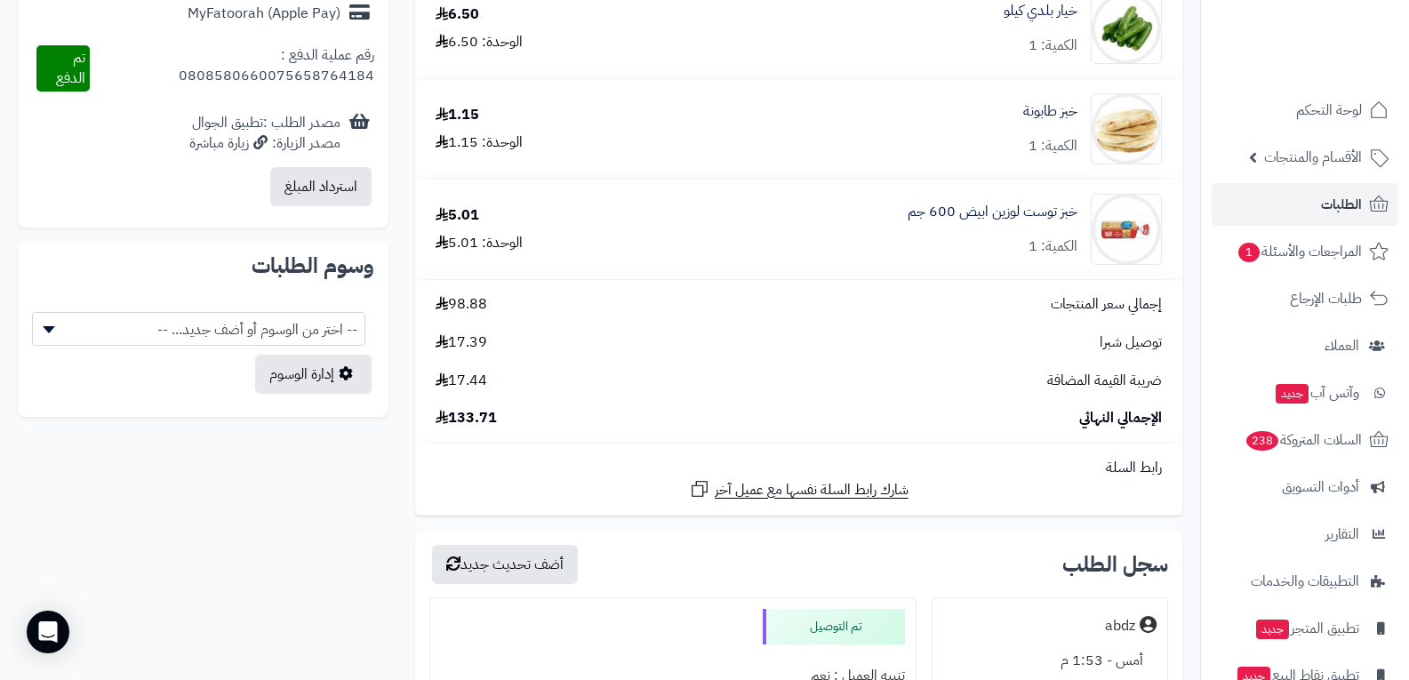
scroll to position [1067, 0]
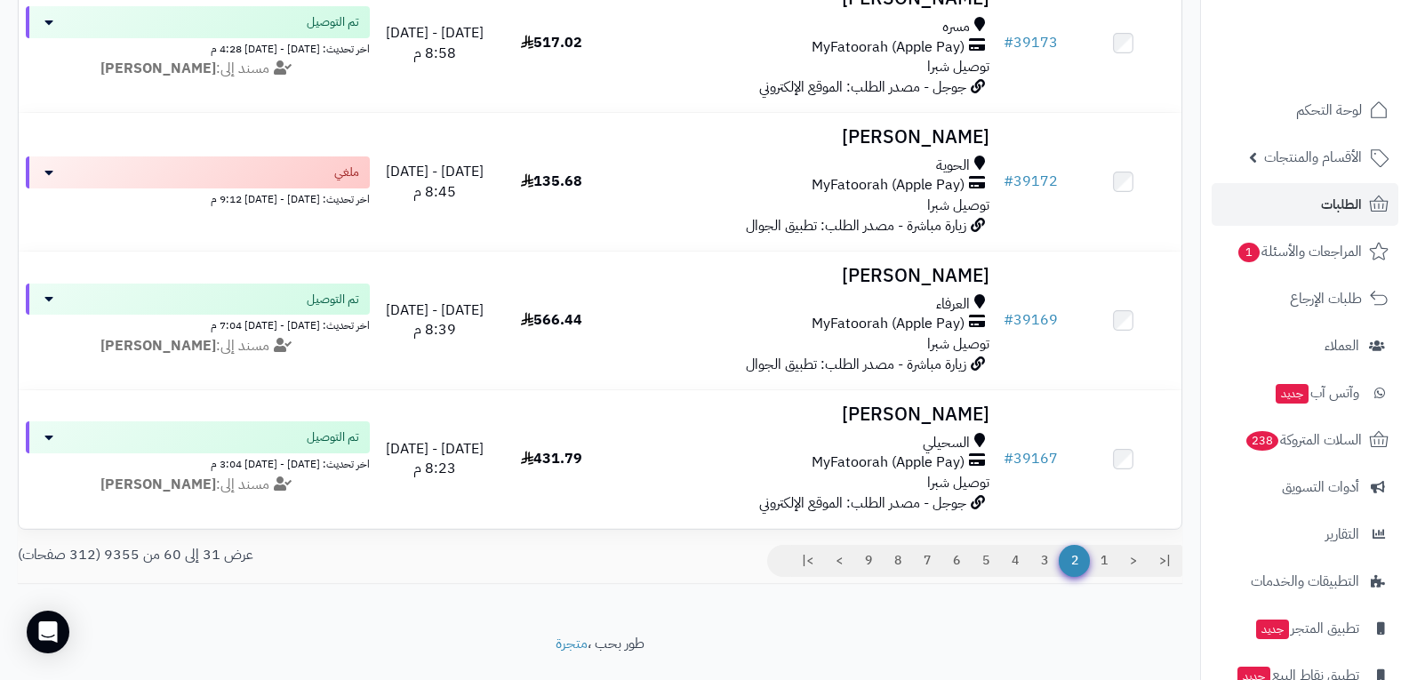
scroll to position [3958, 0]
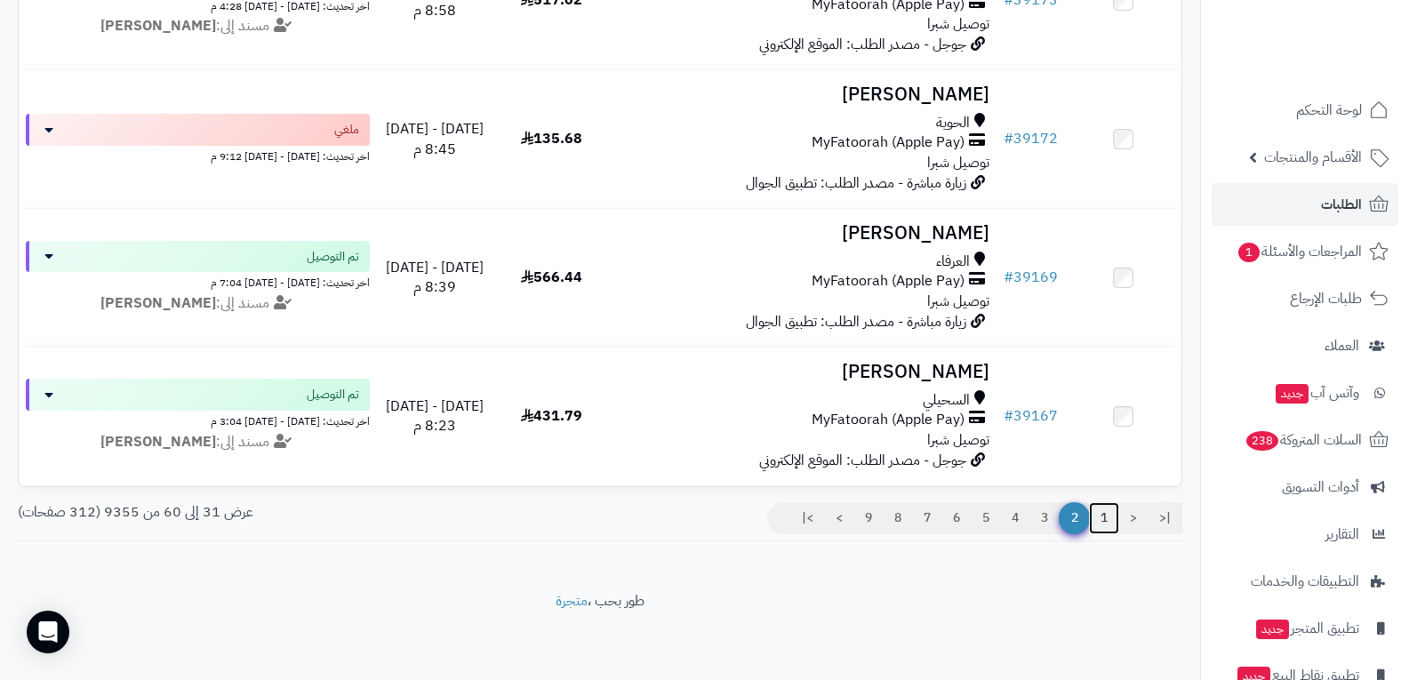
click at [1104, 521] on link "1" at bounding box center [1104, 518] width 30 height 32
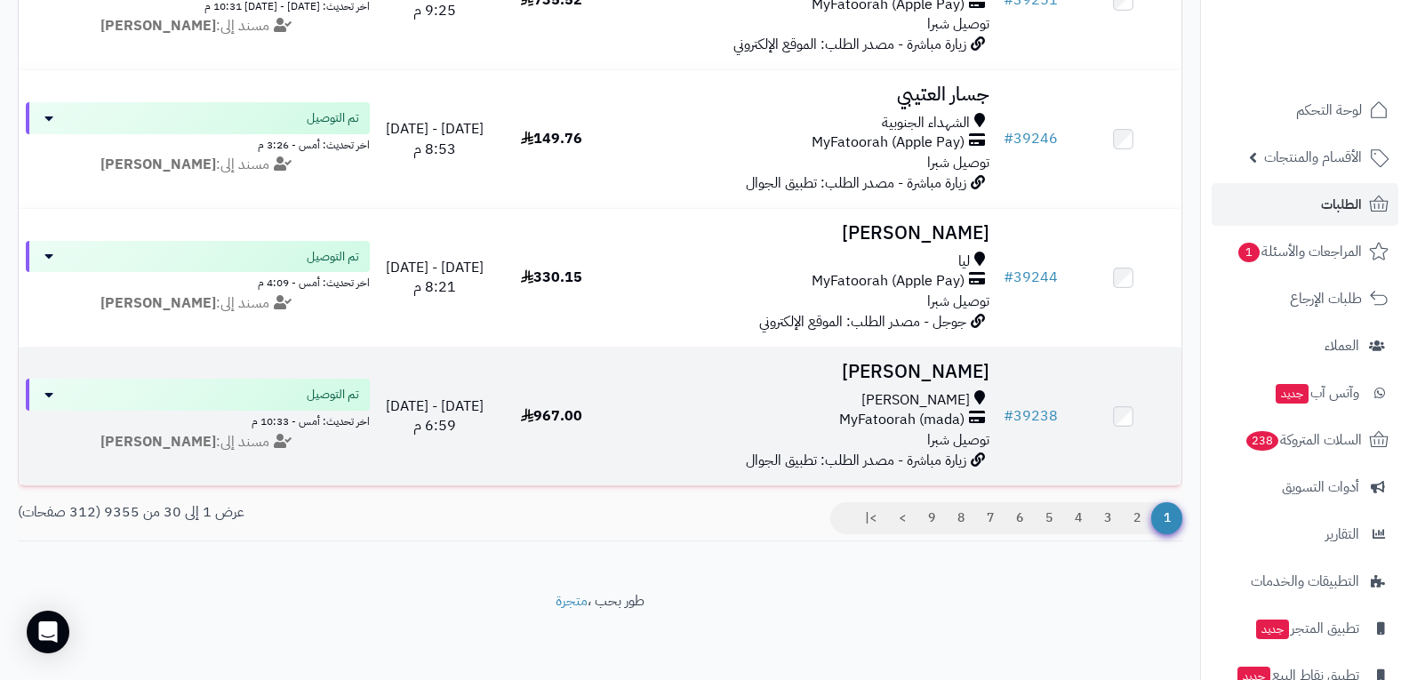
scroll to position [3958, 0]
click at [915, 410] on span "MyFatoorah (mada)" at bounding box center [901, 420] width 125 height 20
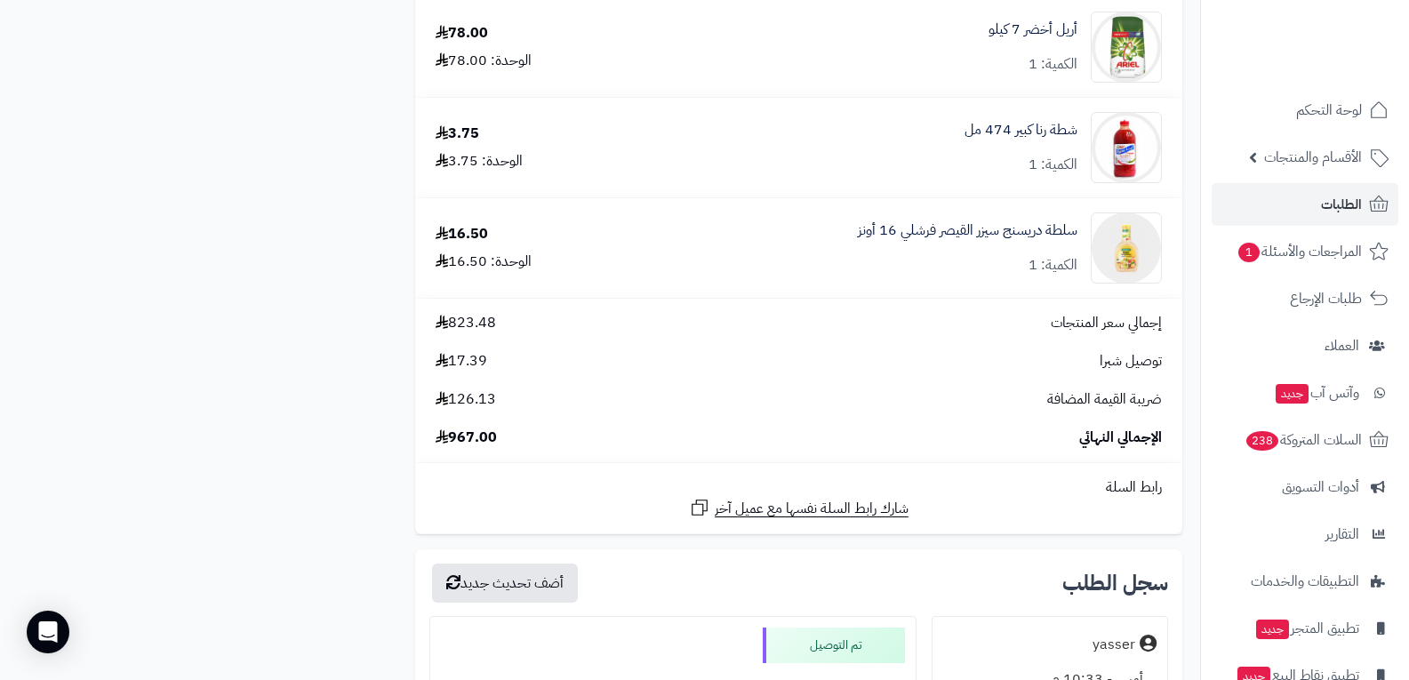
scroll to position [6755, 0]
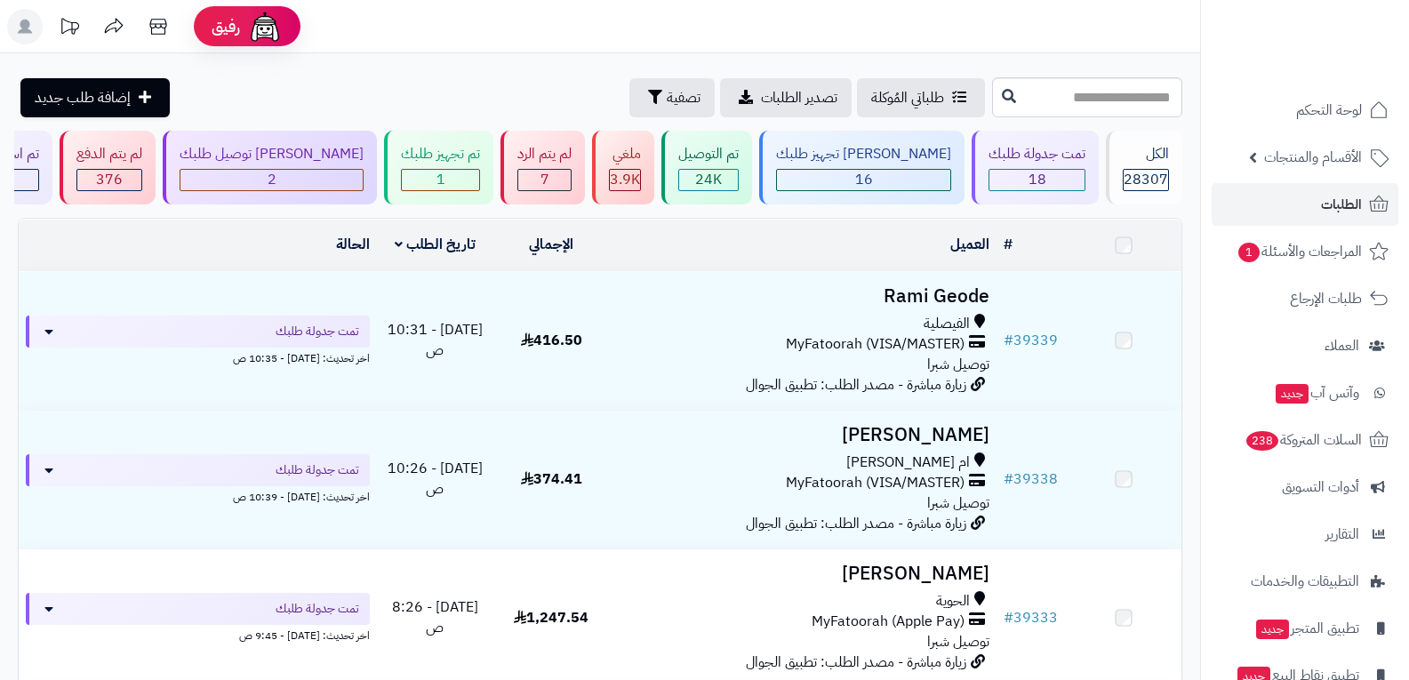
scroll to position [3958, 0]
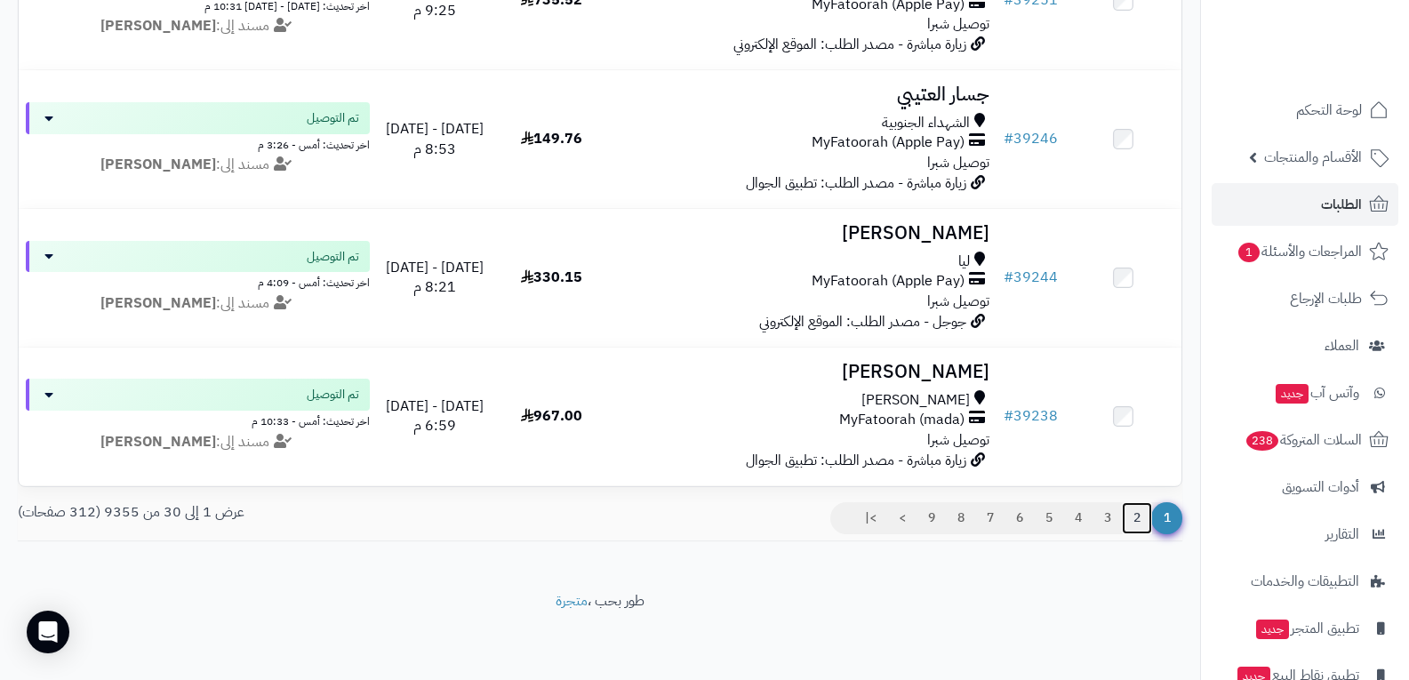
click at [1133, 516] on link "2" at bounding box center [1137, 518] width 30 height 32
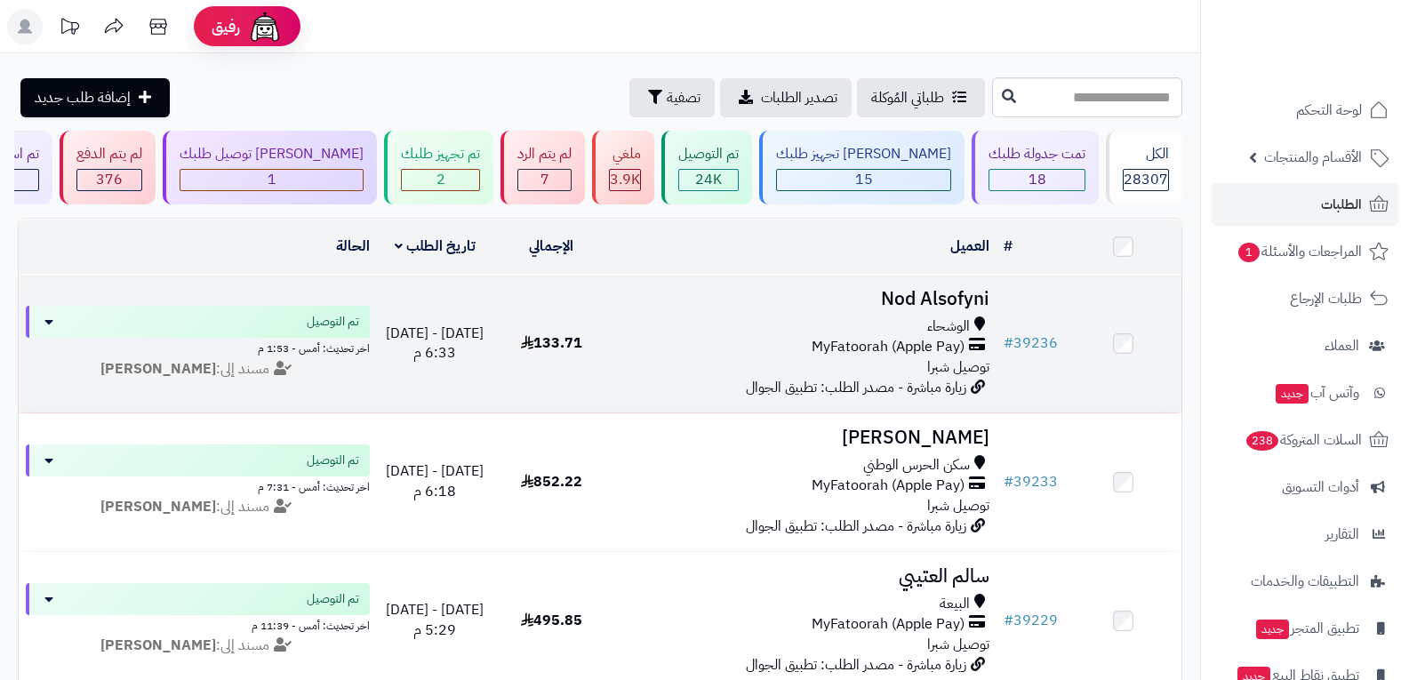
click at [971, 337] on icon at bounding box center [977, 347] width 16 height 20
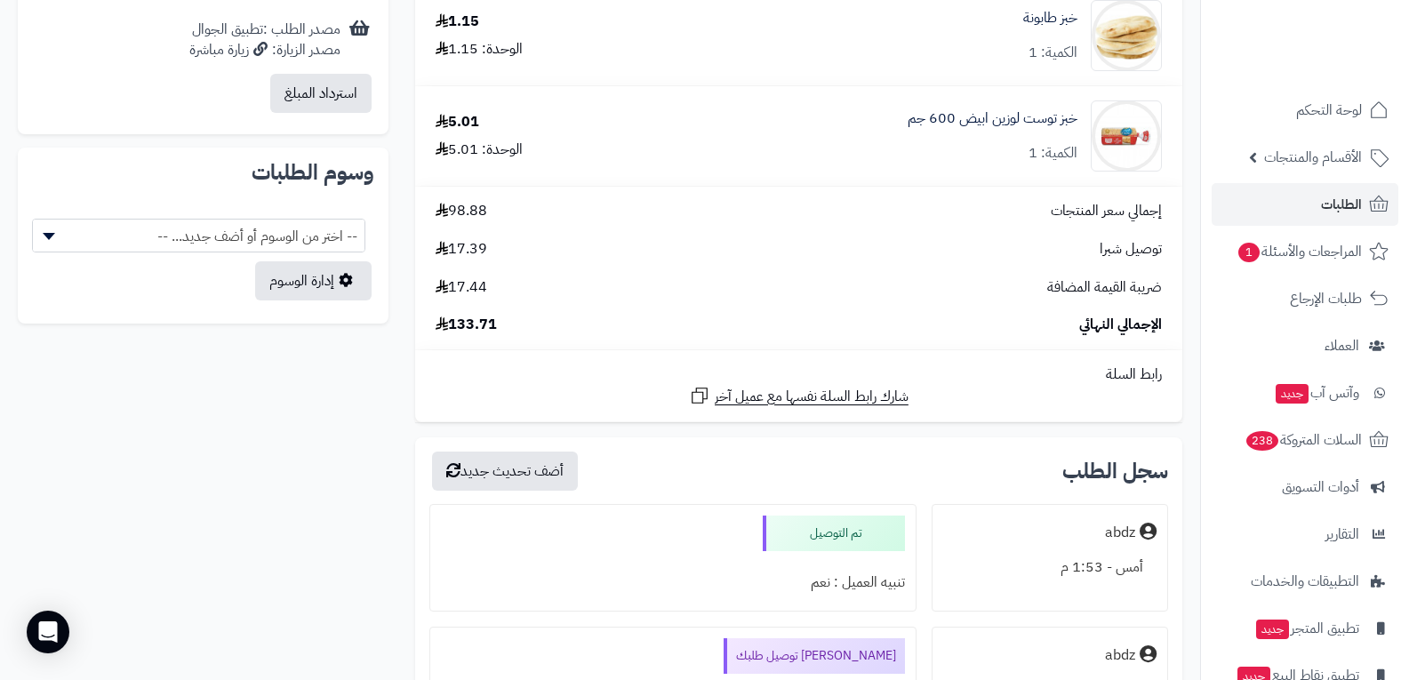
scroll to position [1067, 0]
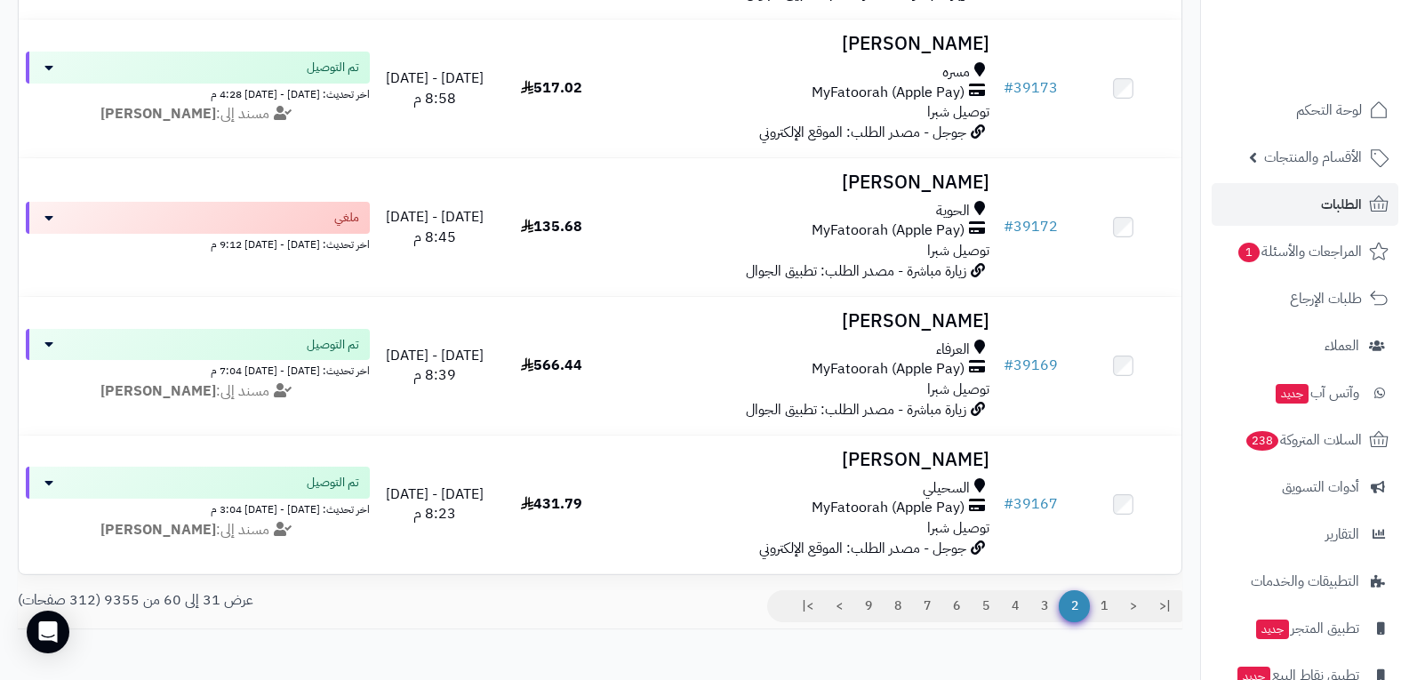
scroll to position [3958, 0]
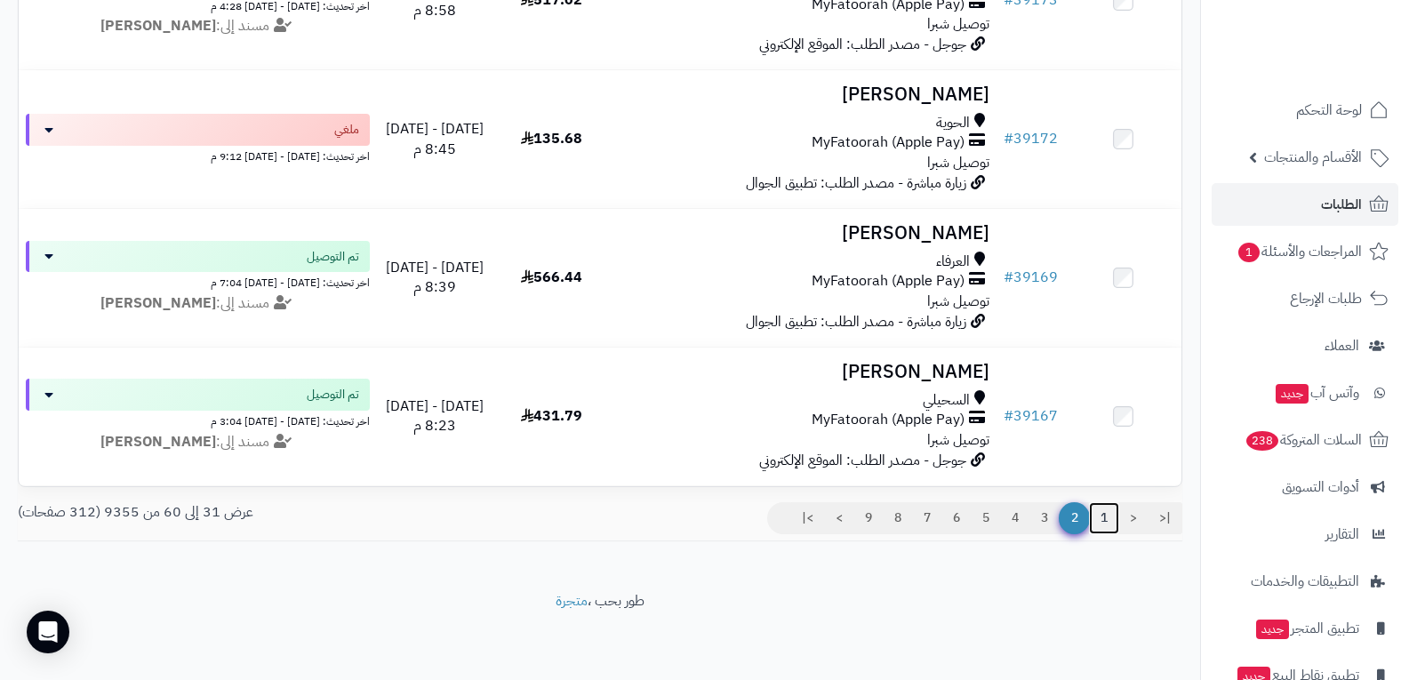
click at [1100, 524] on link "1" at bounding box center [1104, 518] width 30 height 32
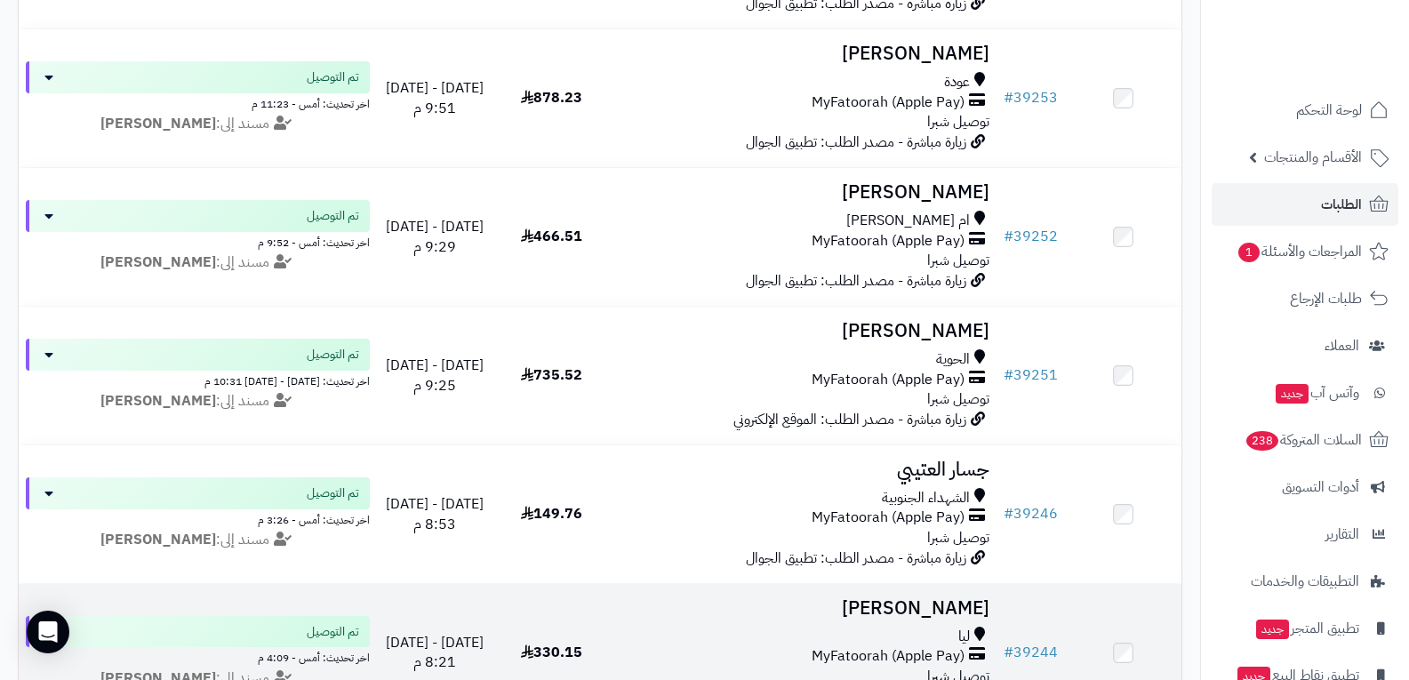
scroll to position [3822, 0]
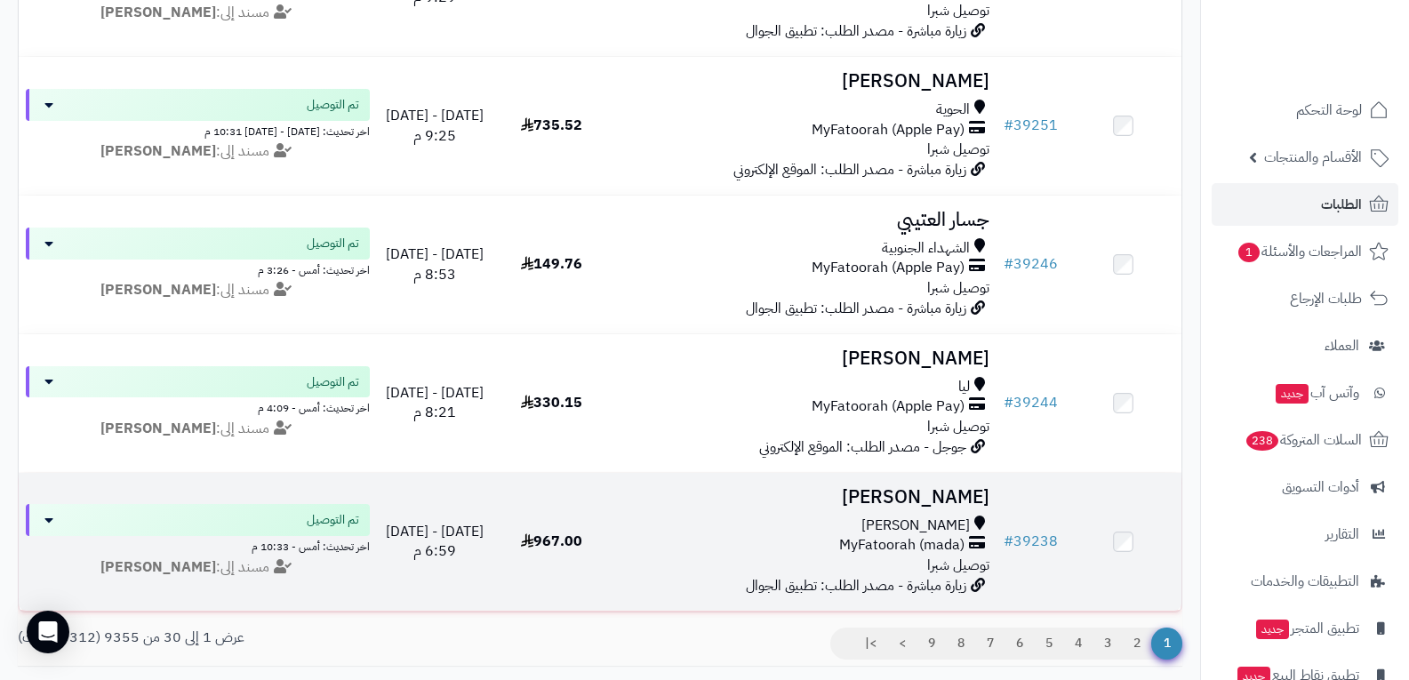
click at [876, 538] on span "MyFatoorah (mada)" at bounding box center [901, 545] width 125 height 20
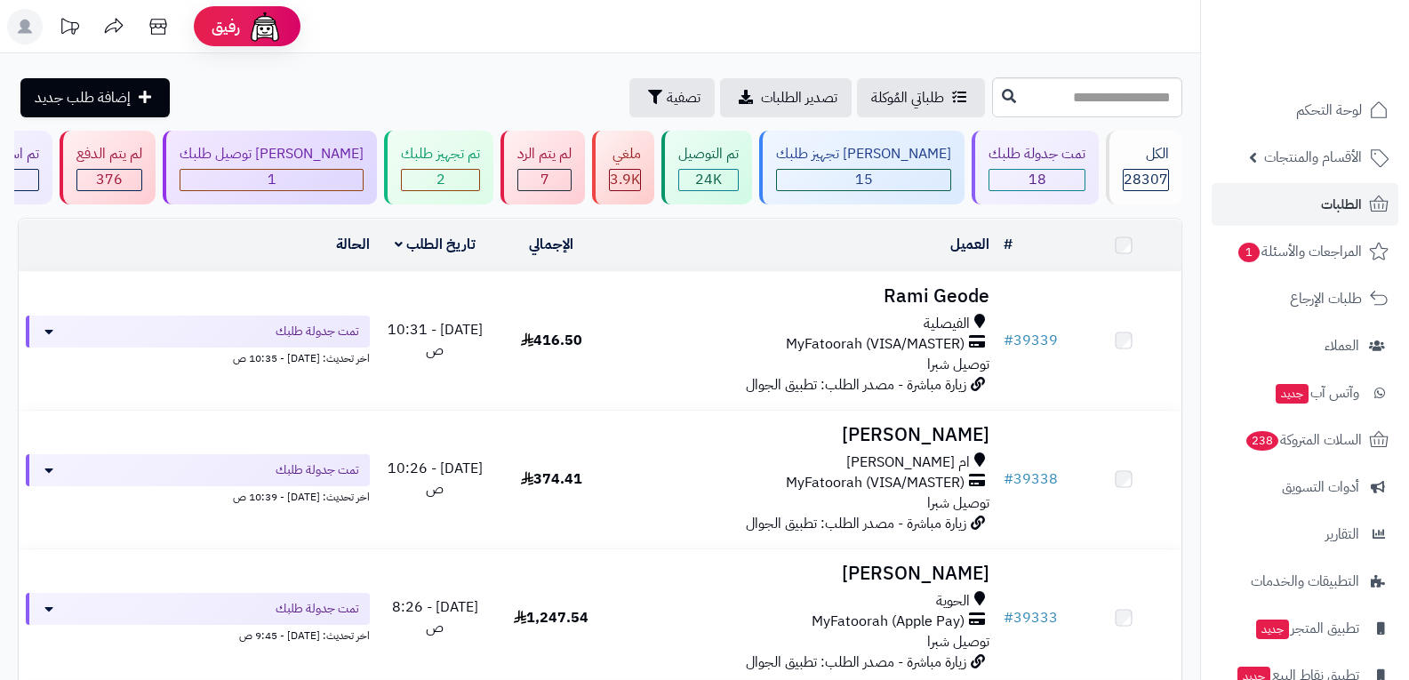
scroll to position [3822, 0]
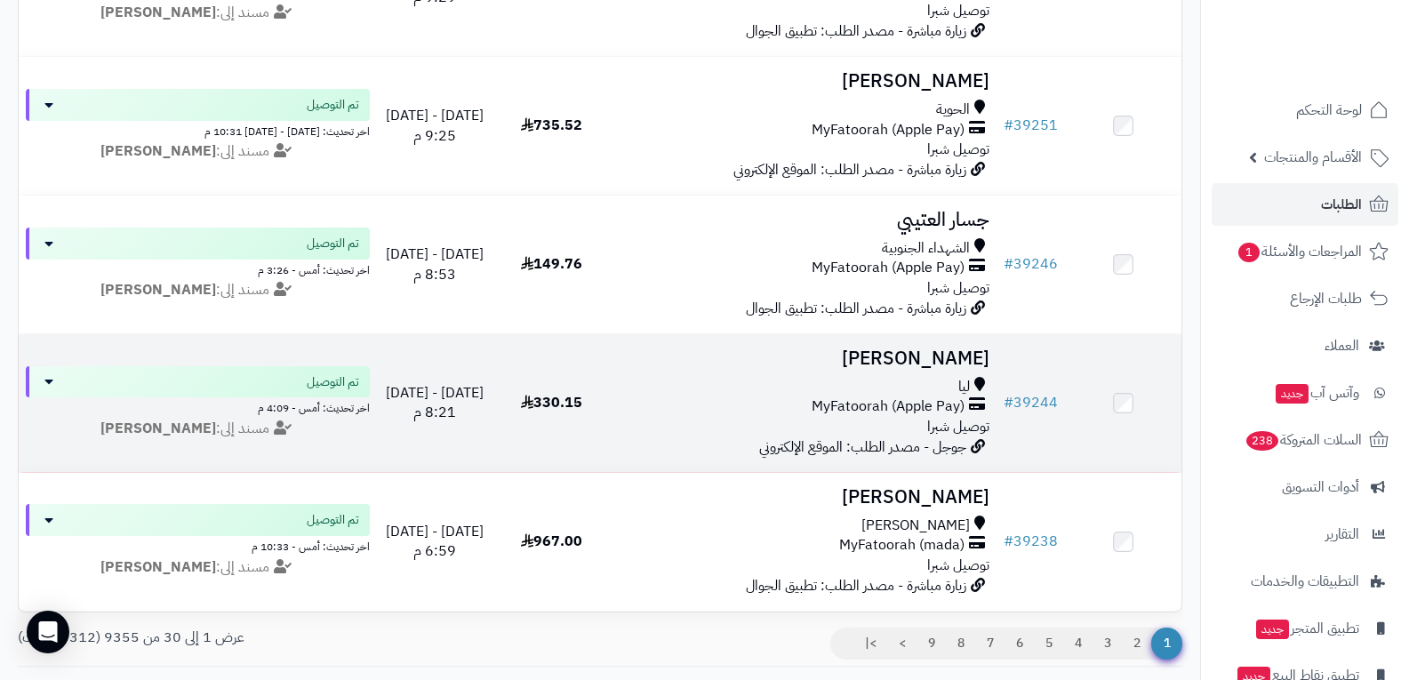
click at [883, 413] on span "MyFatoorah (Apple Pay)" at bounding box center [887, 406] width 153 height 20
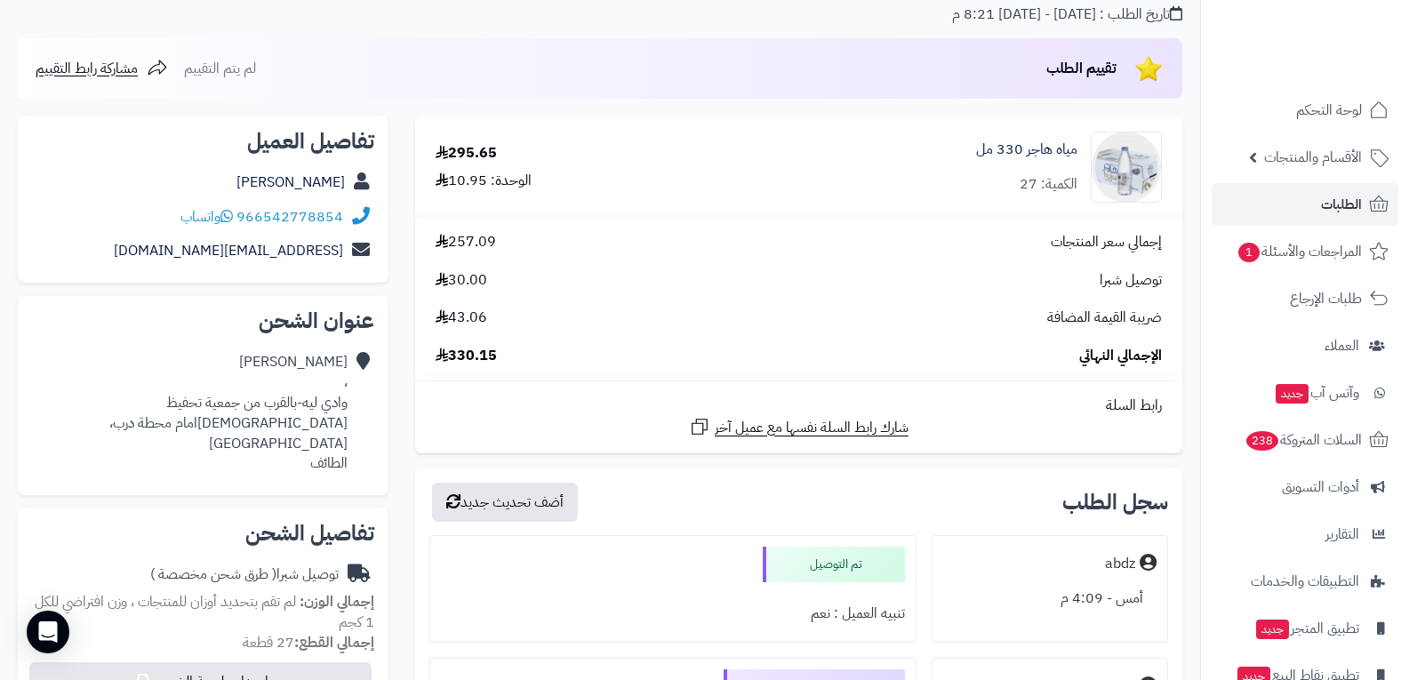
scroll to position [128, 0]
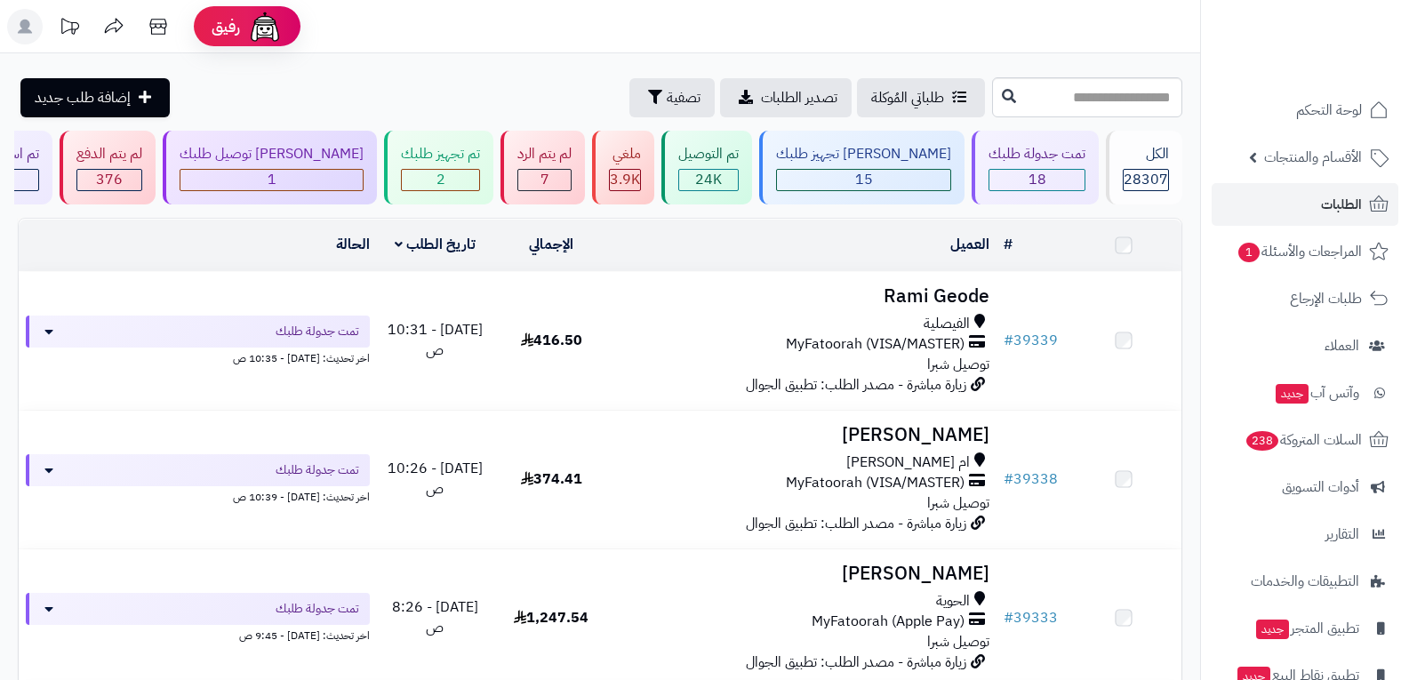
scroll to position [3822, 0]
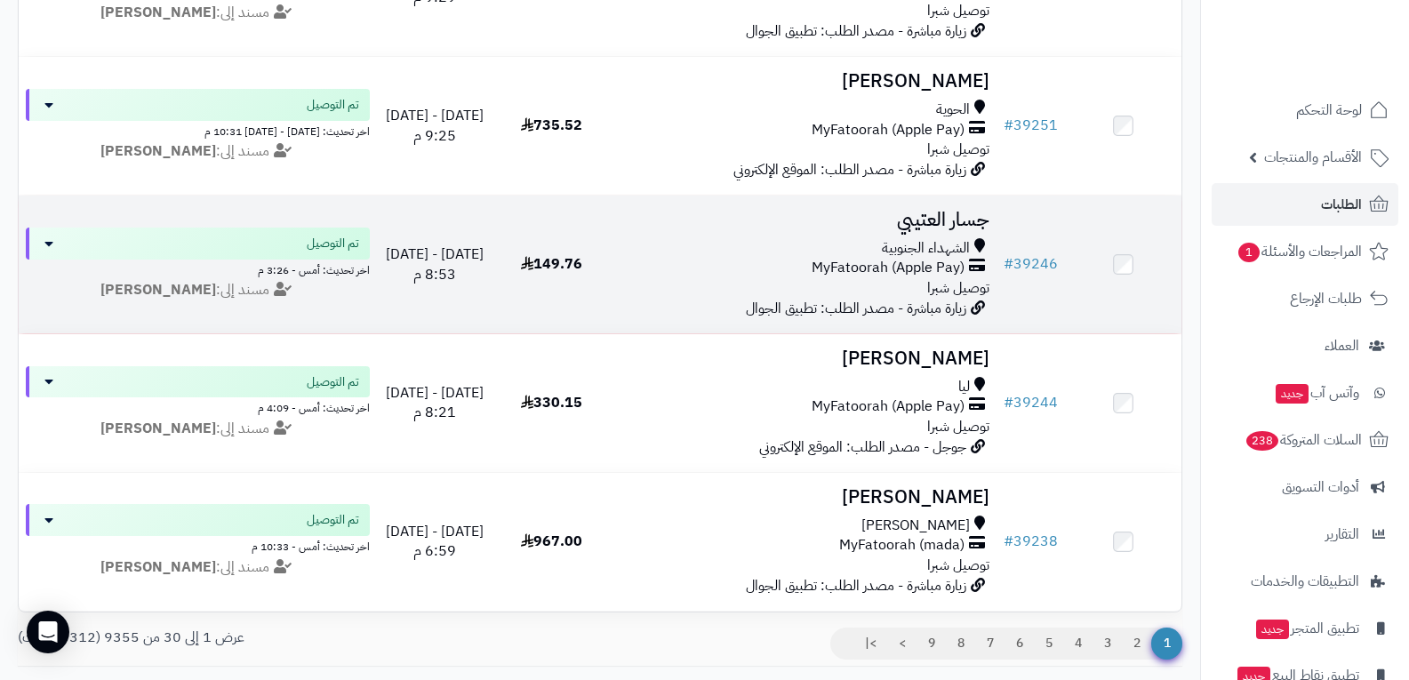
click at [889, 265] on span "MyFatoorah (Apple Pay)" at bounding box center [887, 268] width 153 height 20
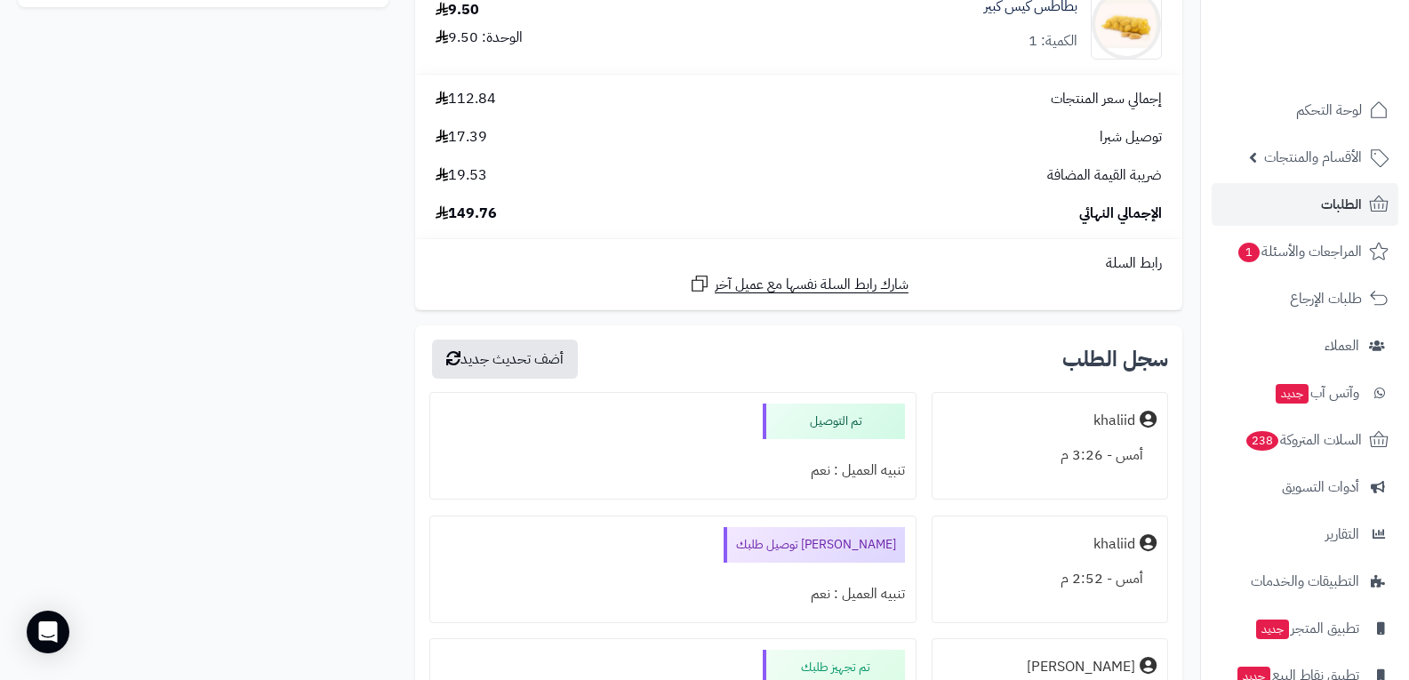
scroll to position [1244, 0]
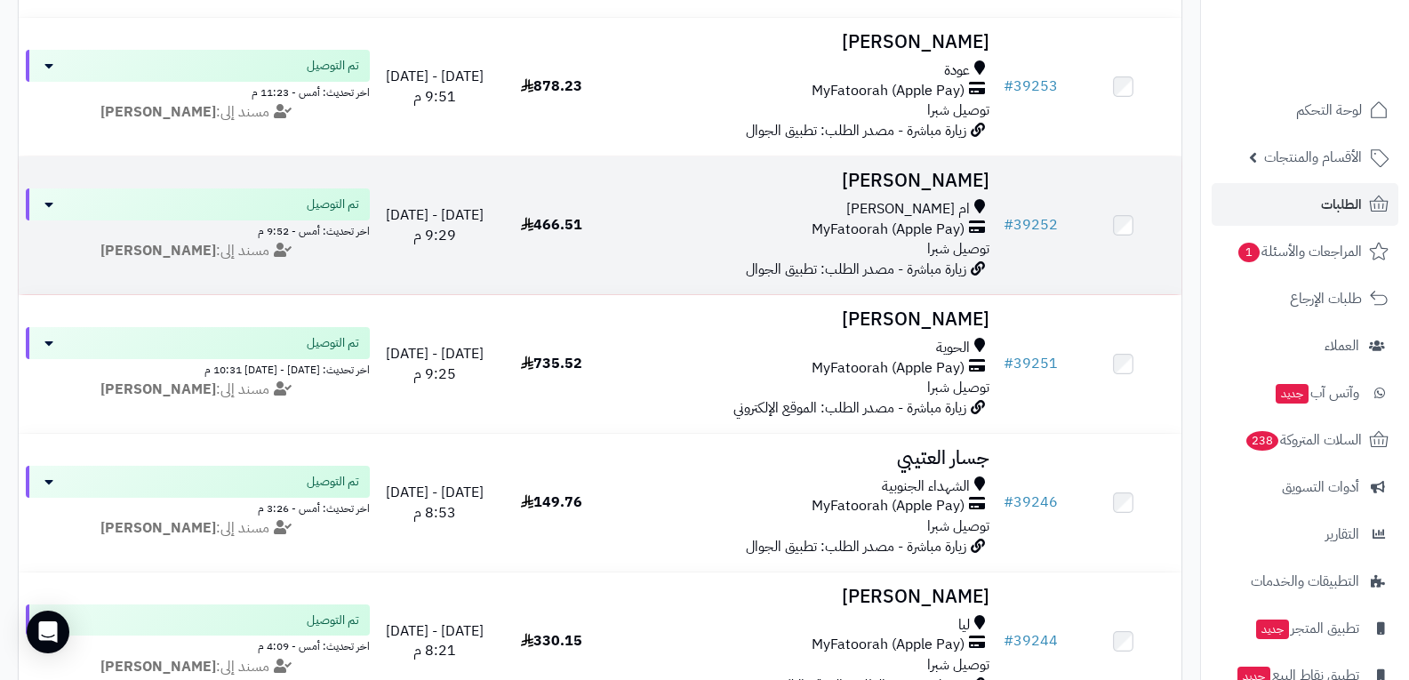
scroll to position [3555, 0]
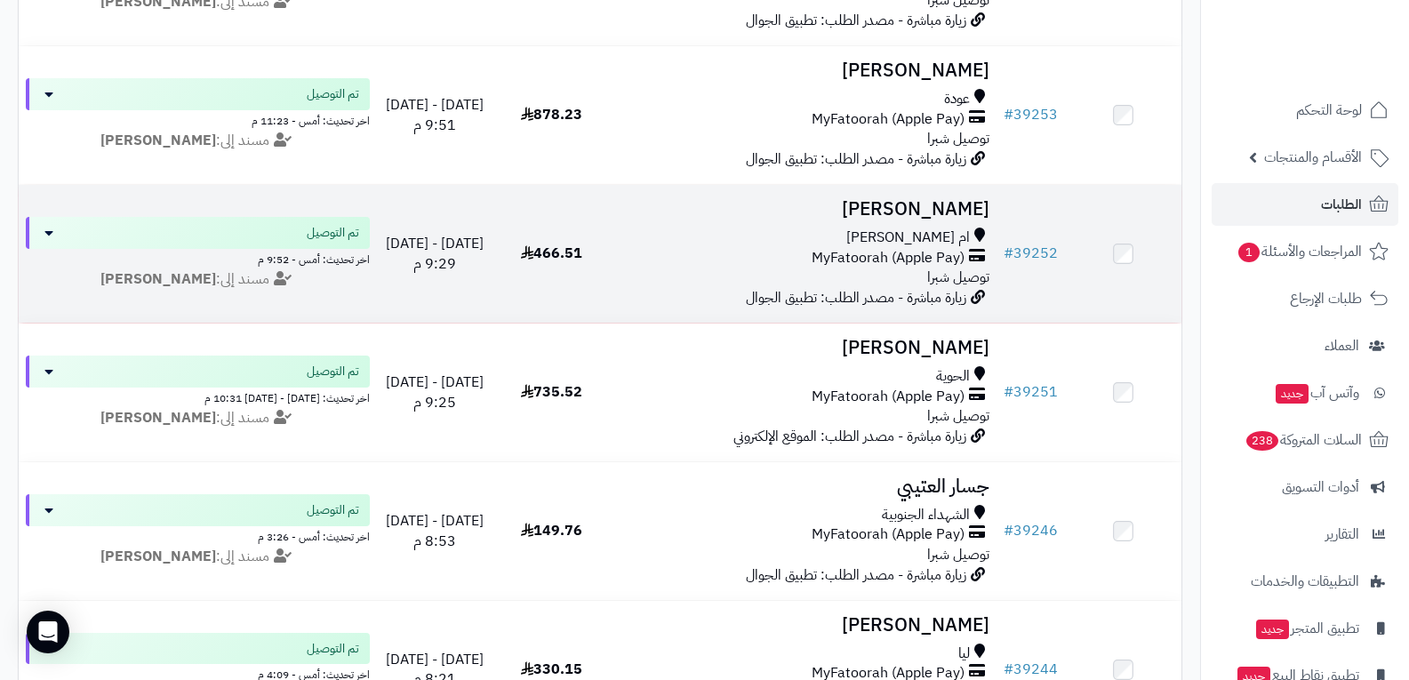
click at [840, 254] on span "MyFatoorah (Apple Pay)" at bounding box center [887, 258] width 153 height 20
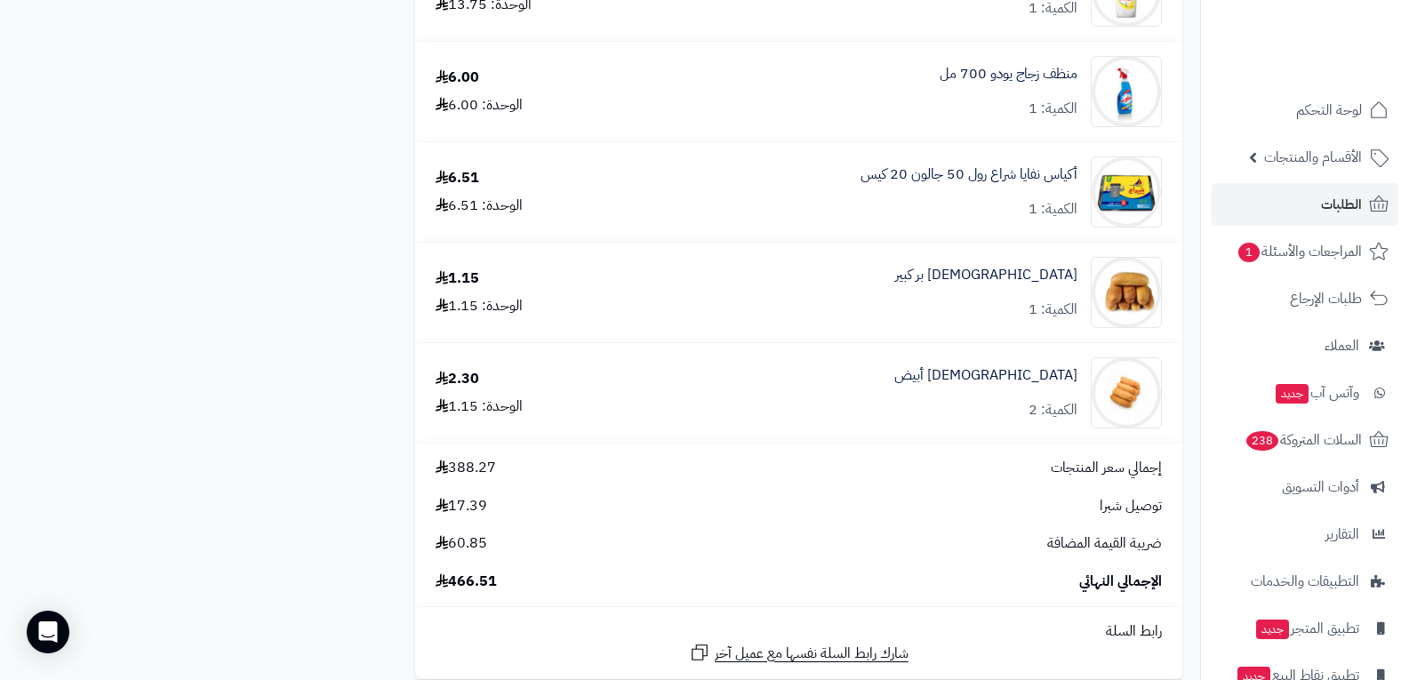
scroll to position [3200, 0]
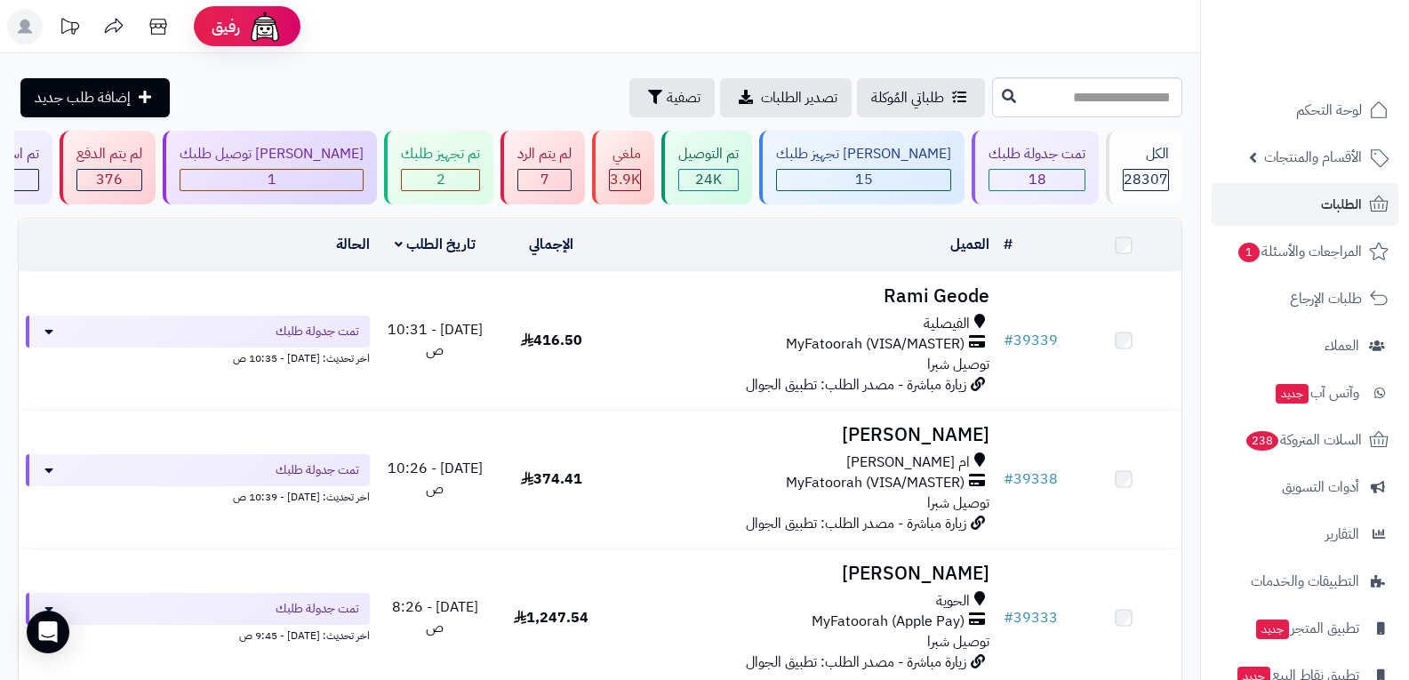
scroll to position [3555, 0]
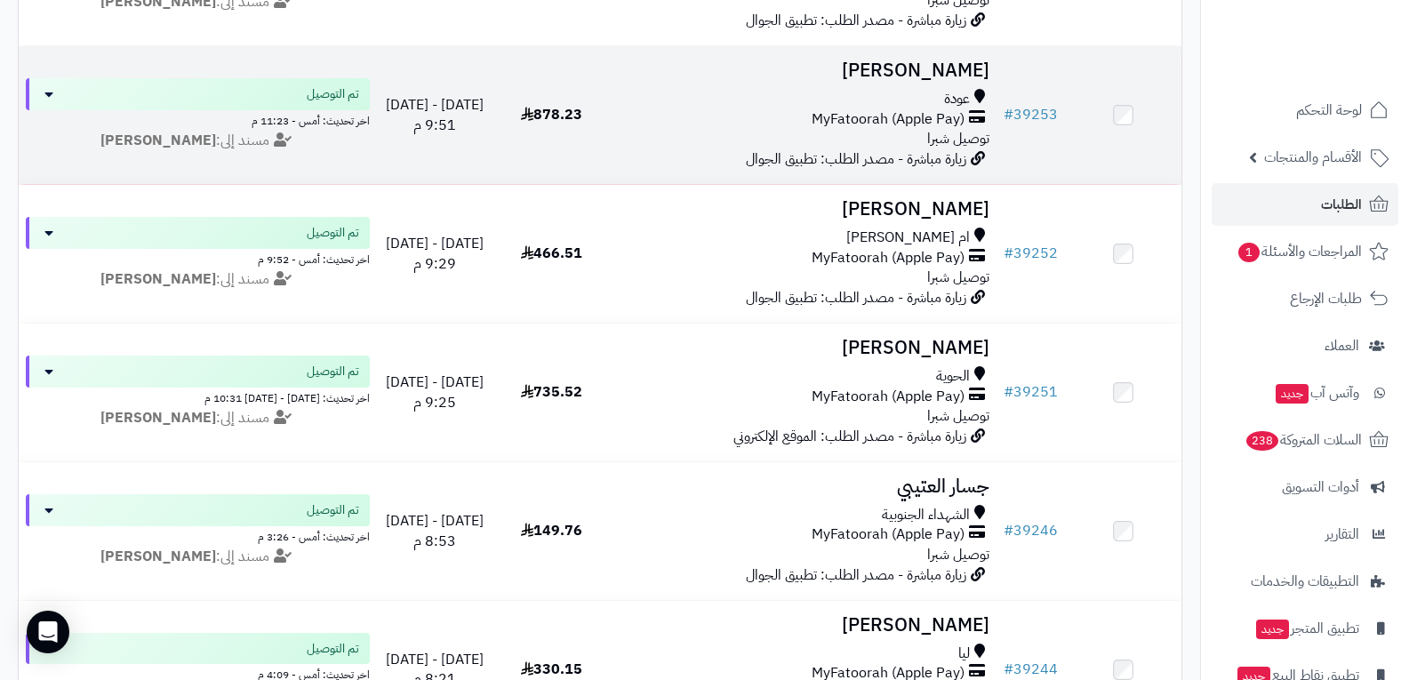
click at [931, 116] on span "MyFatoorah (Apple Pay)" at bounding box center [887, 119] width 153 height 20
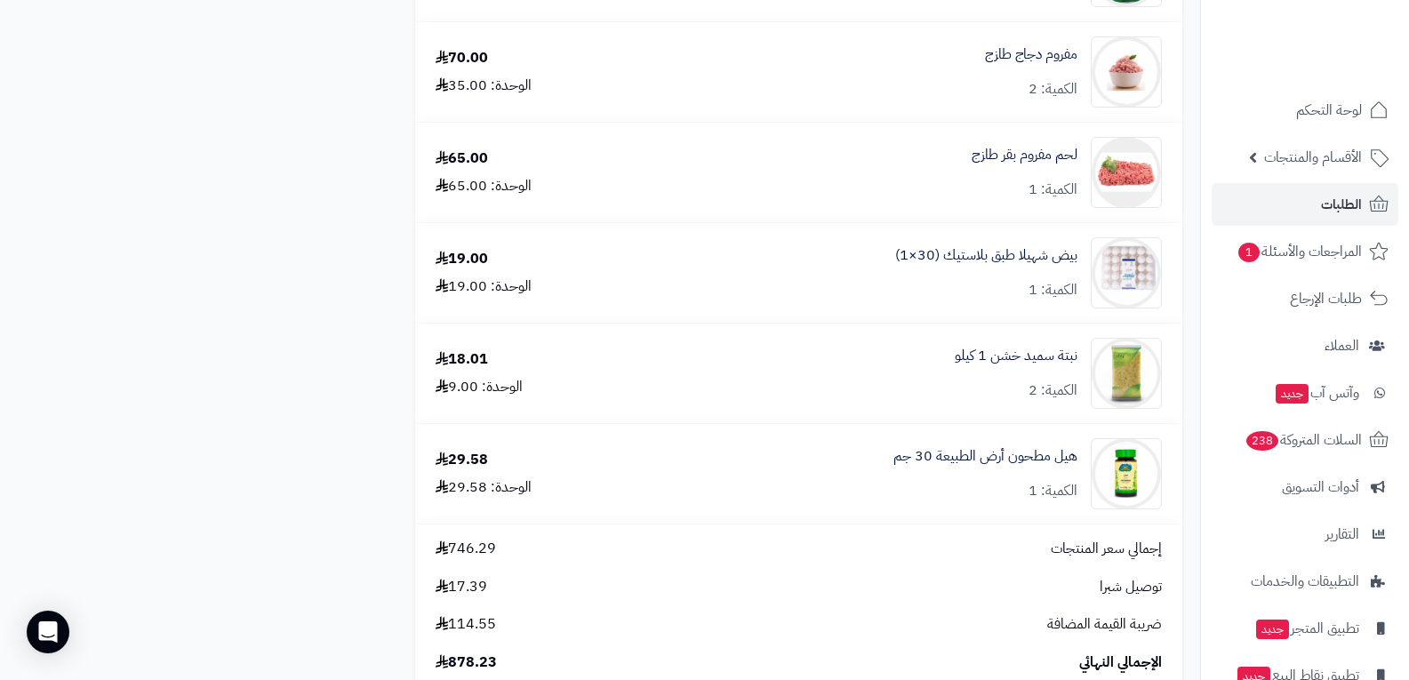
scroll to position [3822, 0]
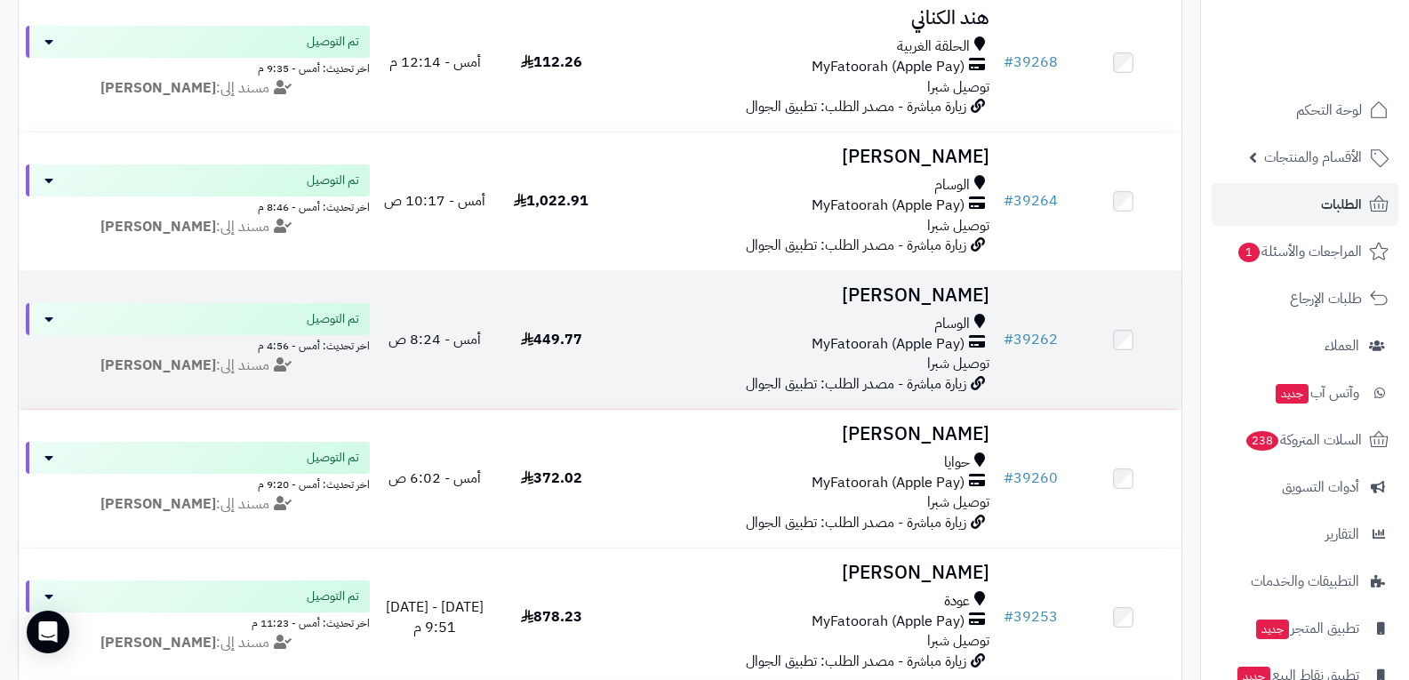
scroll to position [3022, 0]
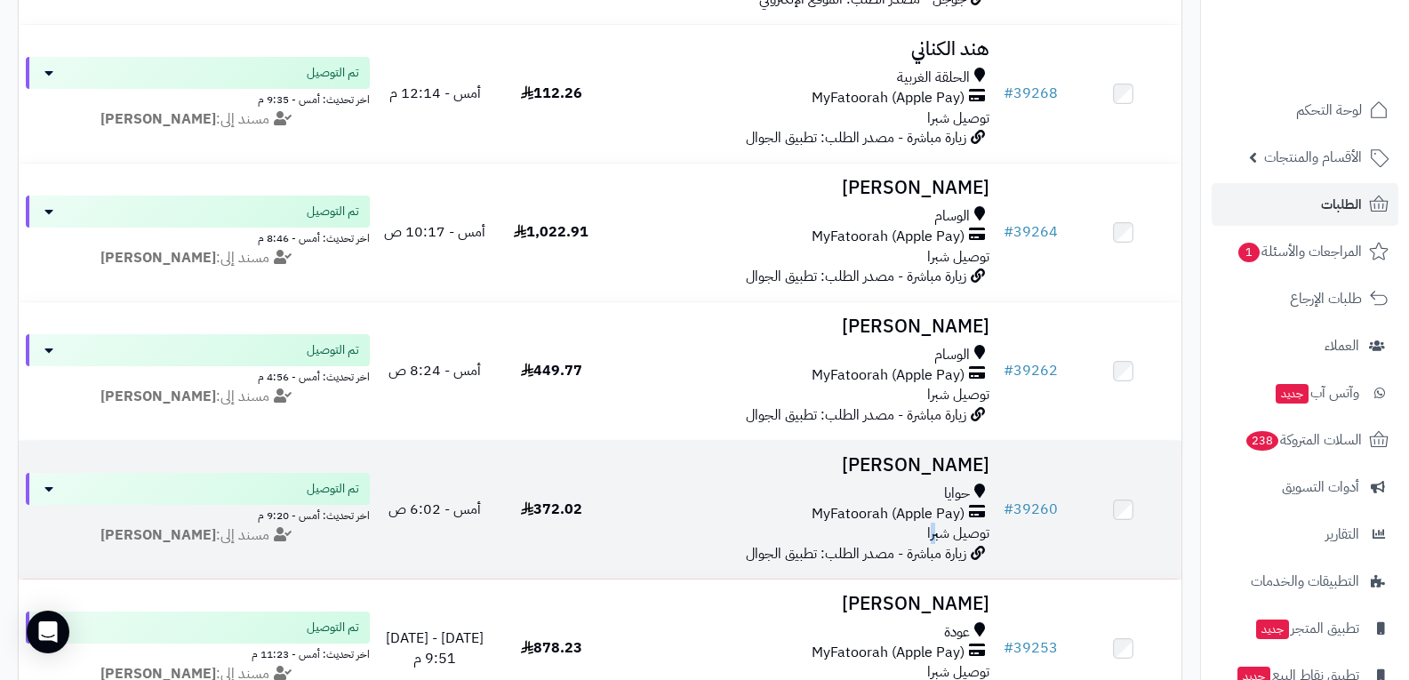
click at [933, 533] on span "توصيل شبرا" at bounding box center [958, 533] width 62 height 21
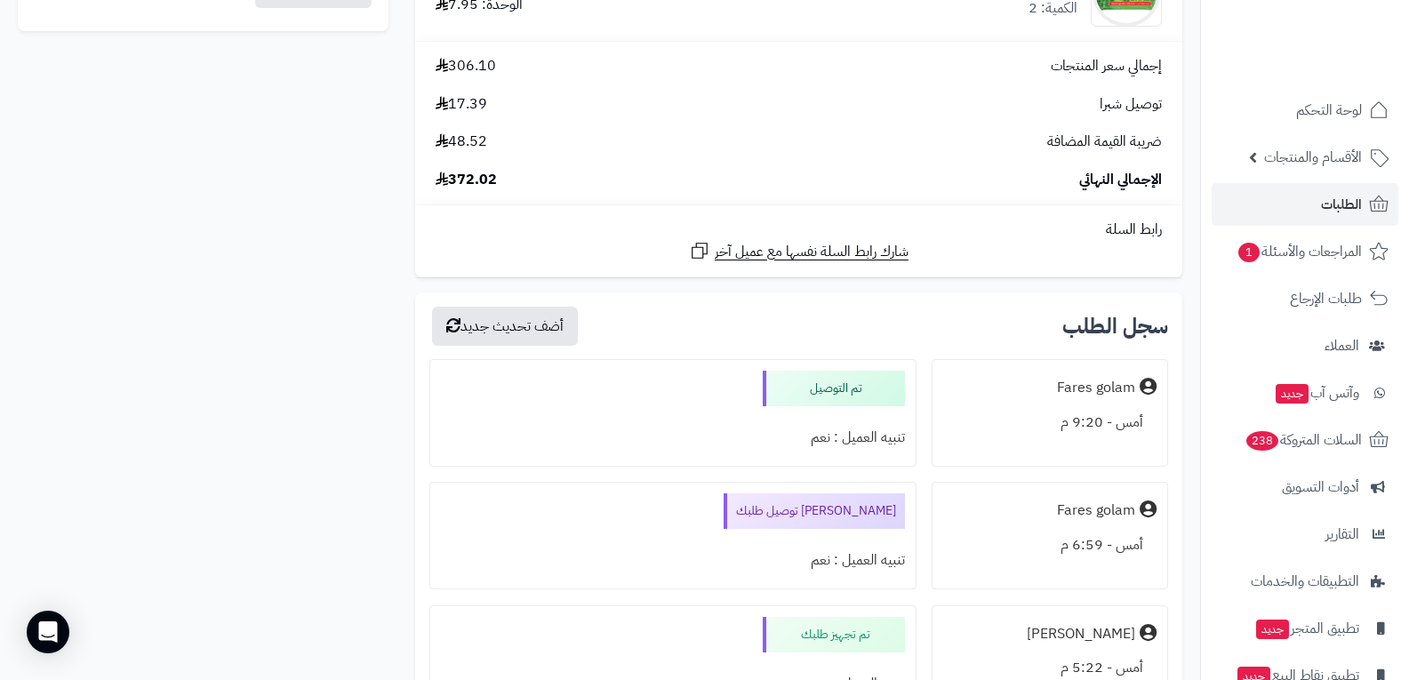
scroll to position [1511, 0]
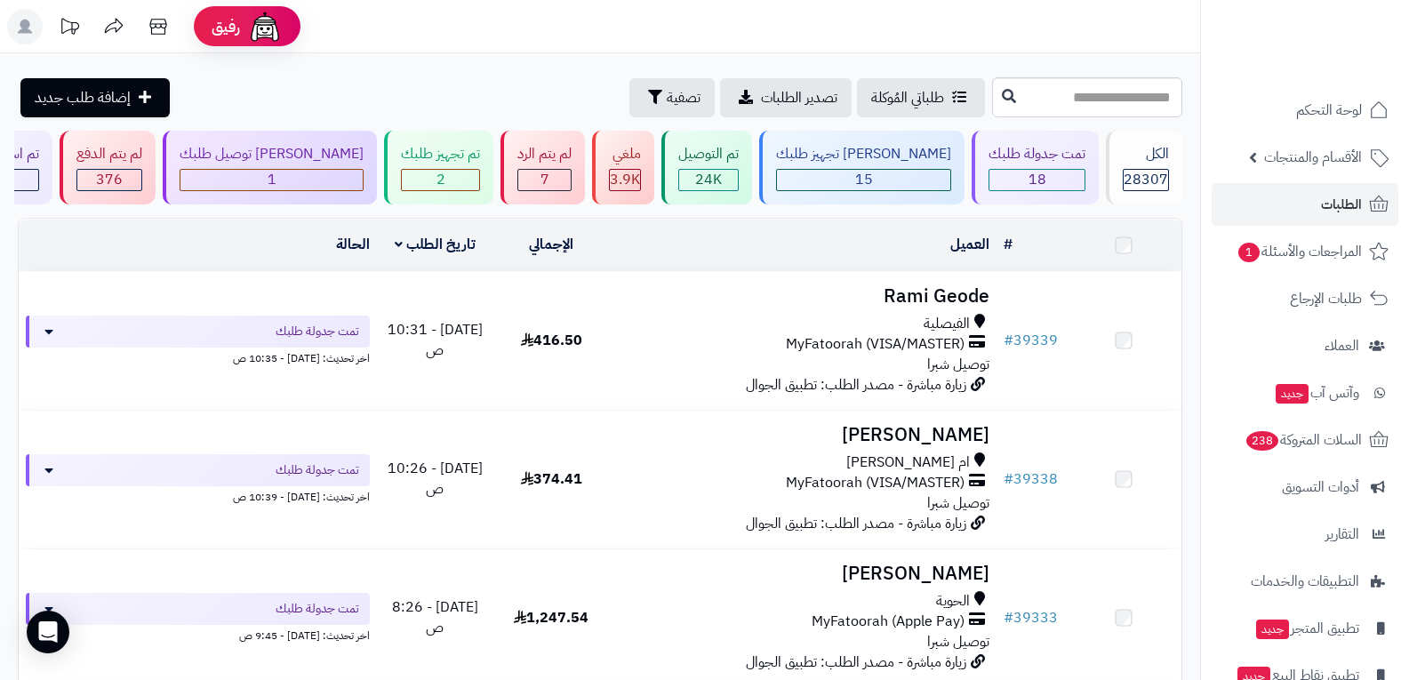
scroll to position [3022, 0]
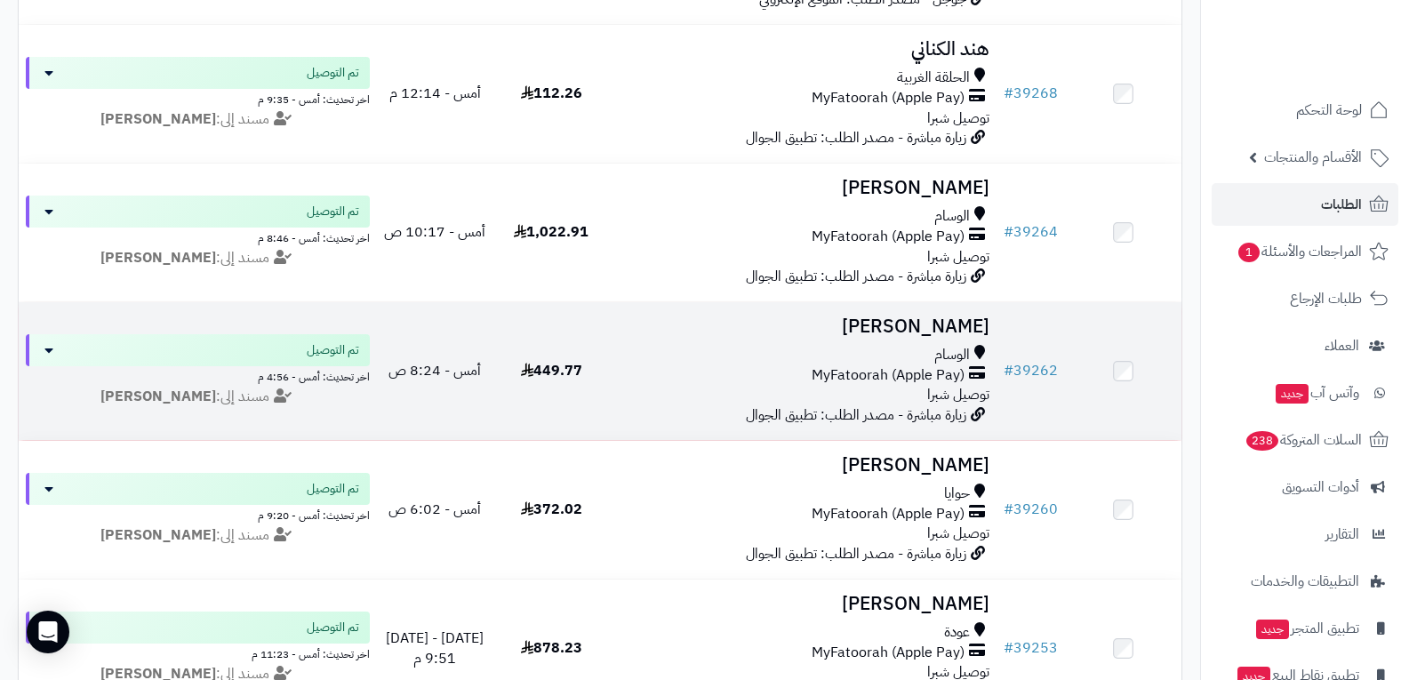
click at [920, 366] on span "MyFatoorah (Apple Pay)" at bounding box center [887, 375] width 153 height 20
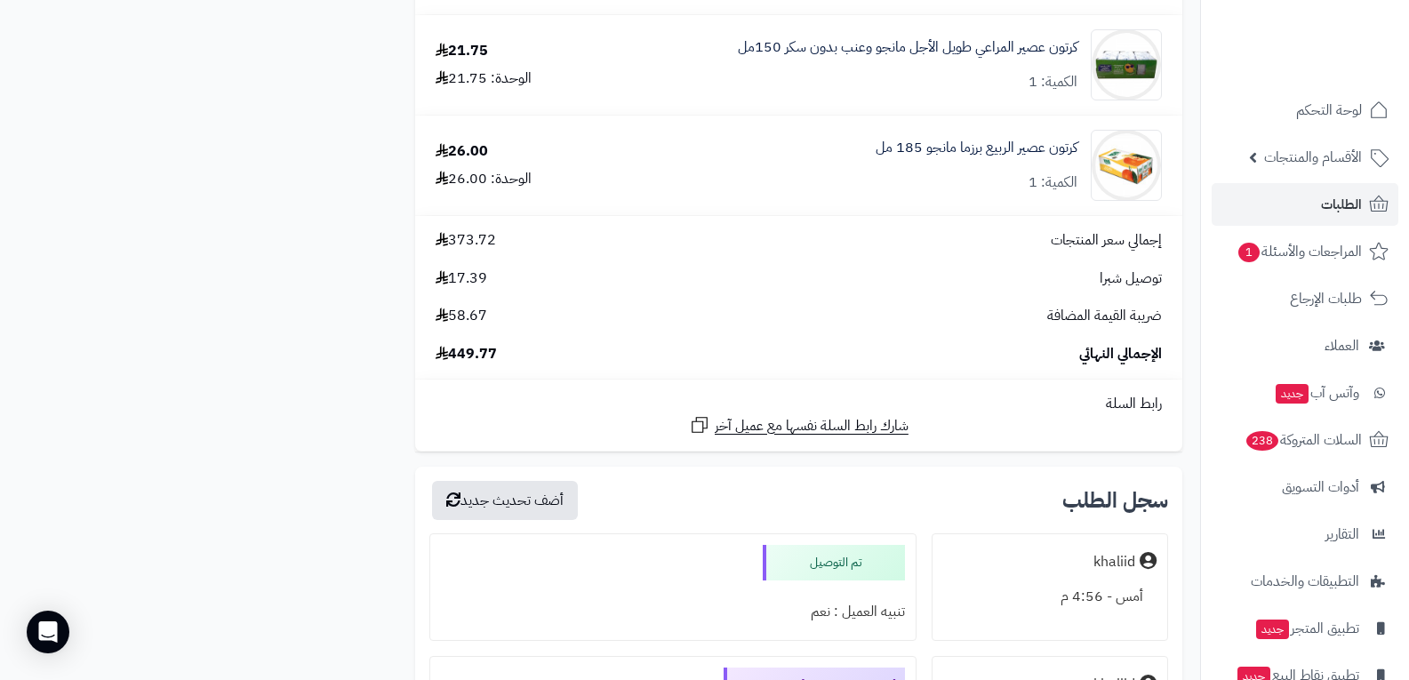
scroll to position [2311, 0]
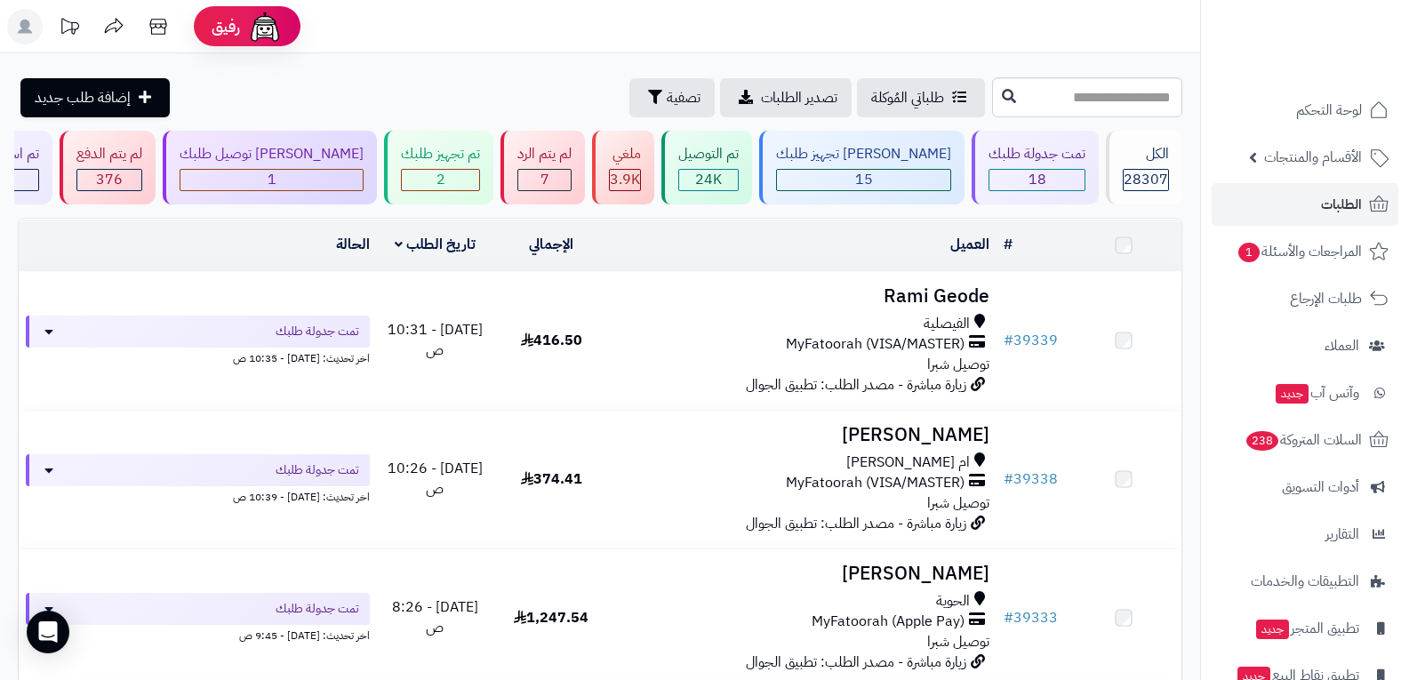
scroll to position [3022, 0]
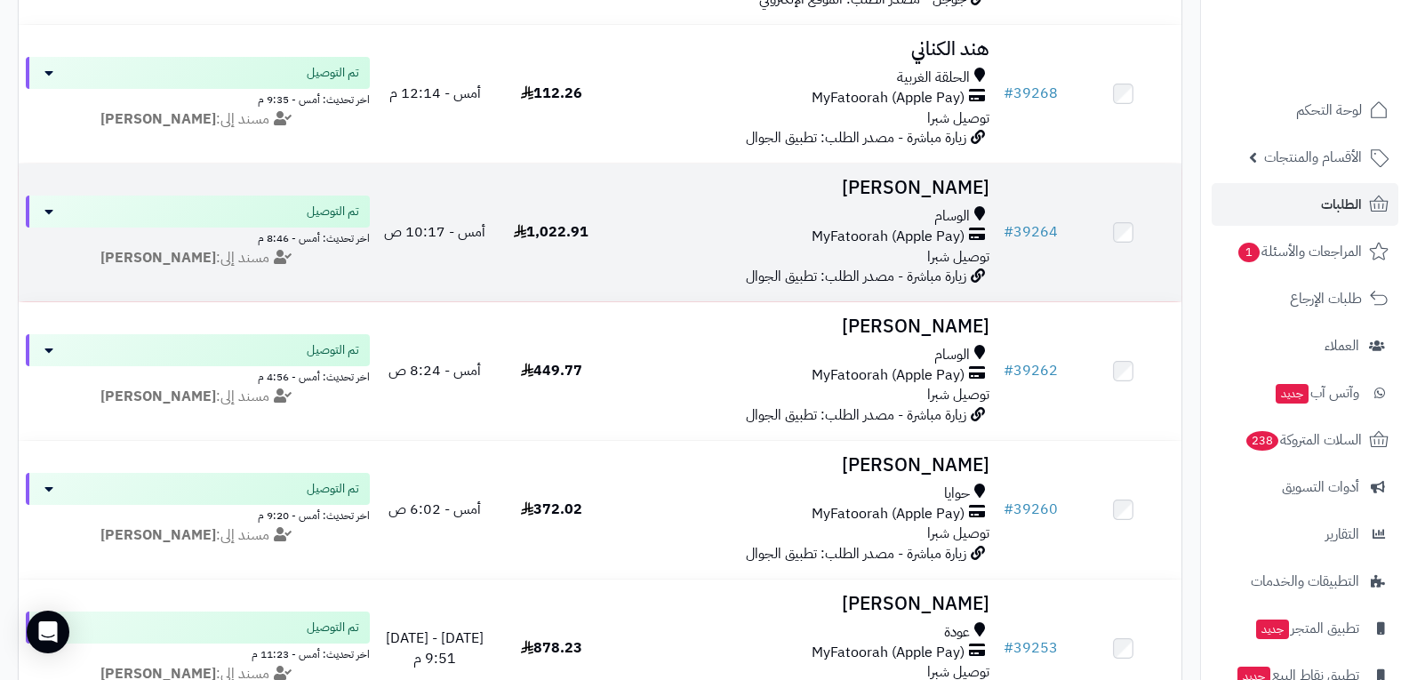
click at [893, 243] on span "MyFatoorah (Apple Pay)" at bounding box center [887, 237] width 153 height 20
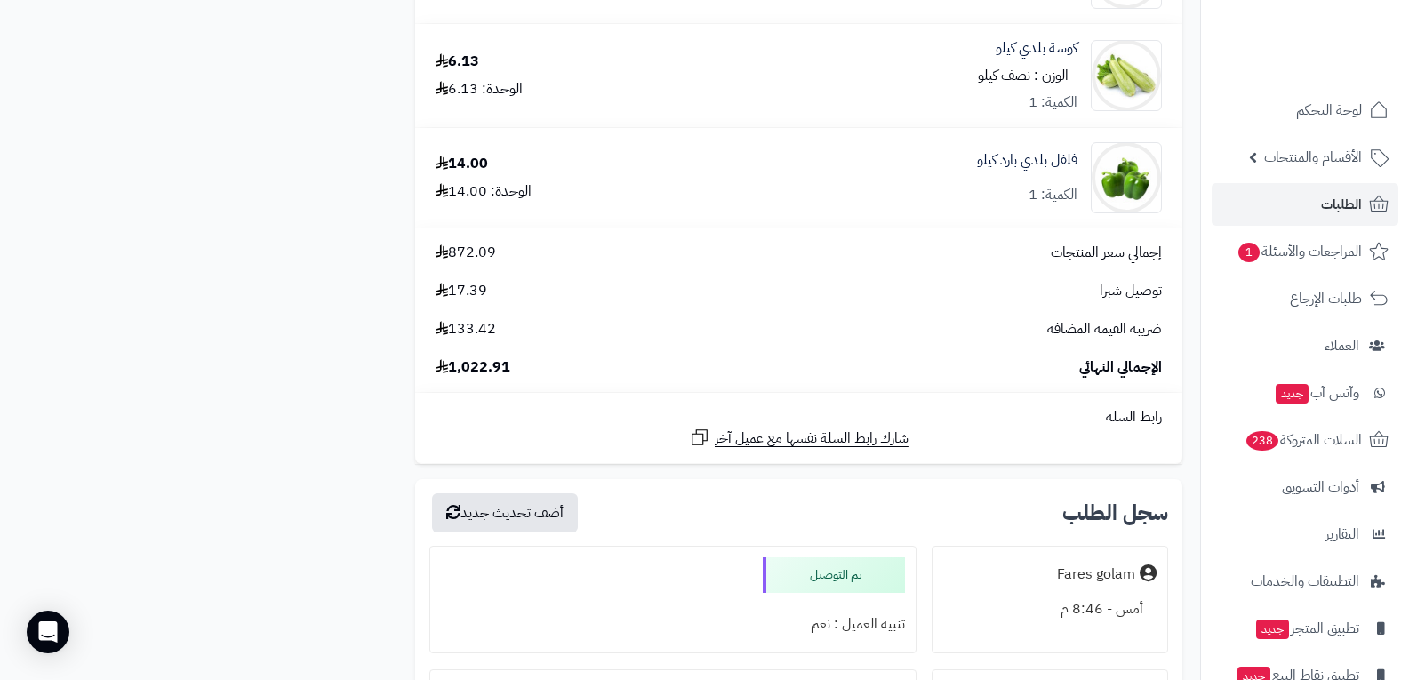
scroll to position [4799, 0]
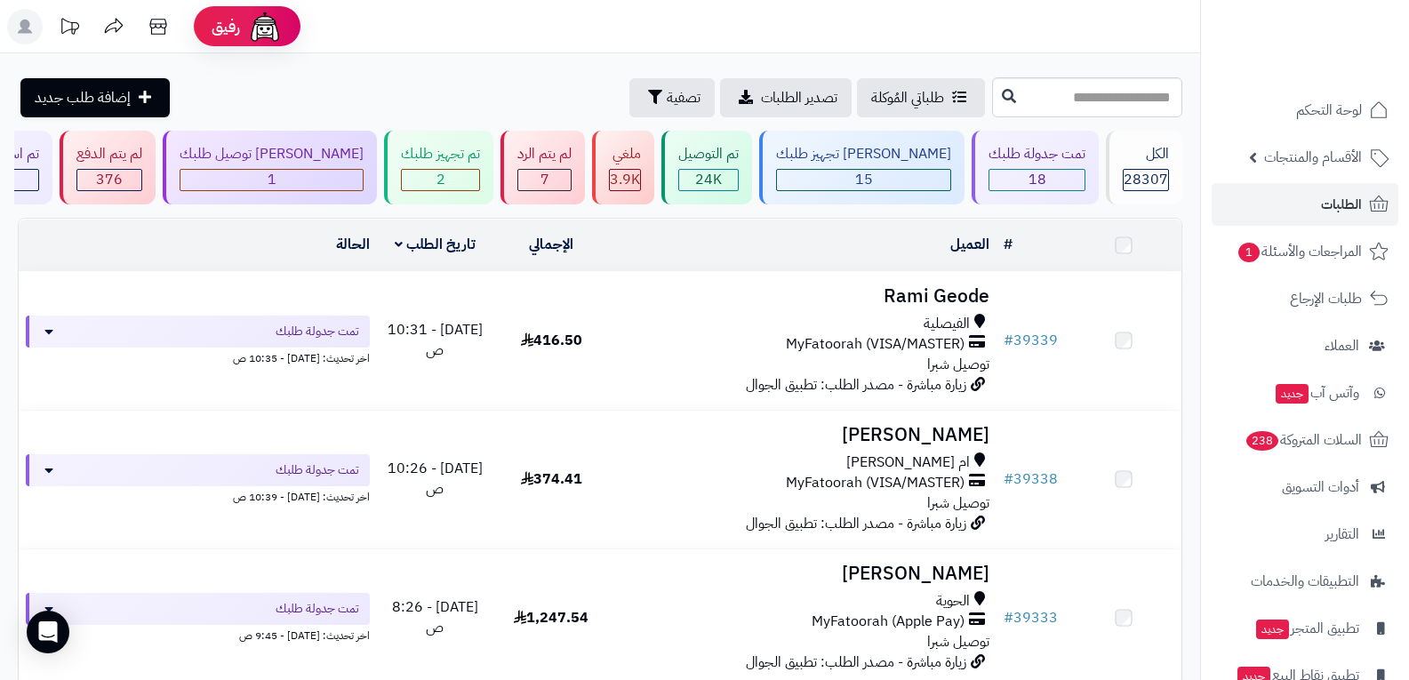
scroll to position [3022, 0]
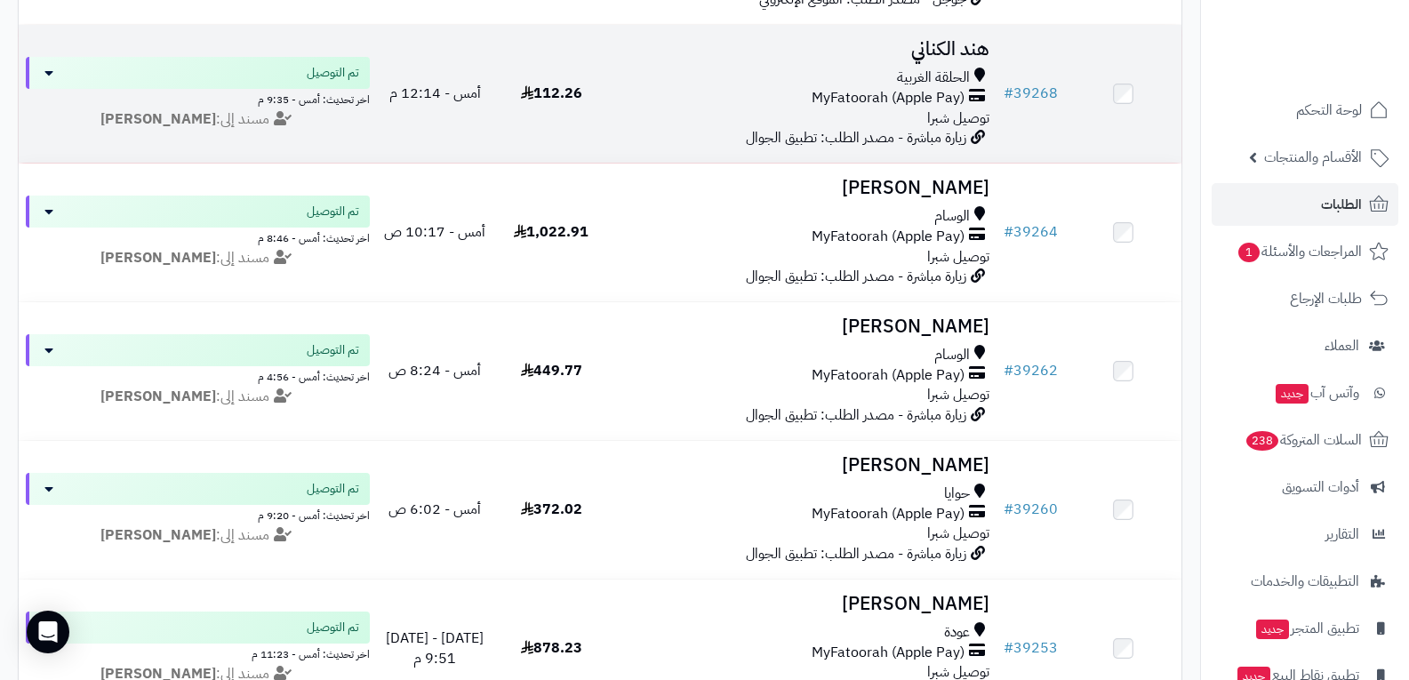
click at [899, 106] on div "الحلقة الغربية MyFatoorah (Apple Pay) توصيل شبرا" at bounding box center [803, 98] width 373 height 61
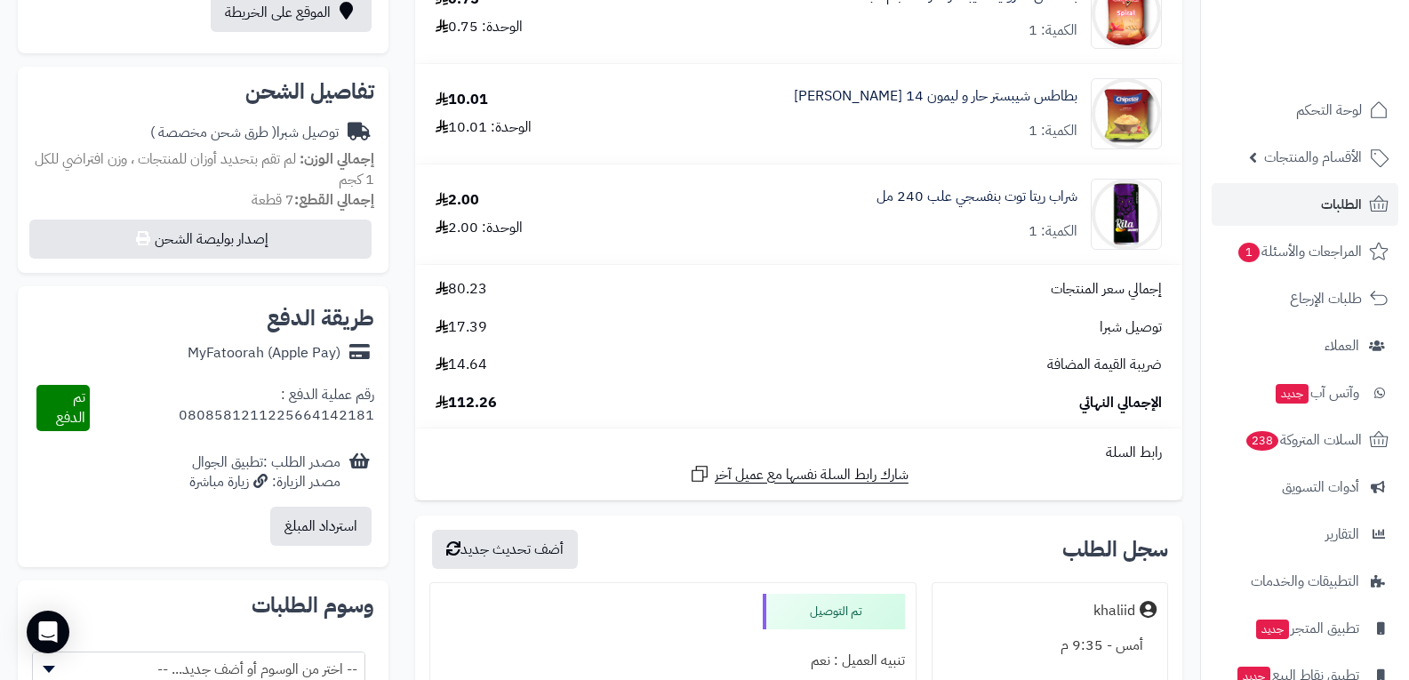
scroll to position [889, 0]
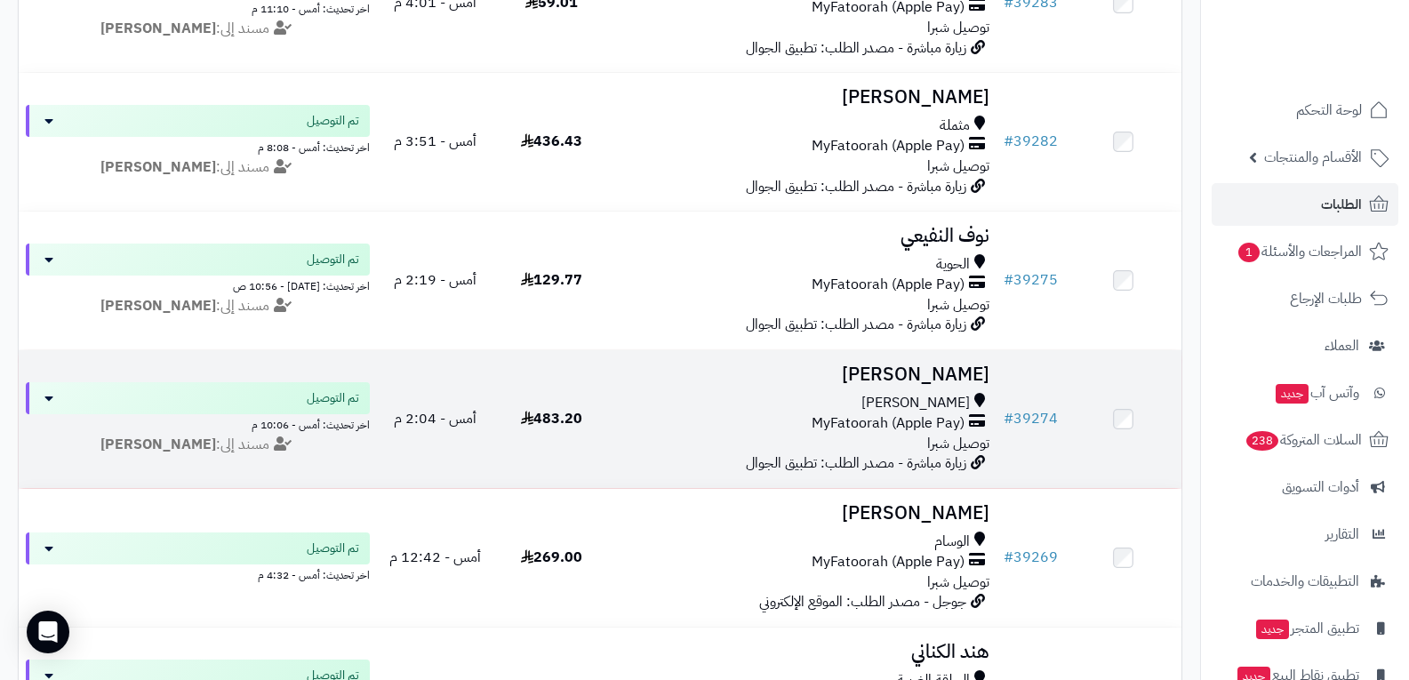
scroll to position [2400, 0]
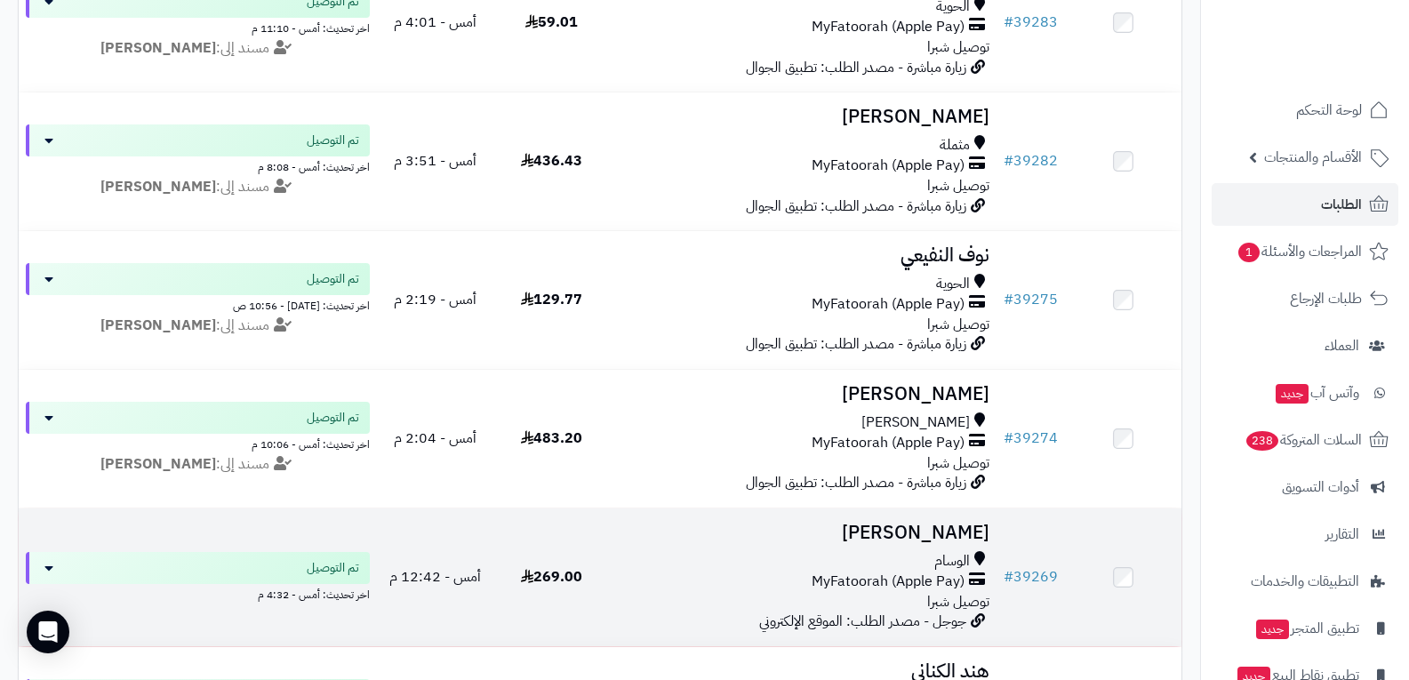
click at [865, 586] on span "MyFatoorah (Apple Pay)" at bounding box center [887, 581] width 153 height 20
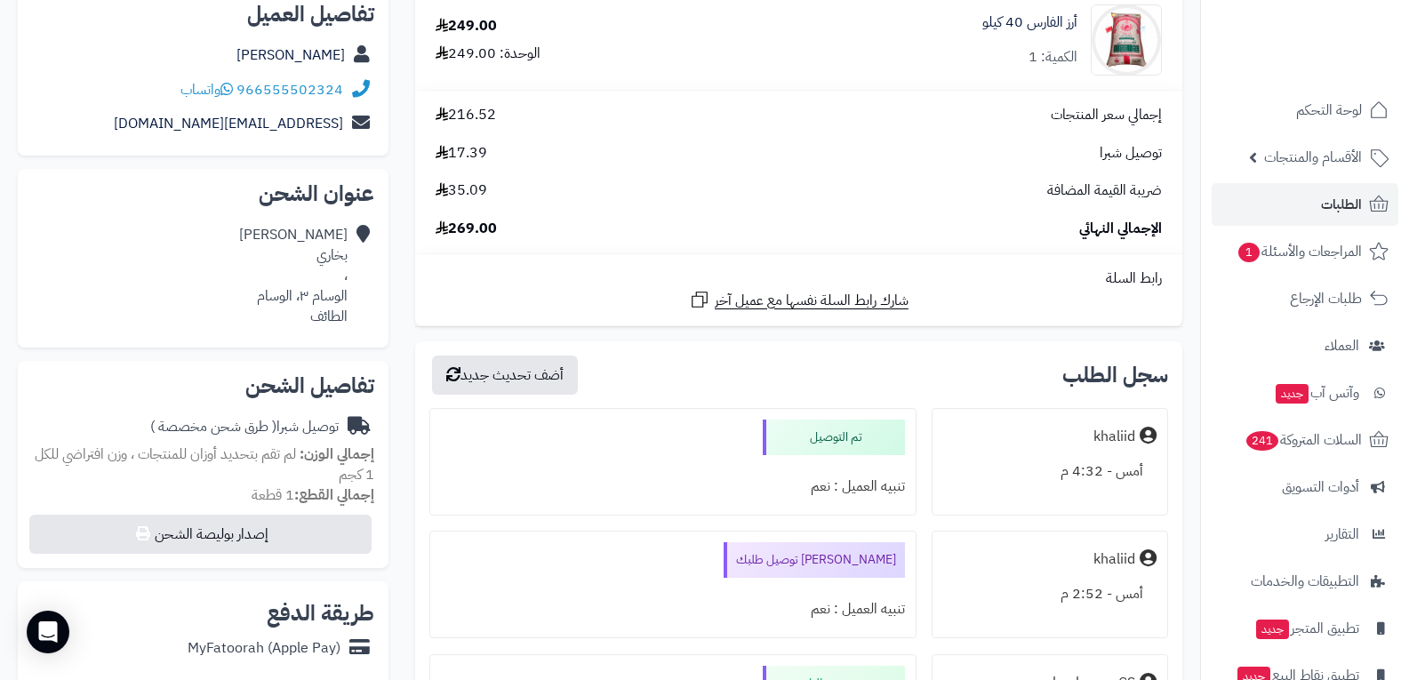
scroll to position [356, 0]
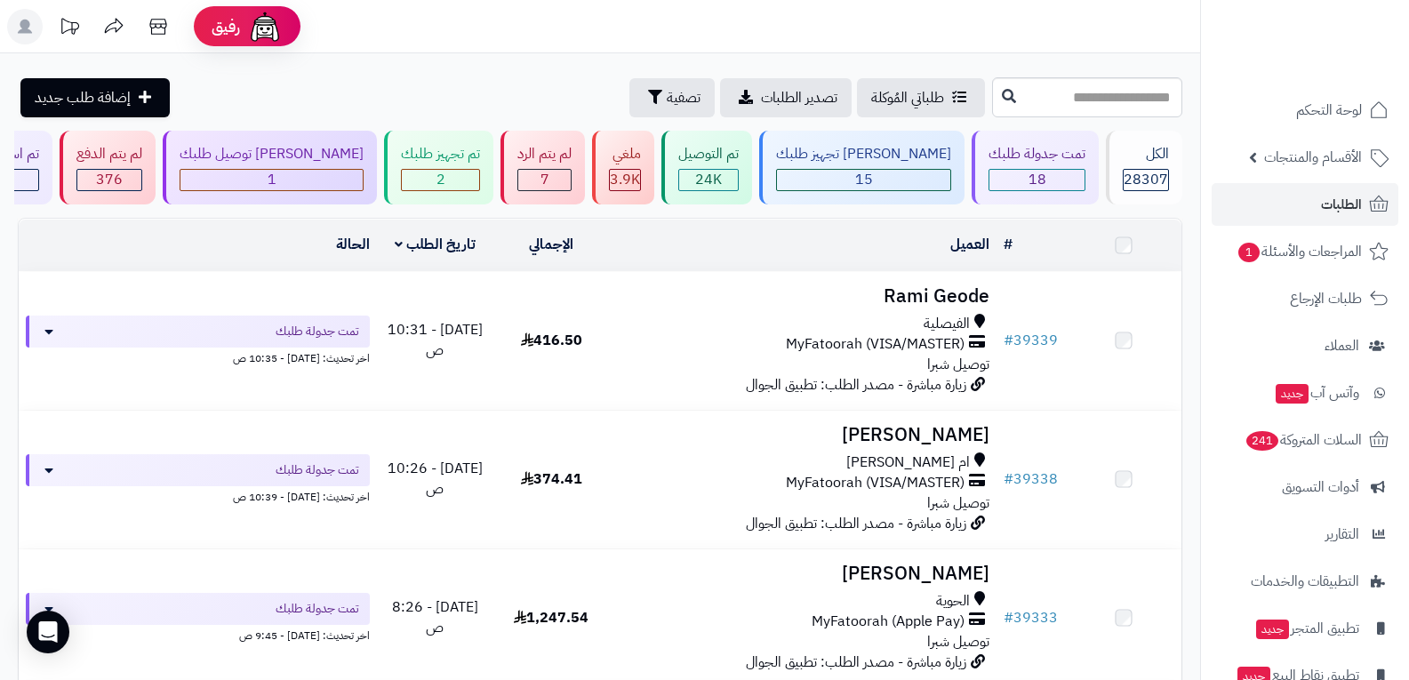
scroll to position [2400, 0]
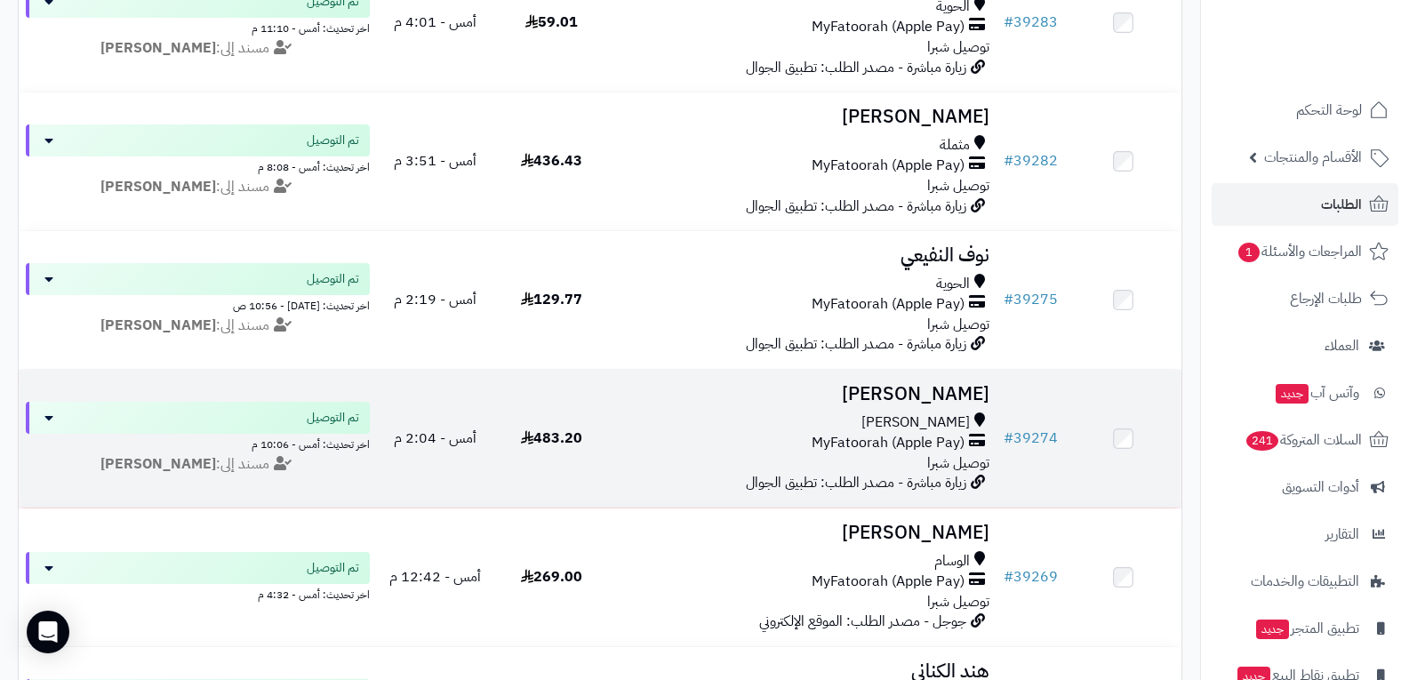
click at [946, 436] on span "MyFatoorah (Apple Pay)" at bounding box center [887, 443] width 153 height 20
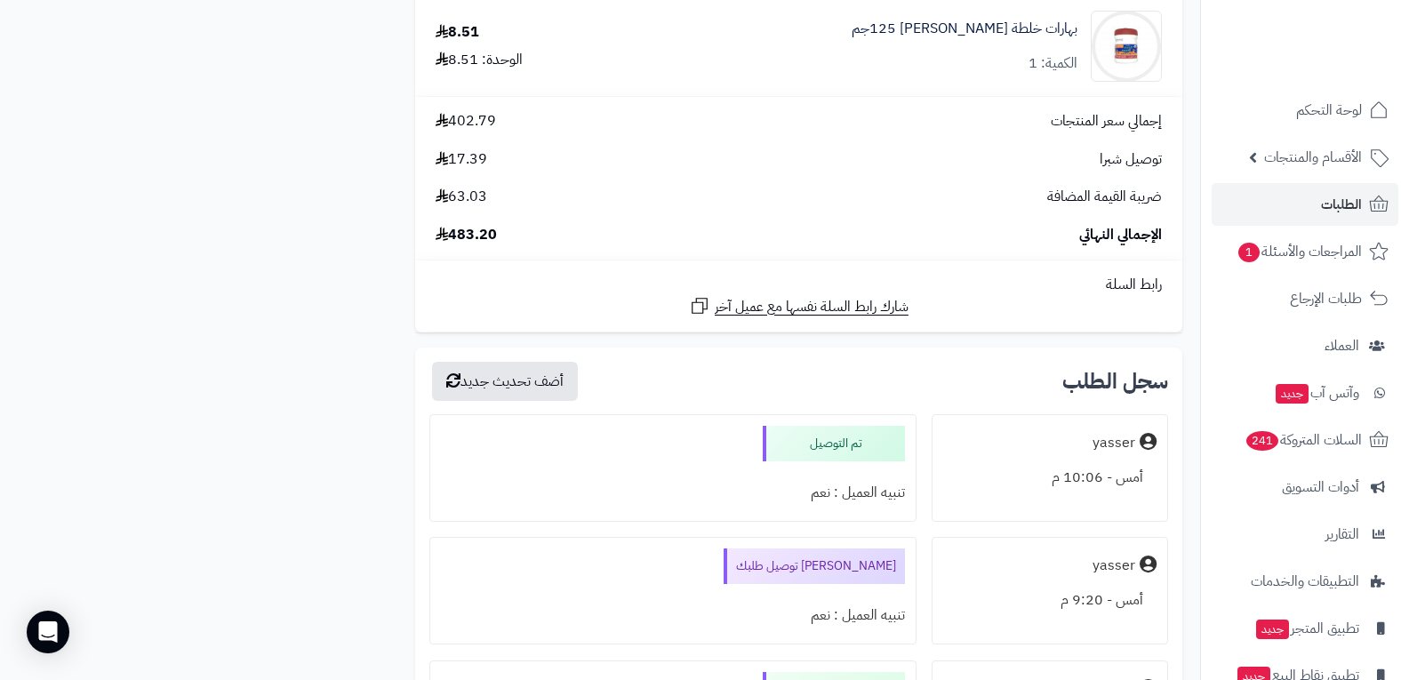
scroll to position [2044, 0]
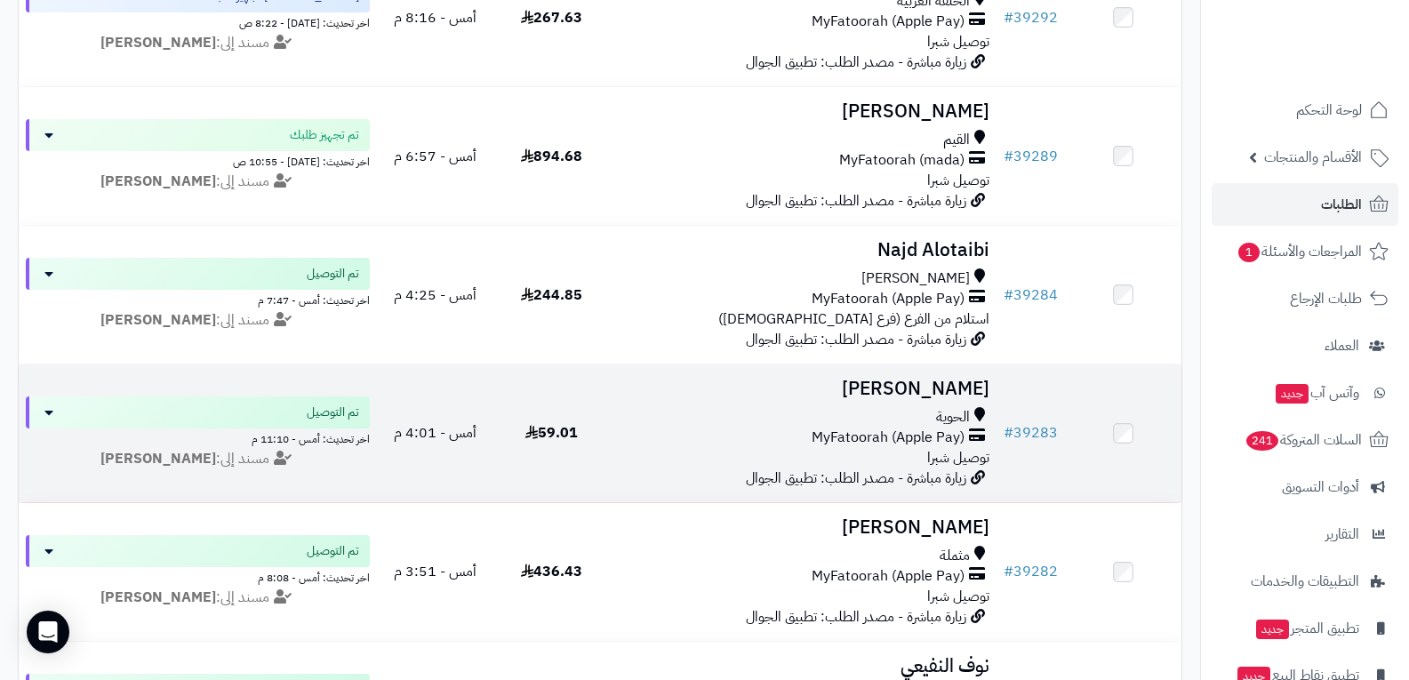
scroll to position [1955, 0]
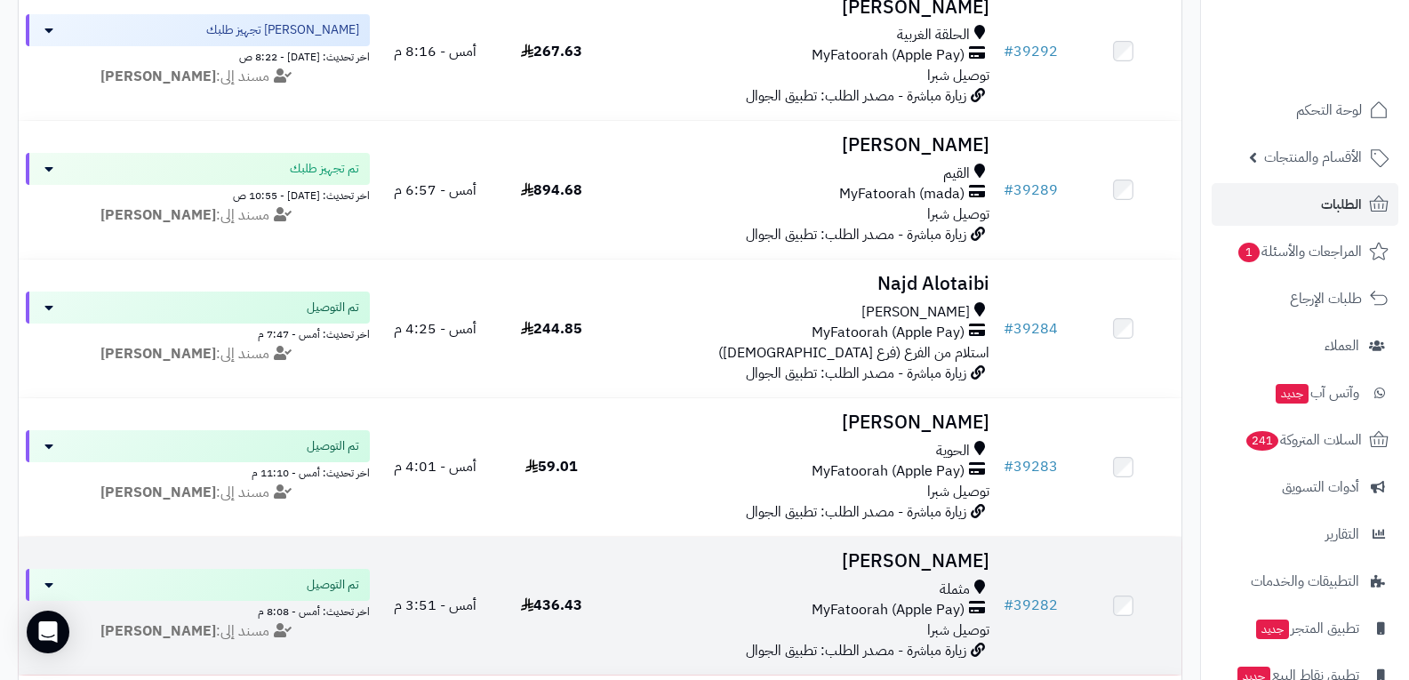
click at [883, 591] on div "مثملة" at bounding box center [803, 589] width 373 height 20
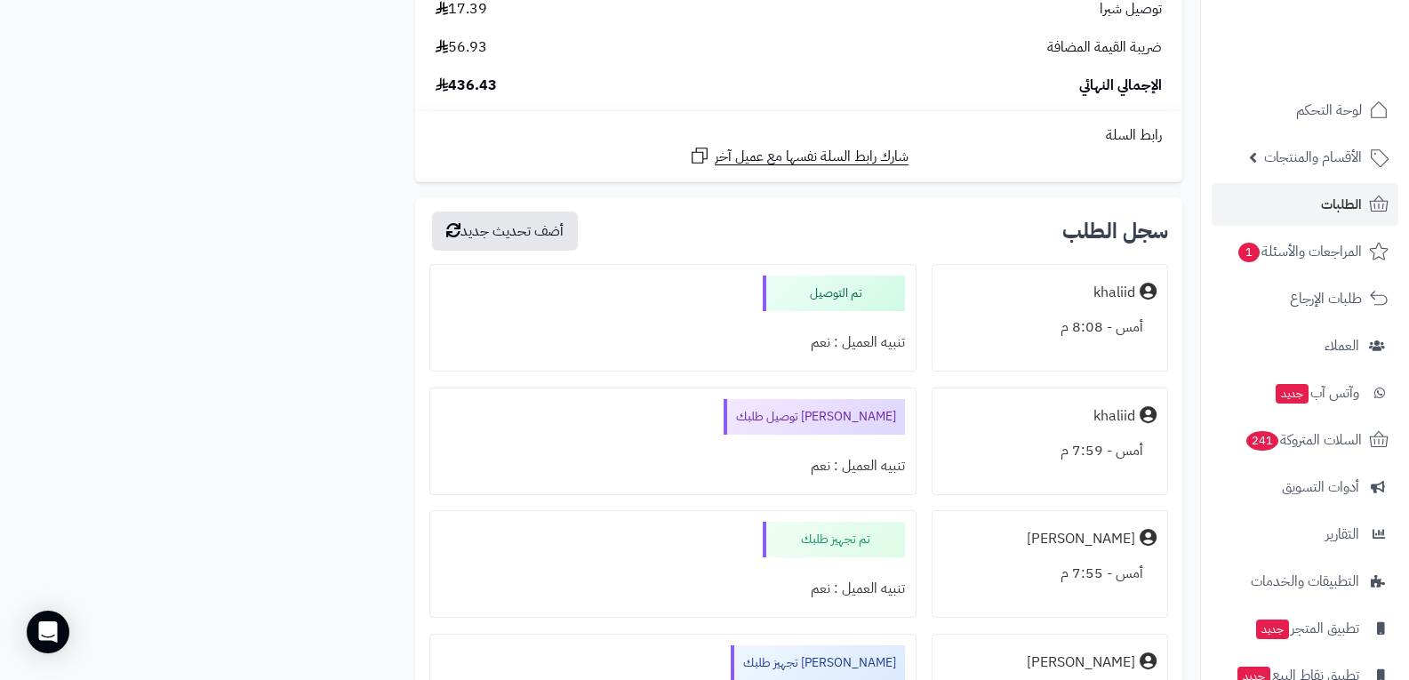
scroll to position [4355, 0]
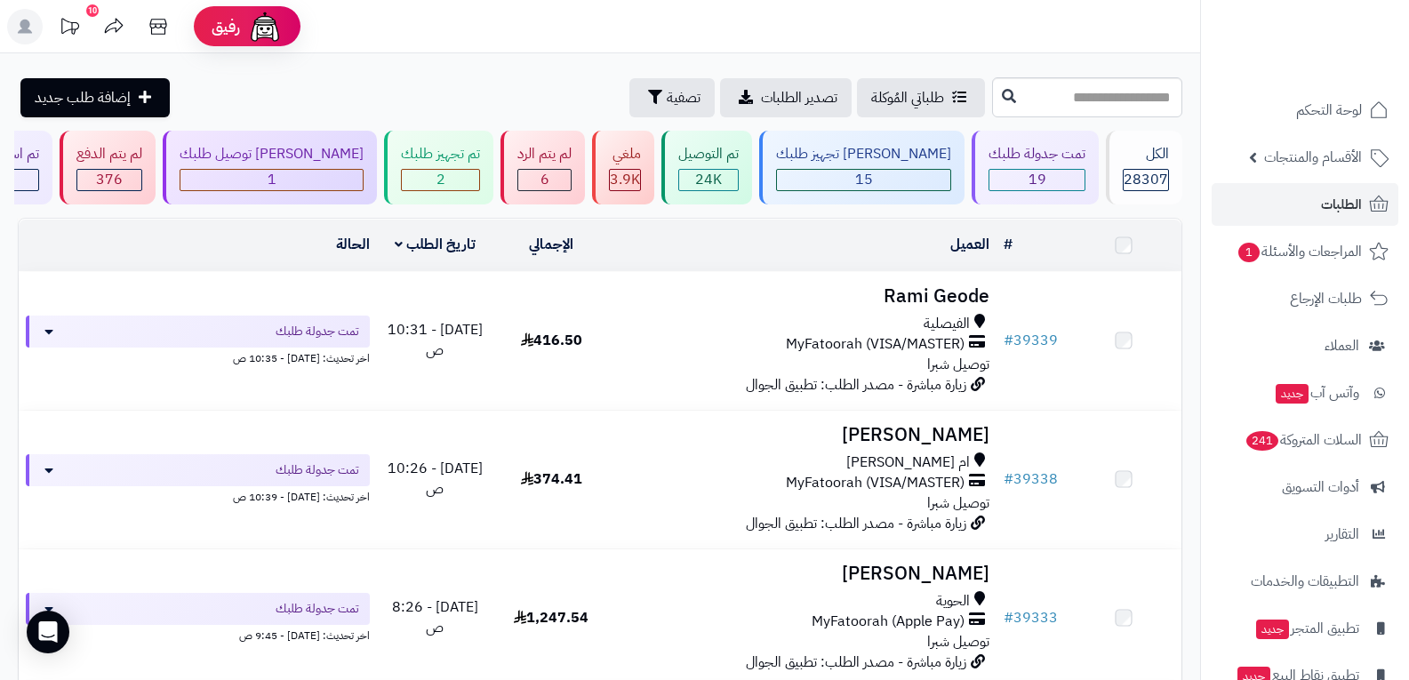
scroll to position [1955, 0]
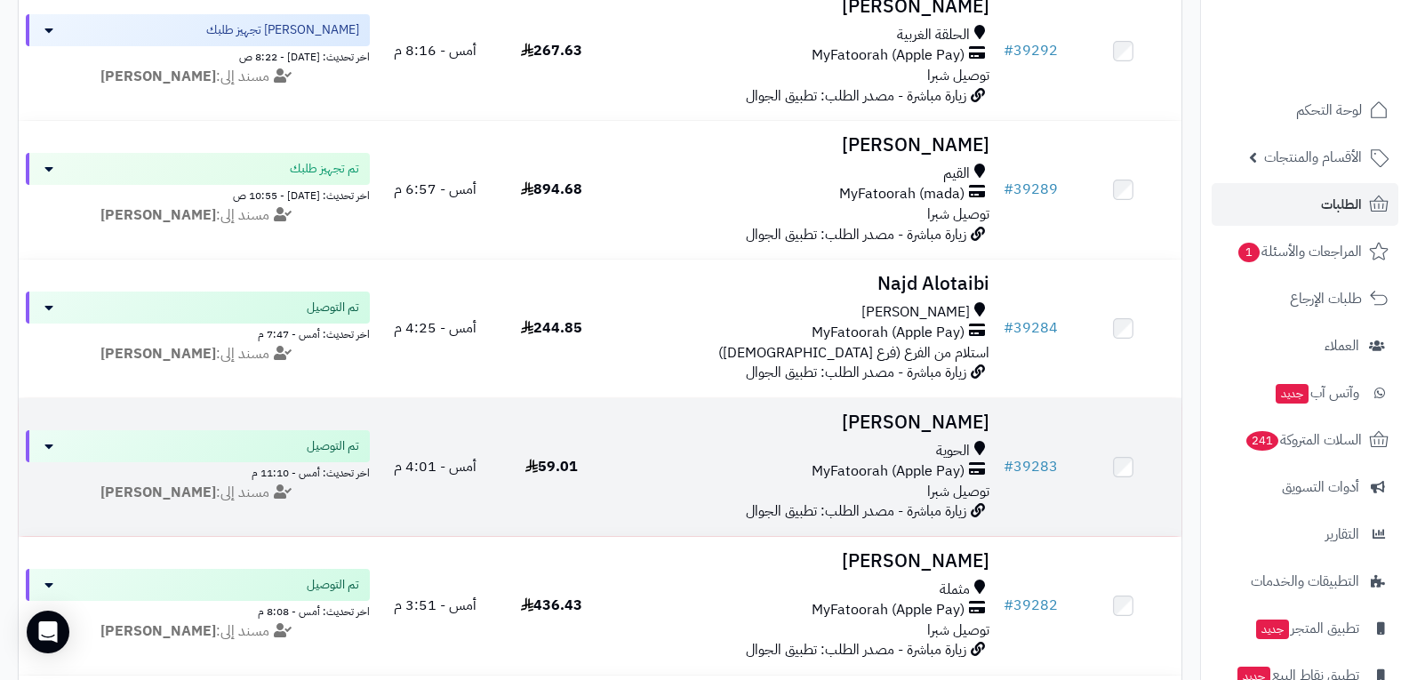
click at [926, 469] on span "MyFatoorah (Apple Pay)" at bounding box center [887, 471] width 153 height 20
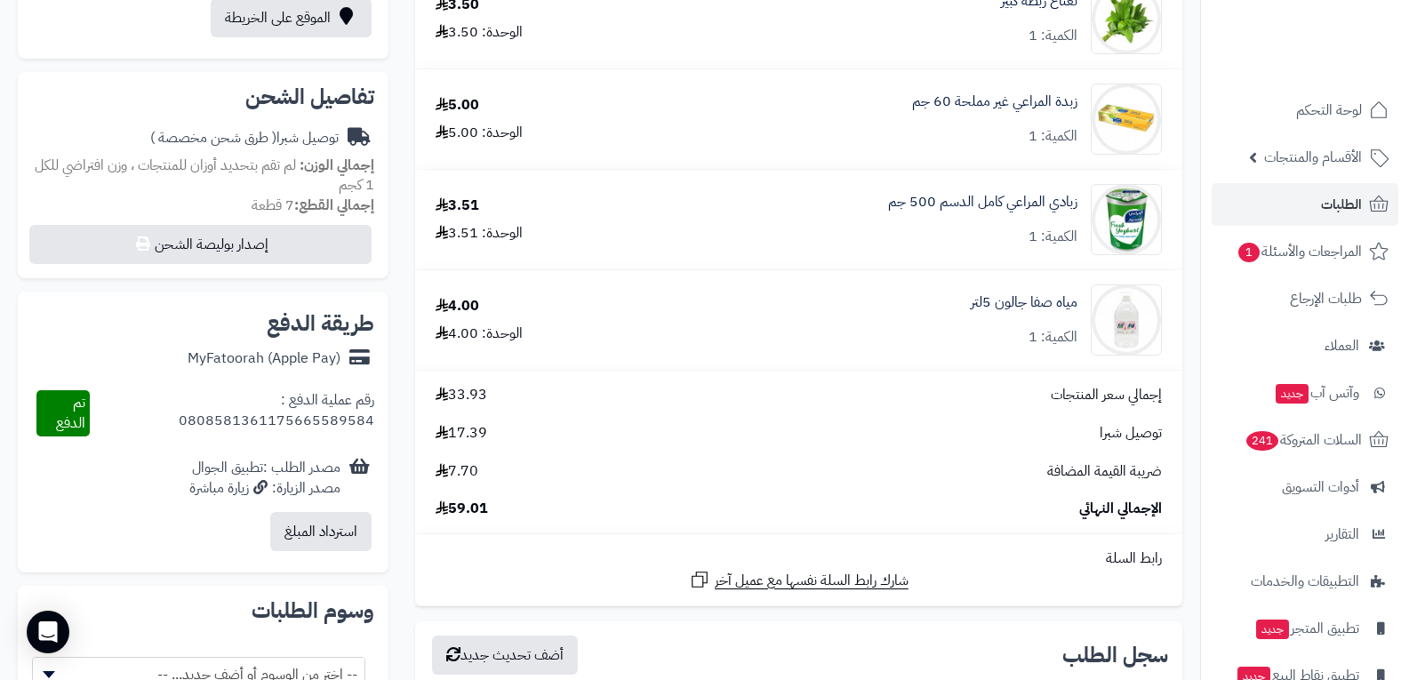
scroll to position [889, 0]
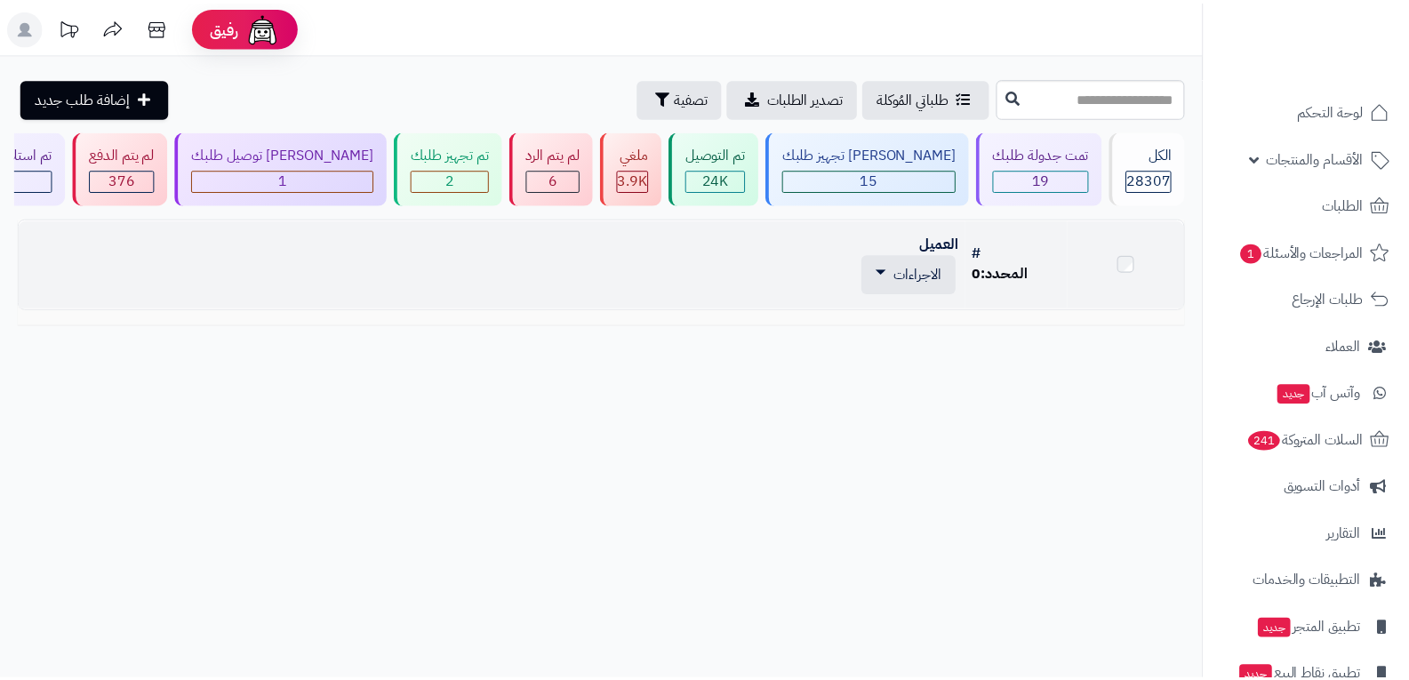
scroll to position [1955, 0]
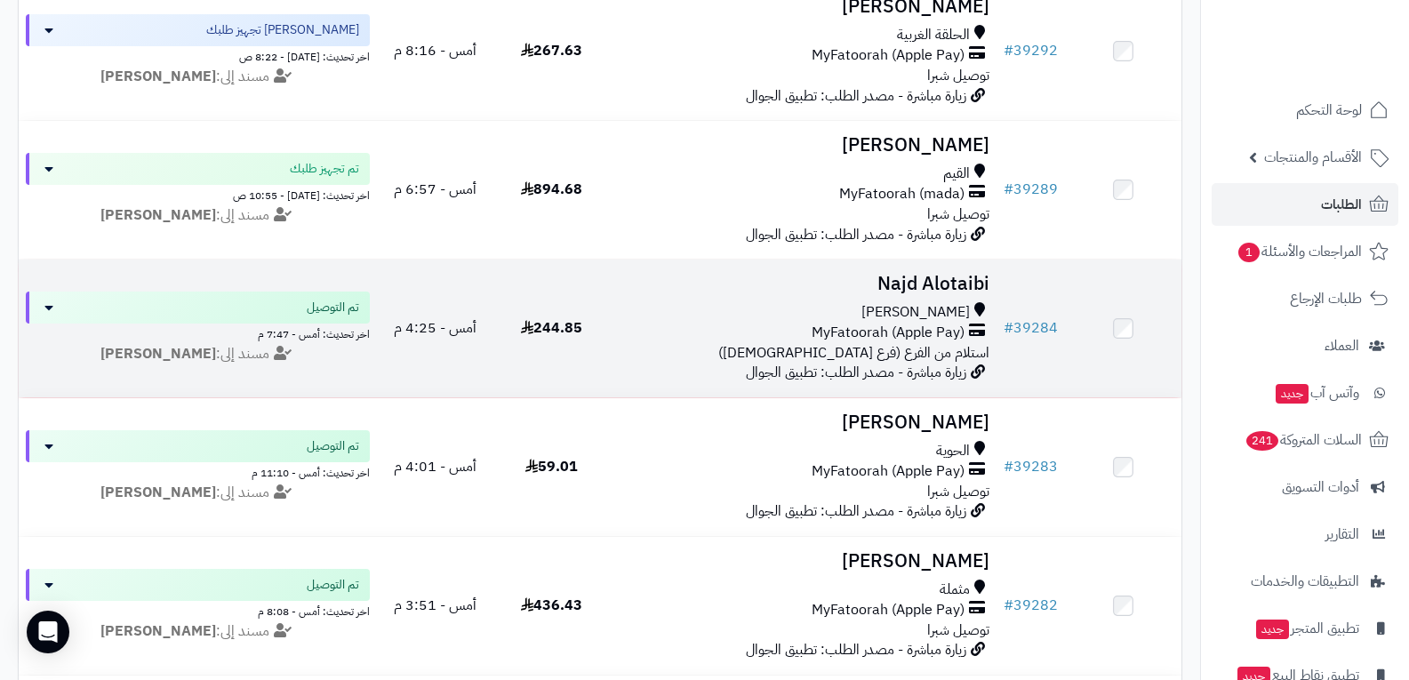
click at [894, 342] on span "استلام من الفرع (فرع [DEMOGRAPHIC_DATA])" at bounding box center [853, 352] width 271 height 21
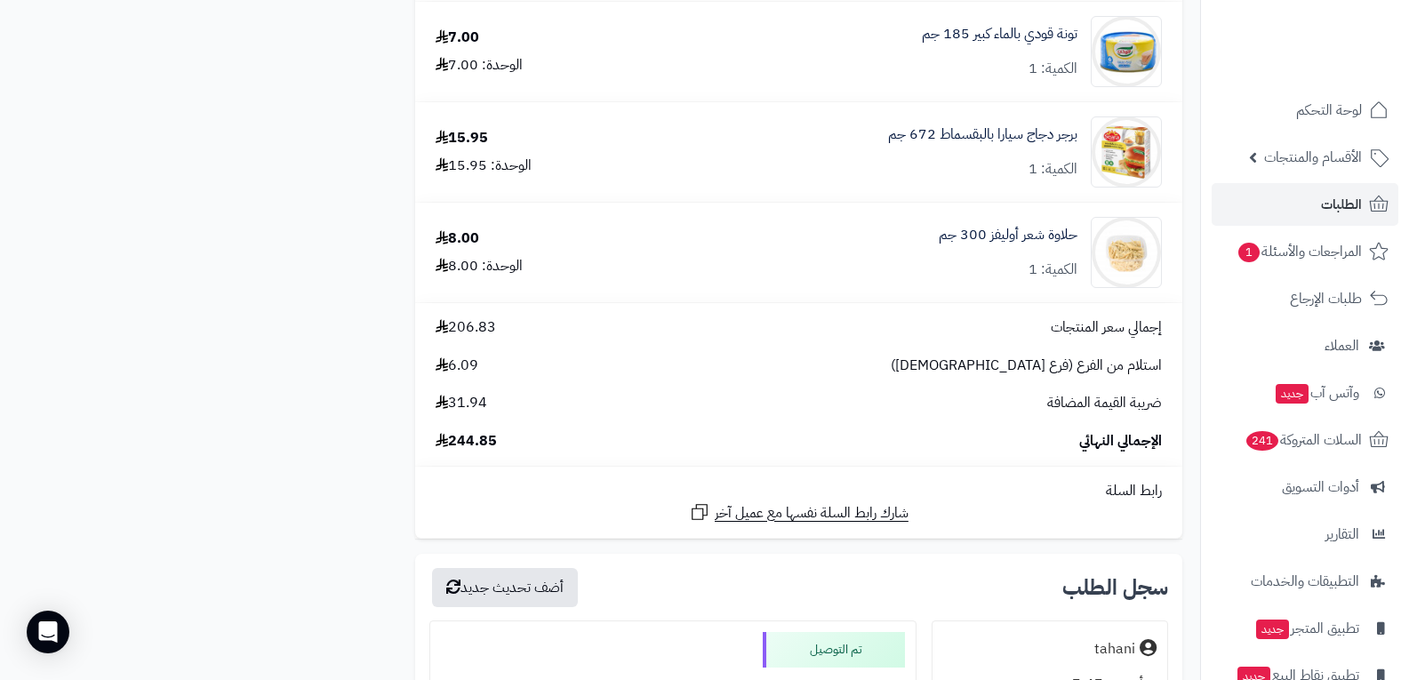
scroll to position [2311, 0]
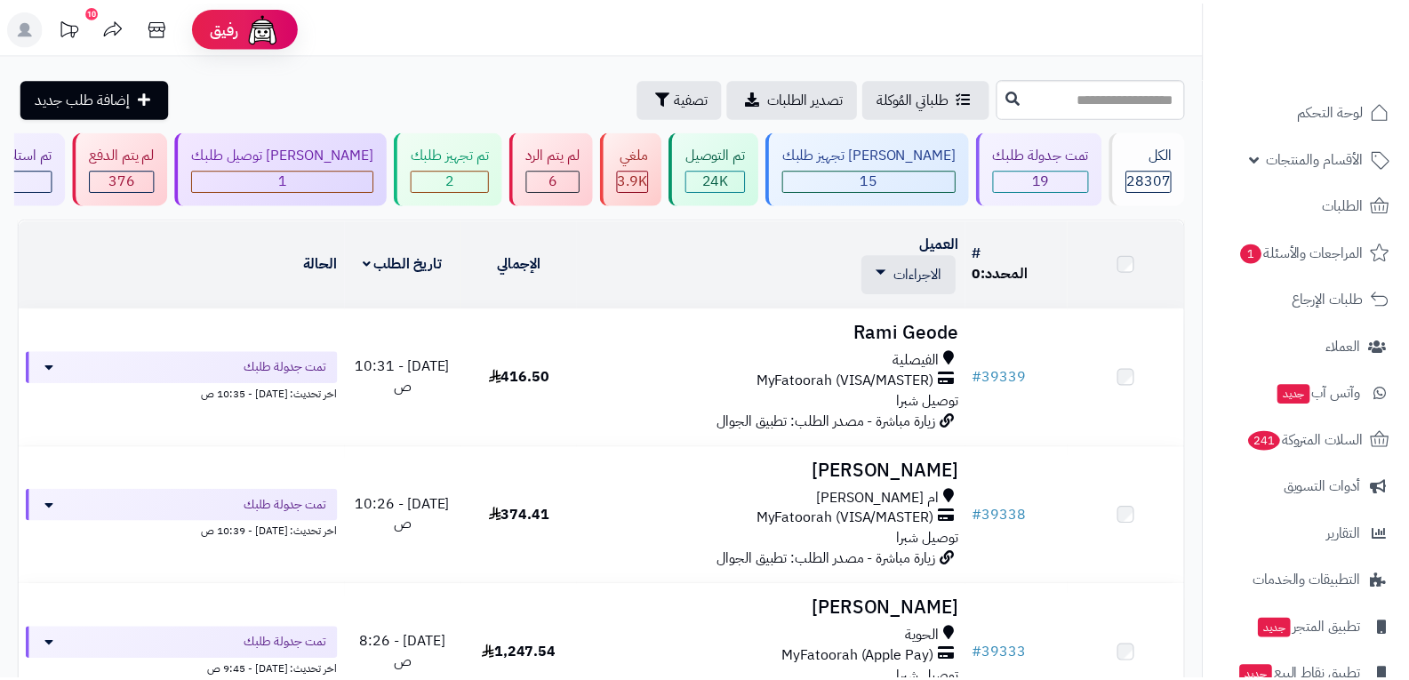
scroll to position [1955, 0]
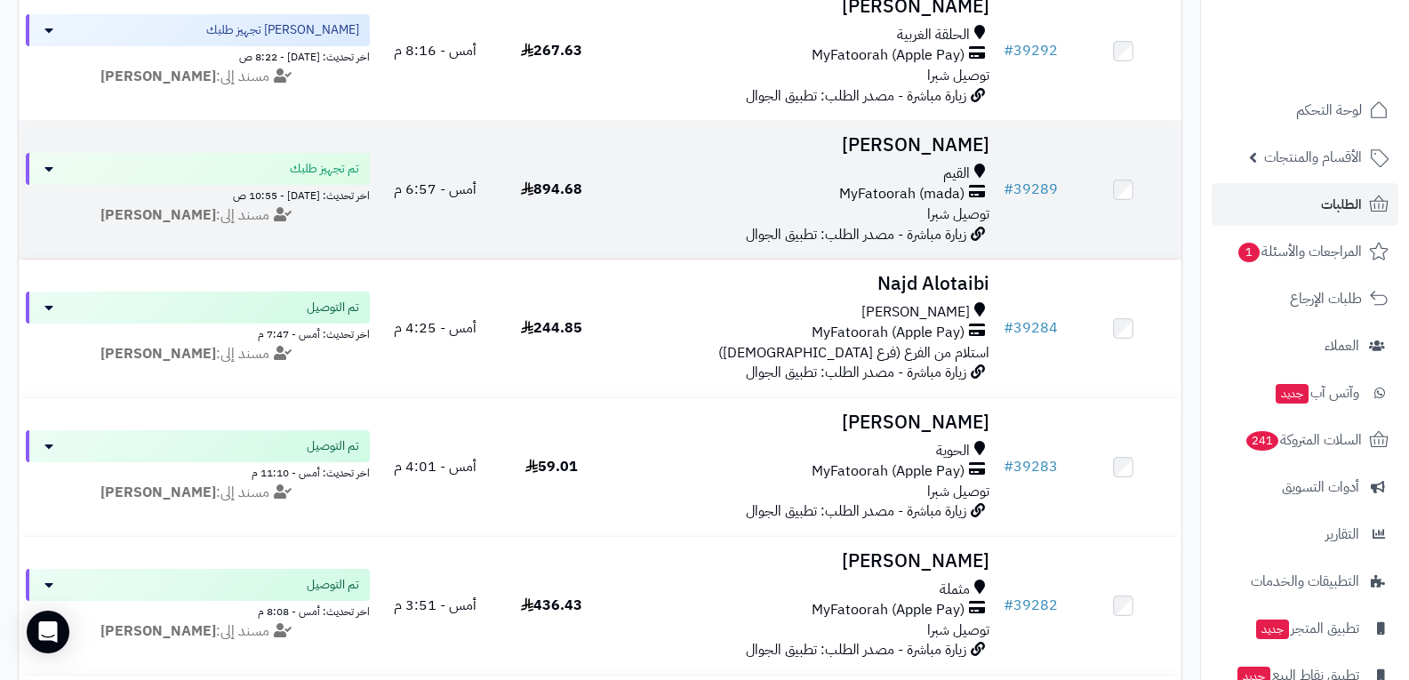
click at [878, 185] on span "MyFatoorah (mada)" at bounding box center [901, 194] width 125 height 20
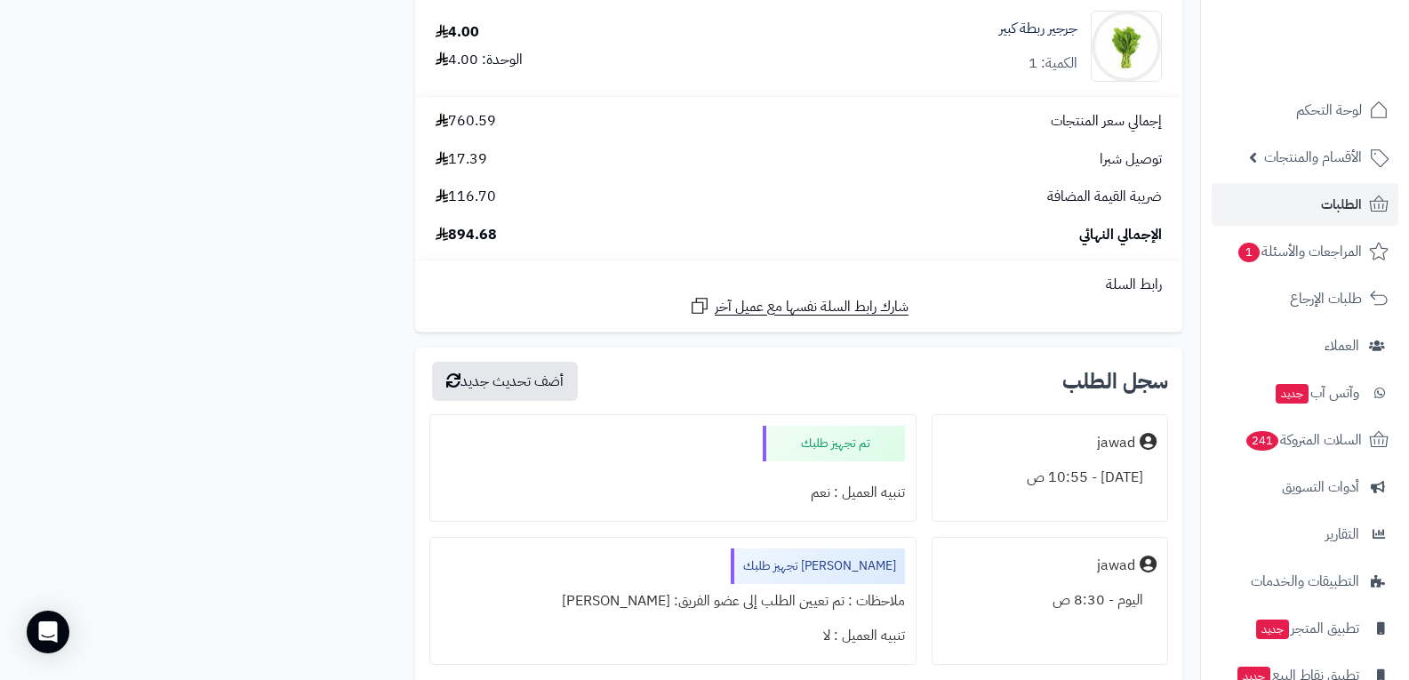
scroll to position [3200, 0]
